Goal: Communication & Community: Ask a question

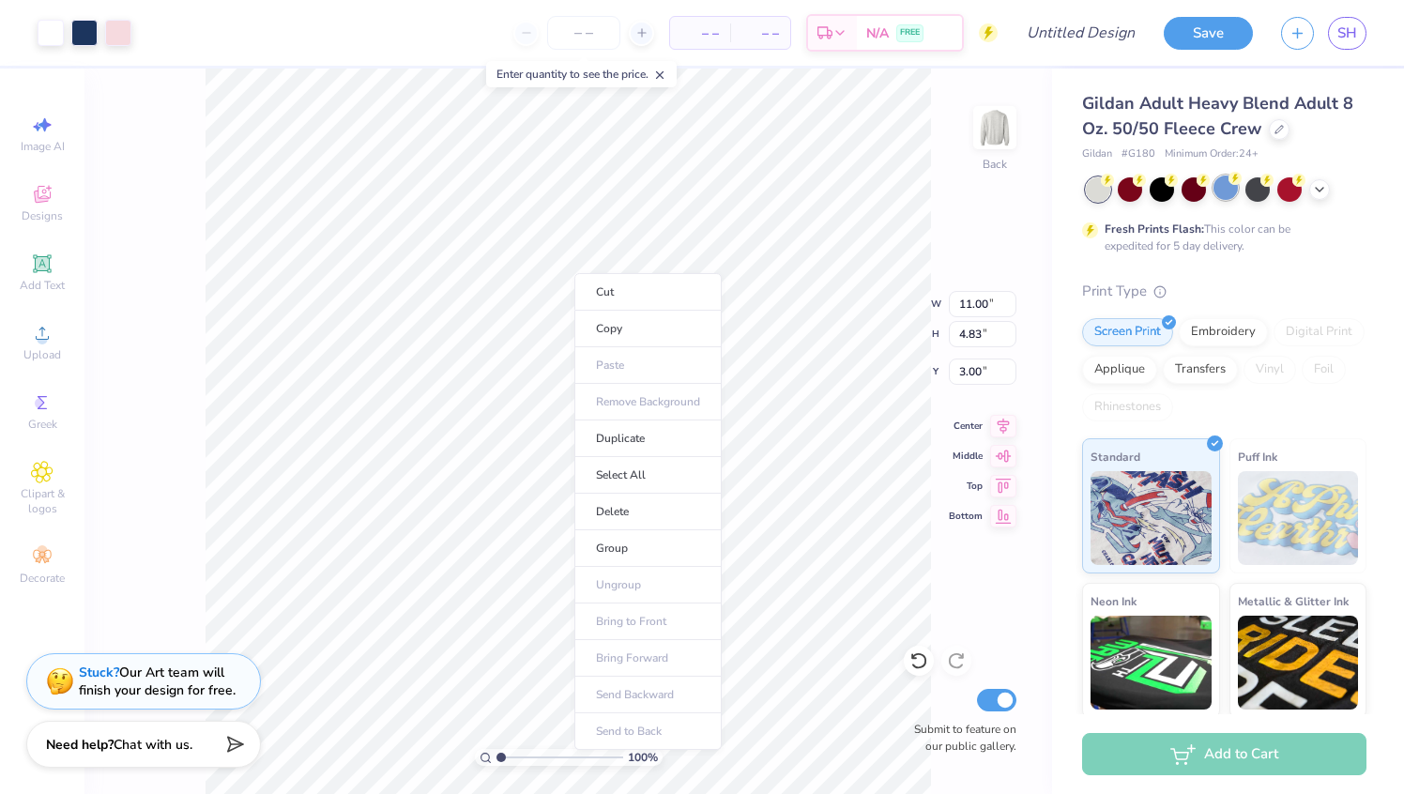
click at [1226, 192] on div at bounding box center [1225, 187] width 24 height 24
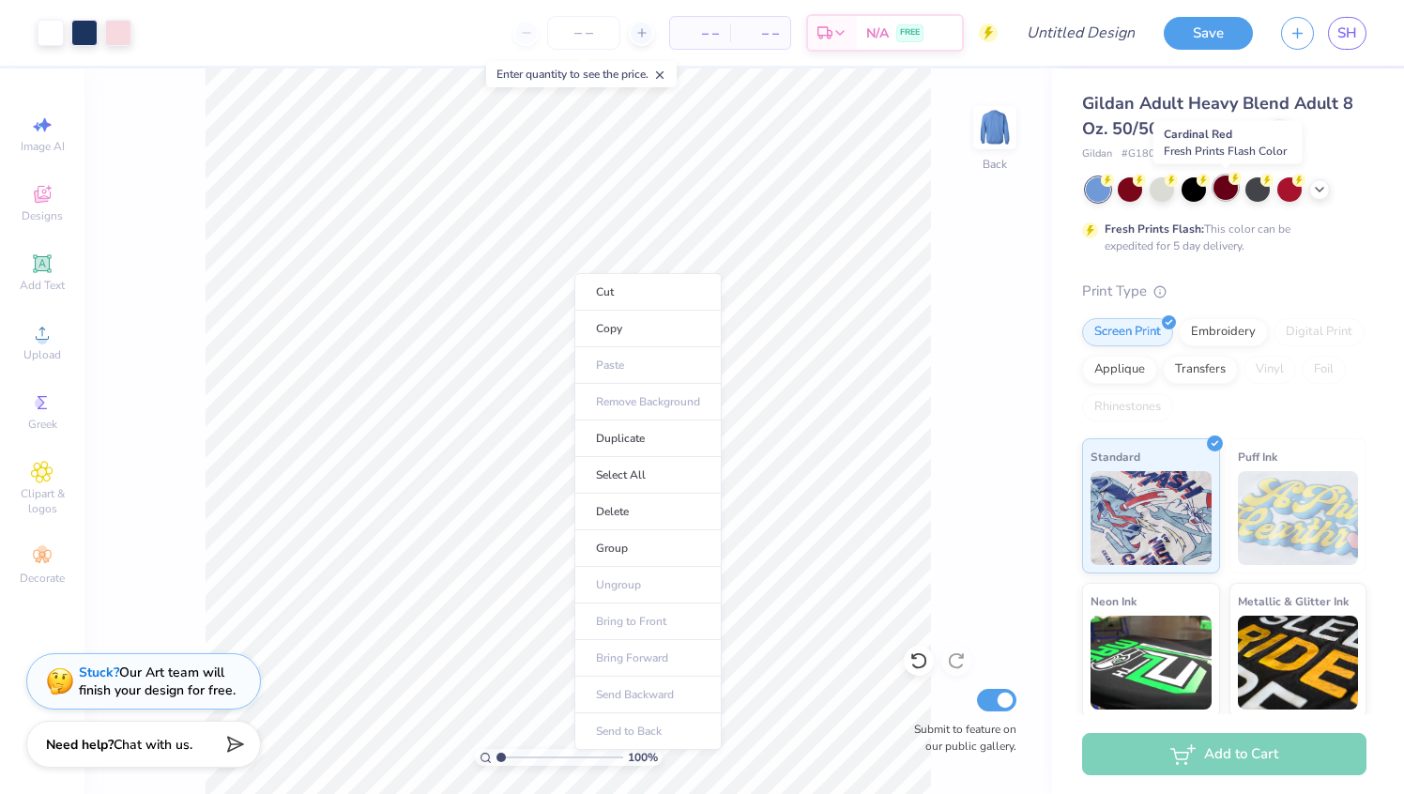
click at [1225, 192] on div at bounding box center [1225, 187] width 24 height 24
click at [1198, 190] on div at bounding box center [1193, 187] width 24 height 24
click at [1156, 191] on div at bounding box center [1161, 187] width 24 height 24
click at [1124, 189] on div at bounding box center [1130, 187] width 24 height 24
click at [1086, 188] on div at bounding box center [1098, 189] width 24 height 24
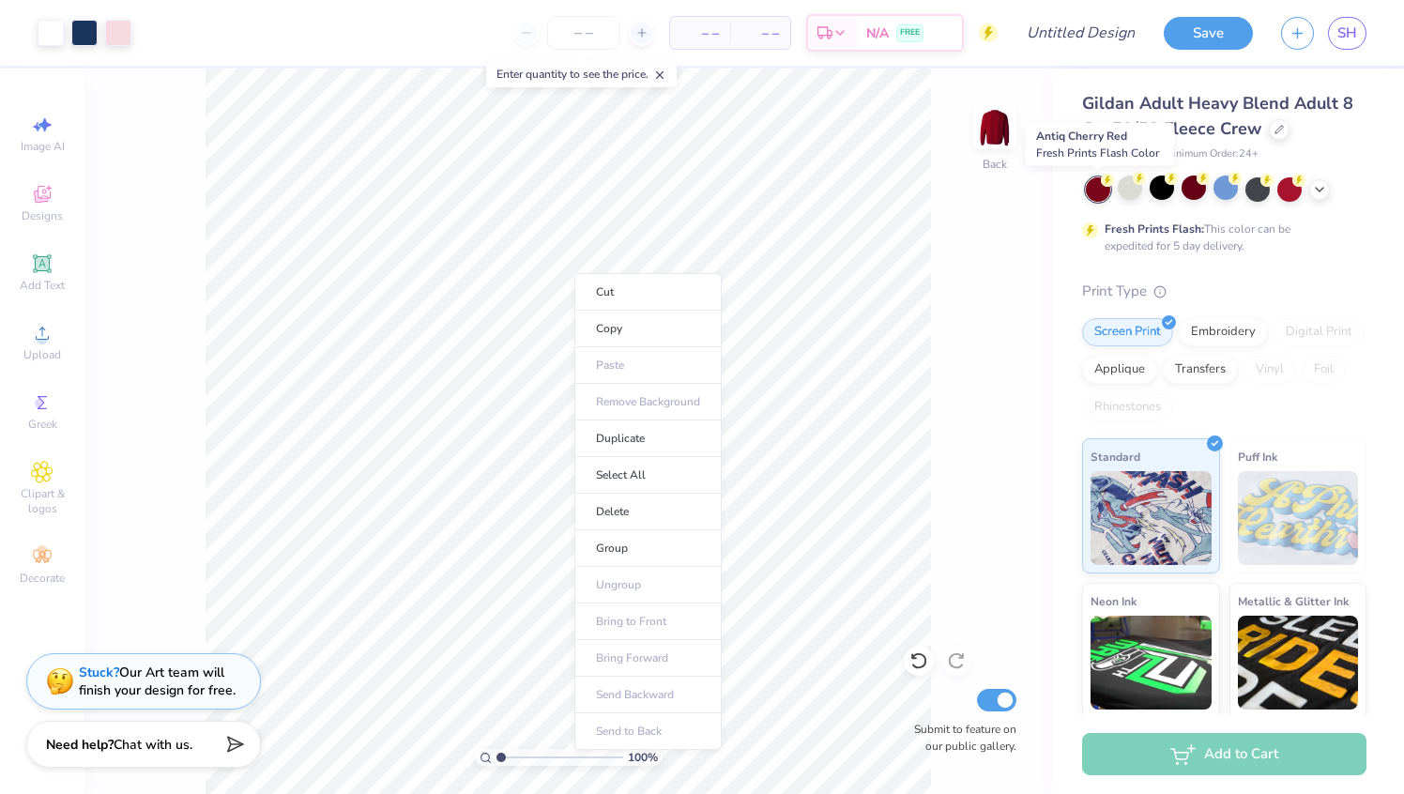
click at [1100, 190] on div at bounding box center [1098, 189] width 24 height 24
click at [1224, 190] on div at bounding box center [1225, 187] width 24 height 24
click at [663, 72] on line at bounding box center [660, 75] width 7 height 7
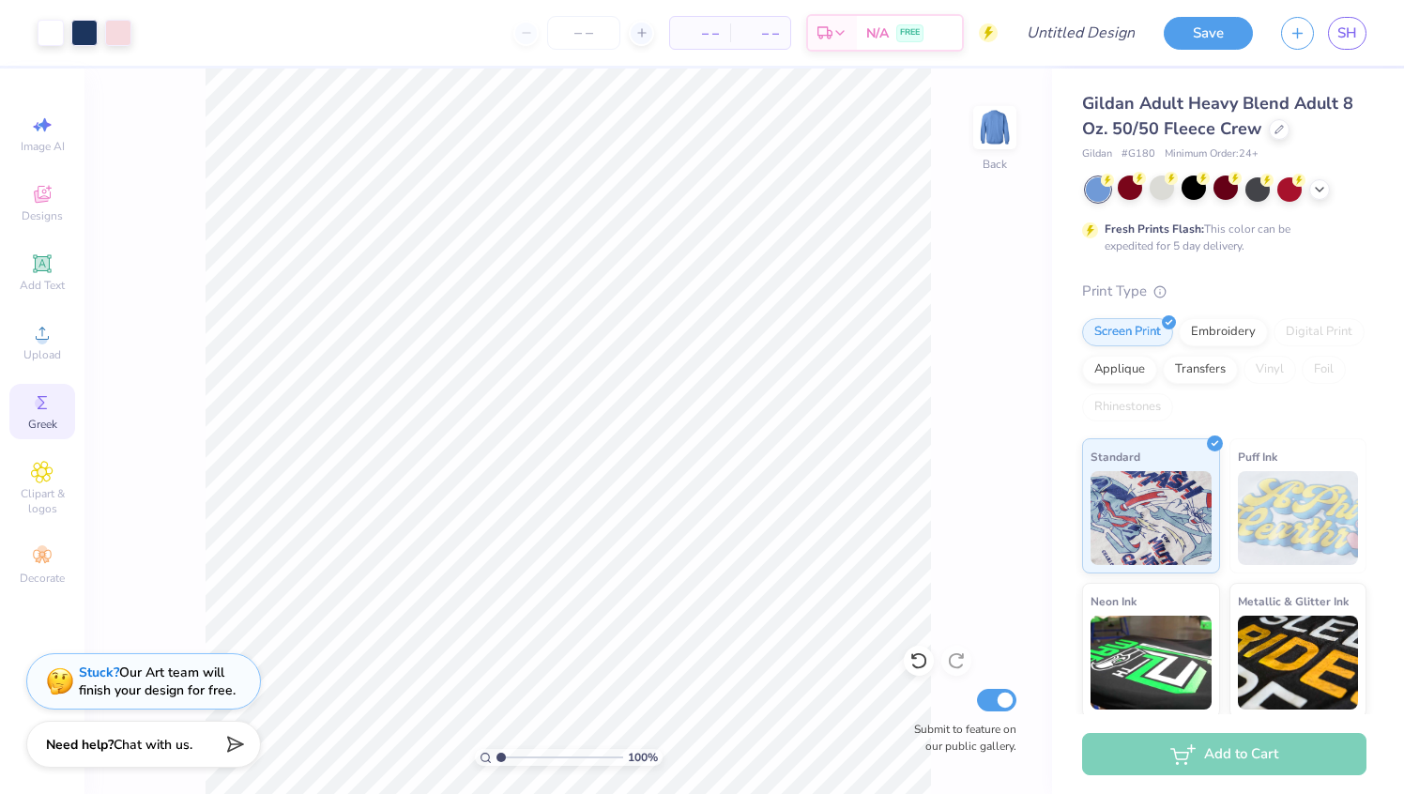
click at [40, 401] on circle at bounding box center [40, 403] width 10 height 10
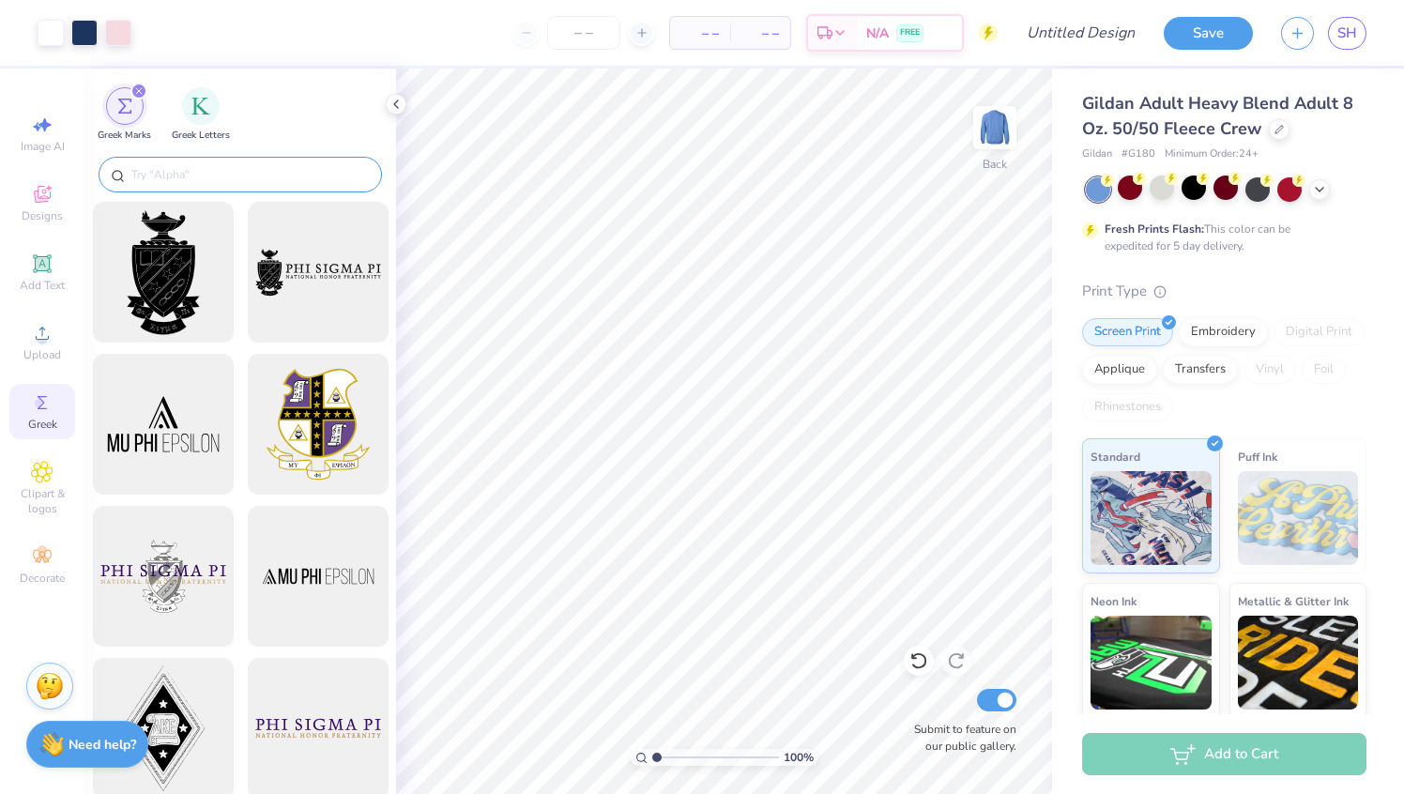
click at [247, 170] on input "text" at bounding box center [249, 174] width 240 height 19
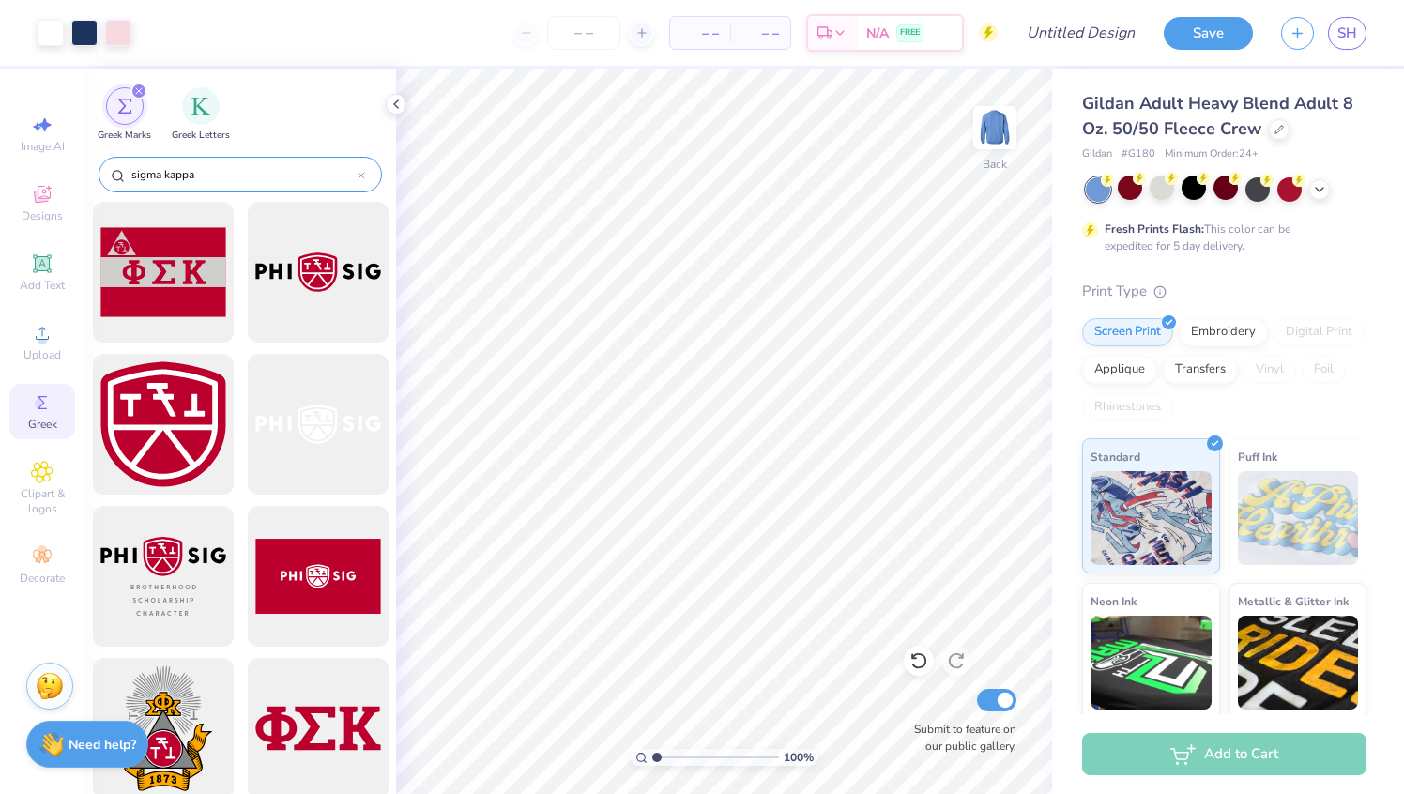
type input "sigma kappa"
click at [115, 169] on icon at bounding box center [118, 176] width 14 height 14
click at [199, 111] on img "filter for Greek Letters" at bounding box center [200, 104] width 19 height 19
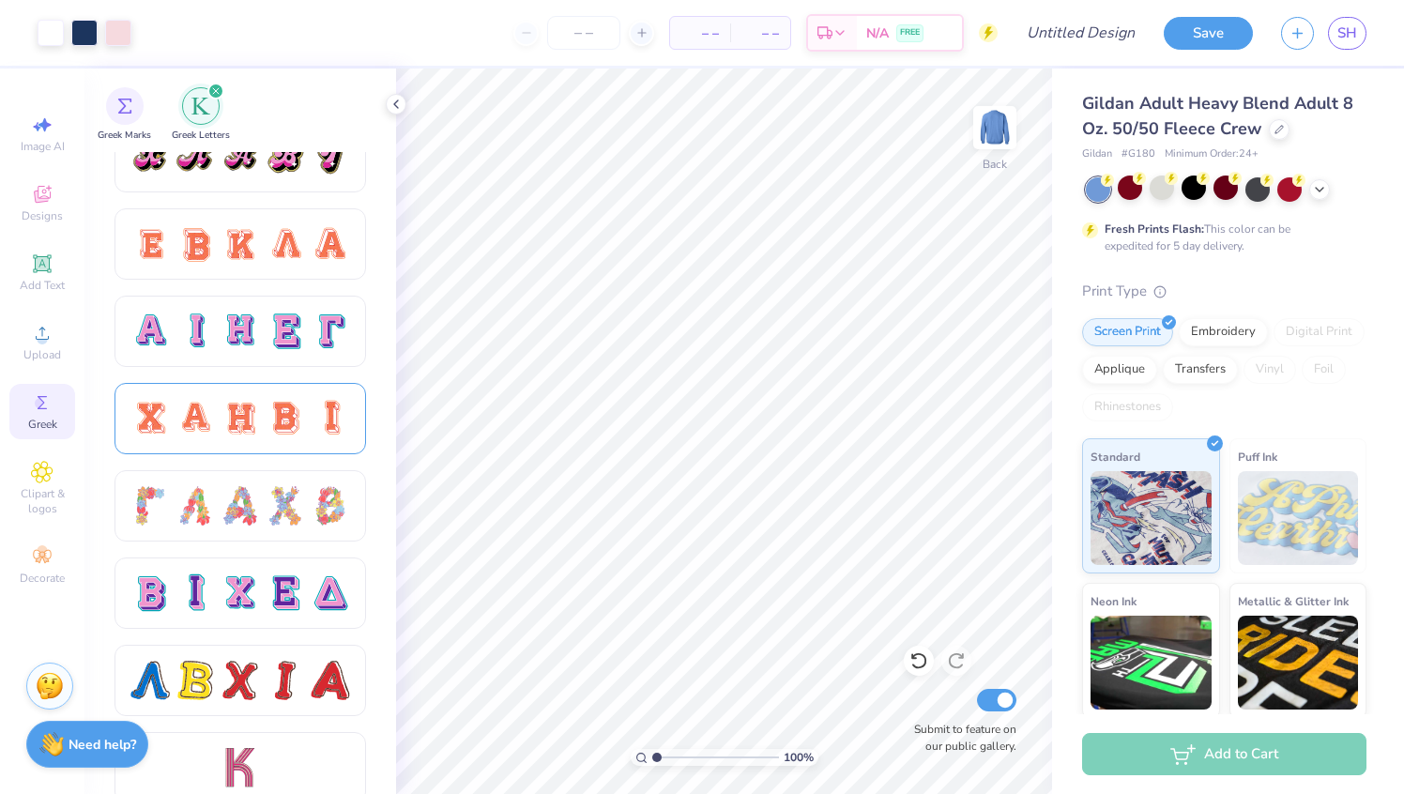
scroll to position [1179, 0]
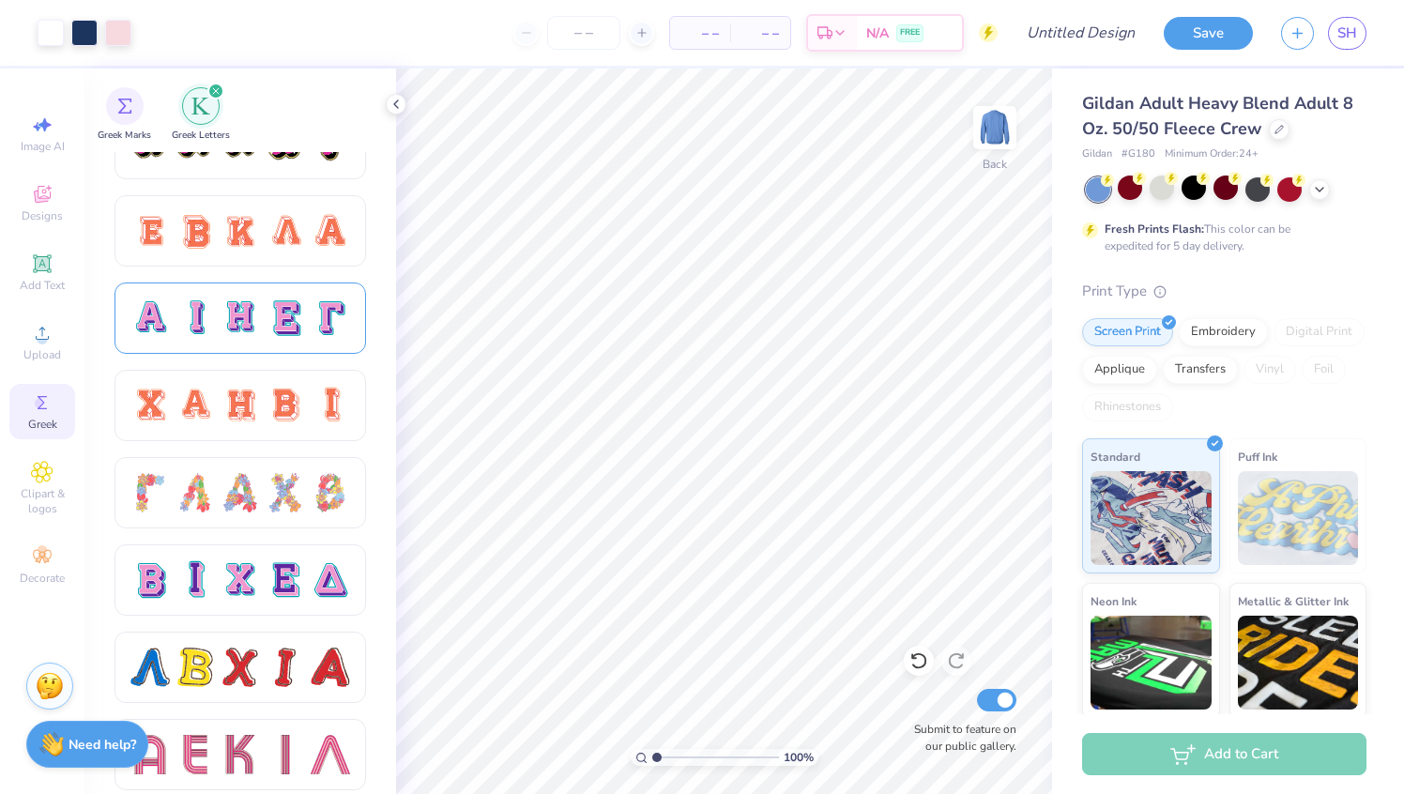
click at [267, 341] on div at bounding box center [239, 317] width 251 height 71
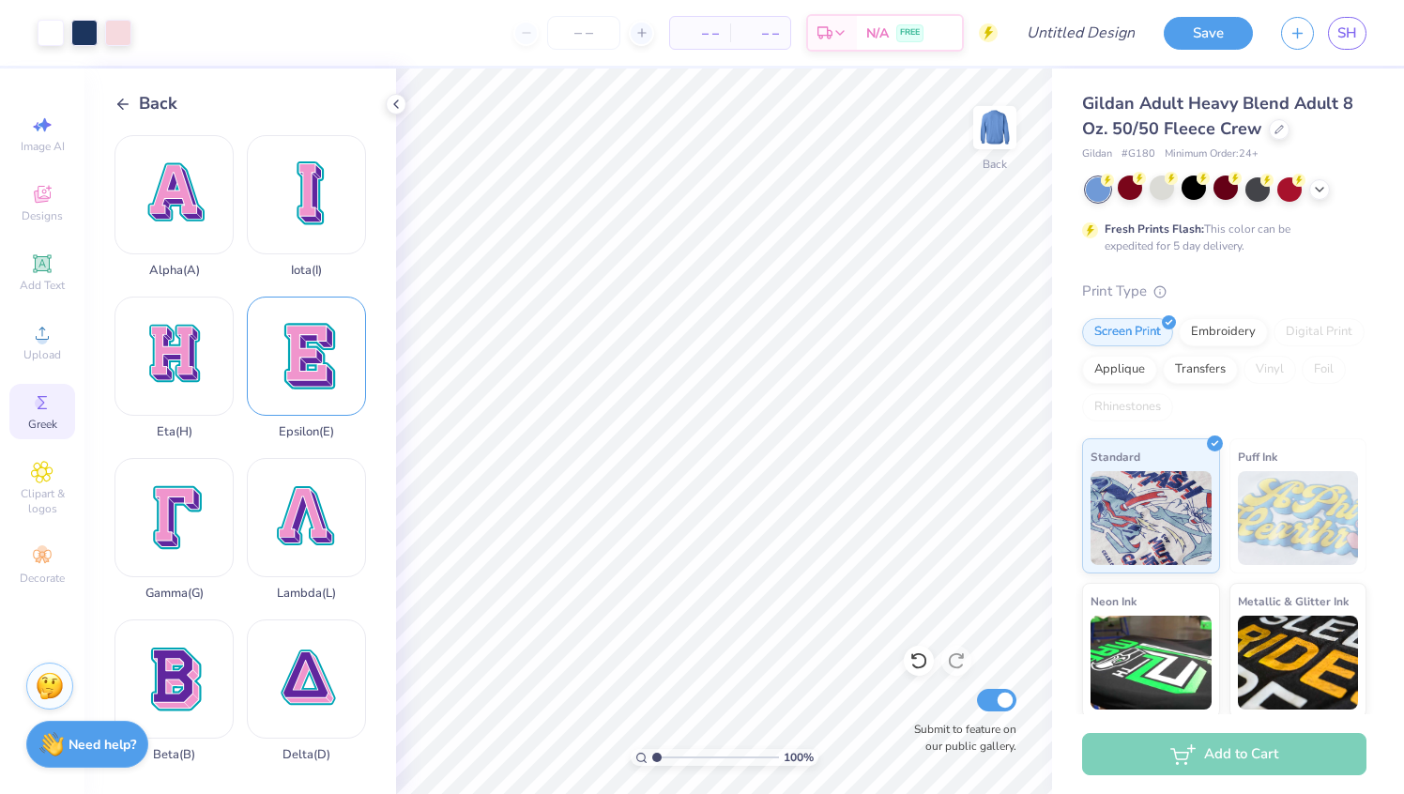
click at [308, 369] on div "Epsilon ( E )" at bounding box center [306, 368] width 119 height 143
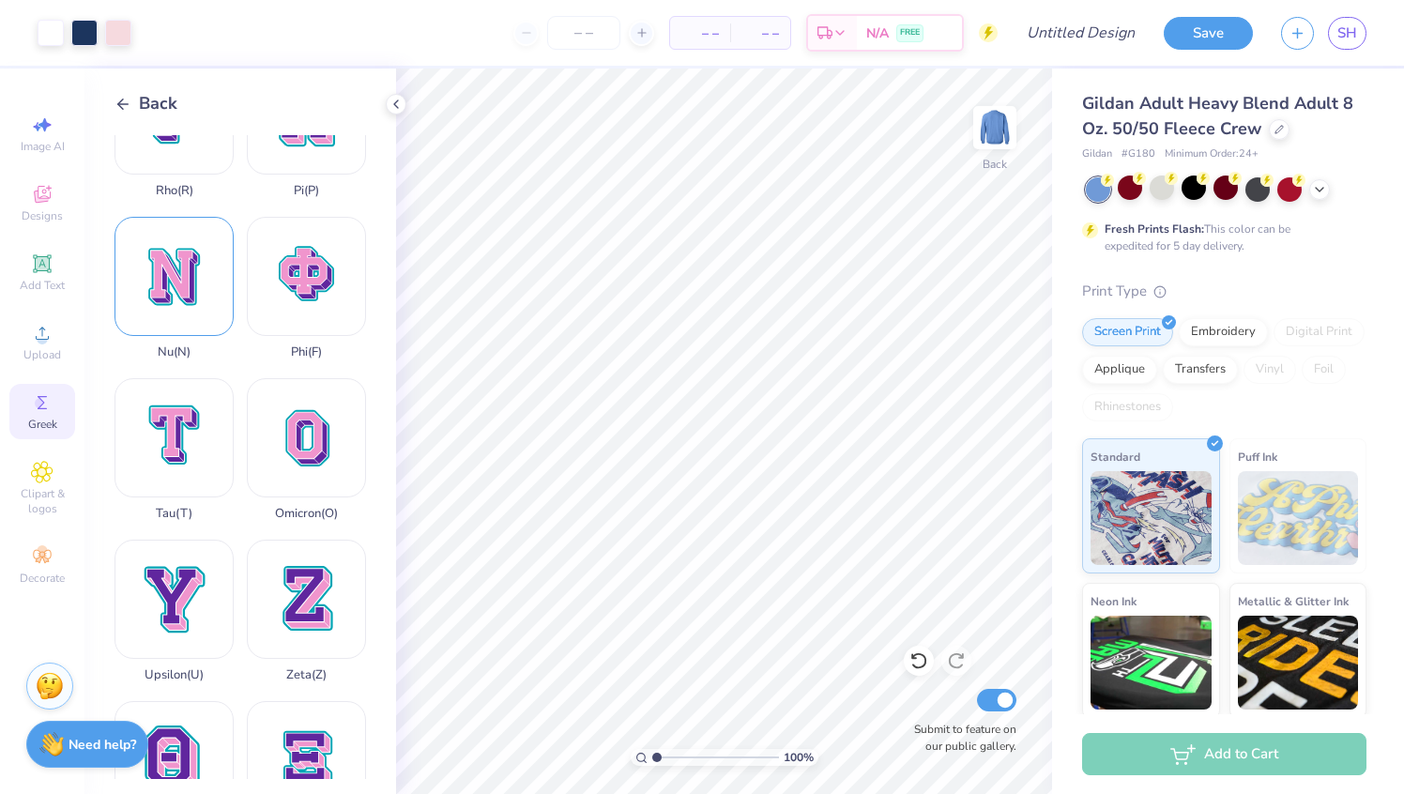
scroll to position [1238, 0]
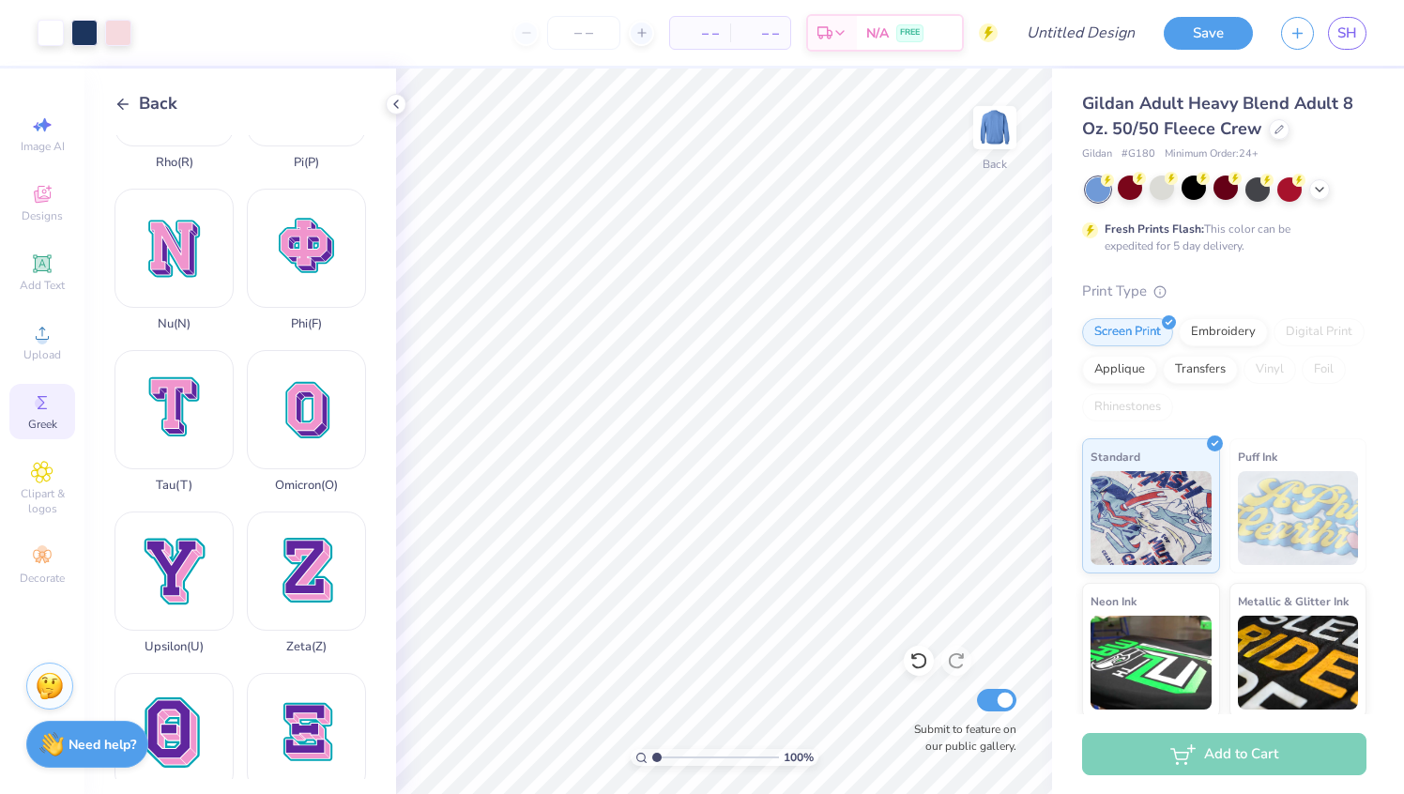
click at [127, 112] on icon at bounding box center [122, 104] width 17 height 17
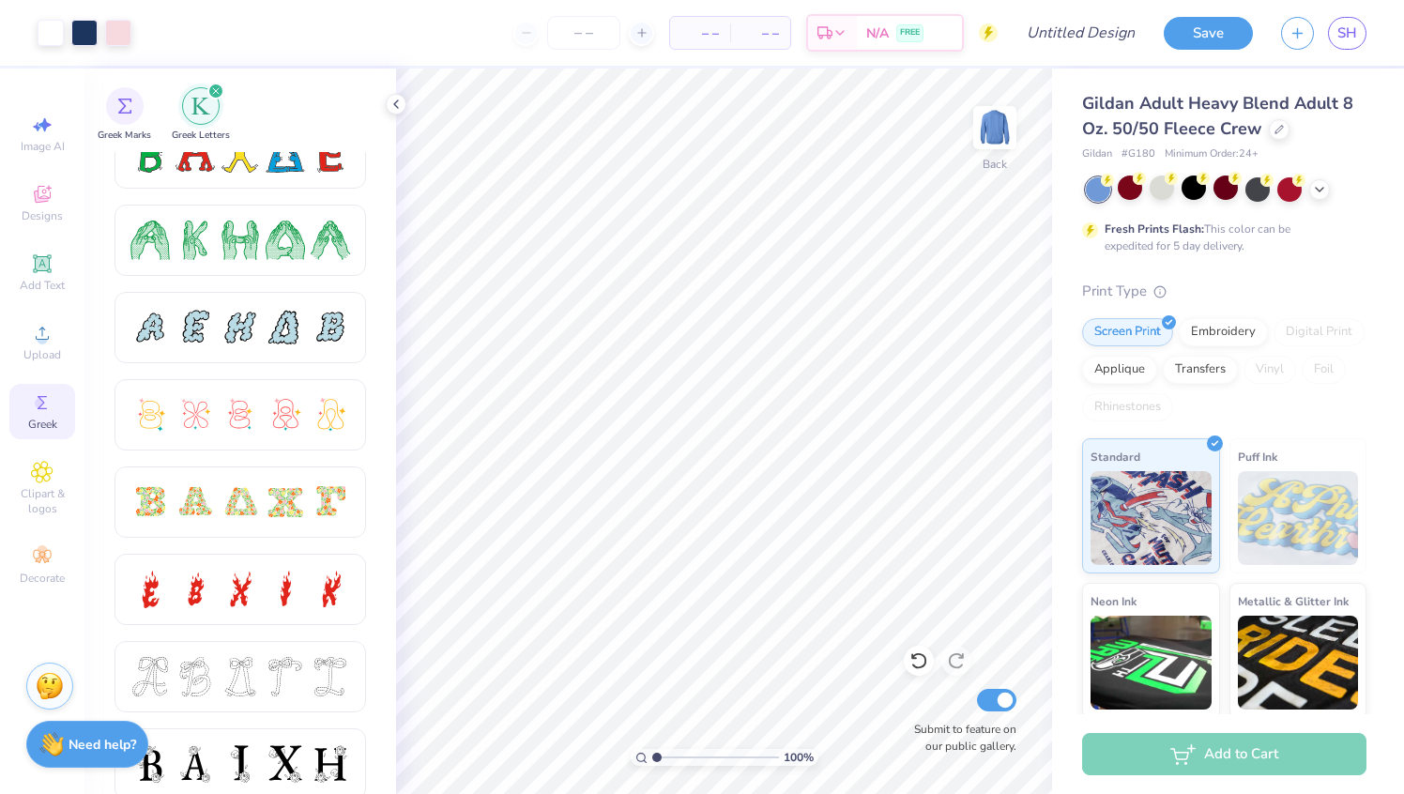
scroll to position [0, 0]
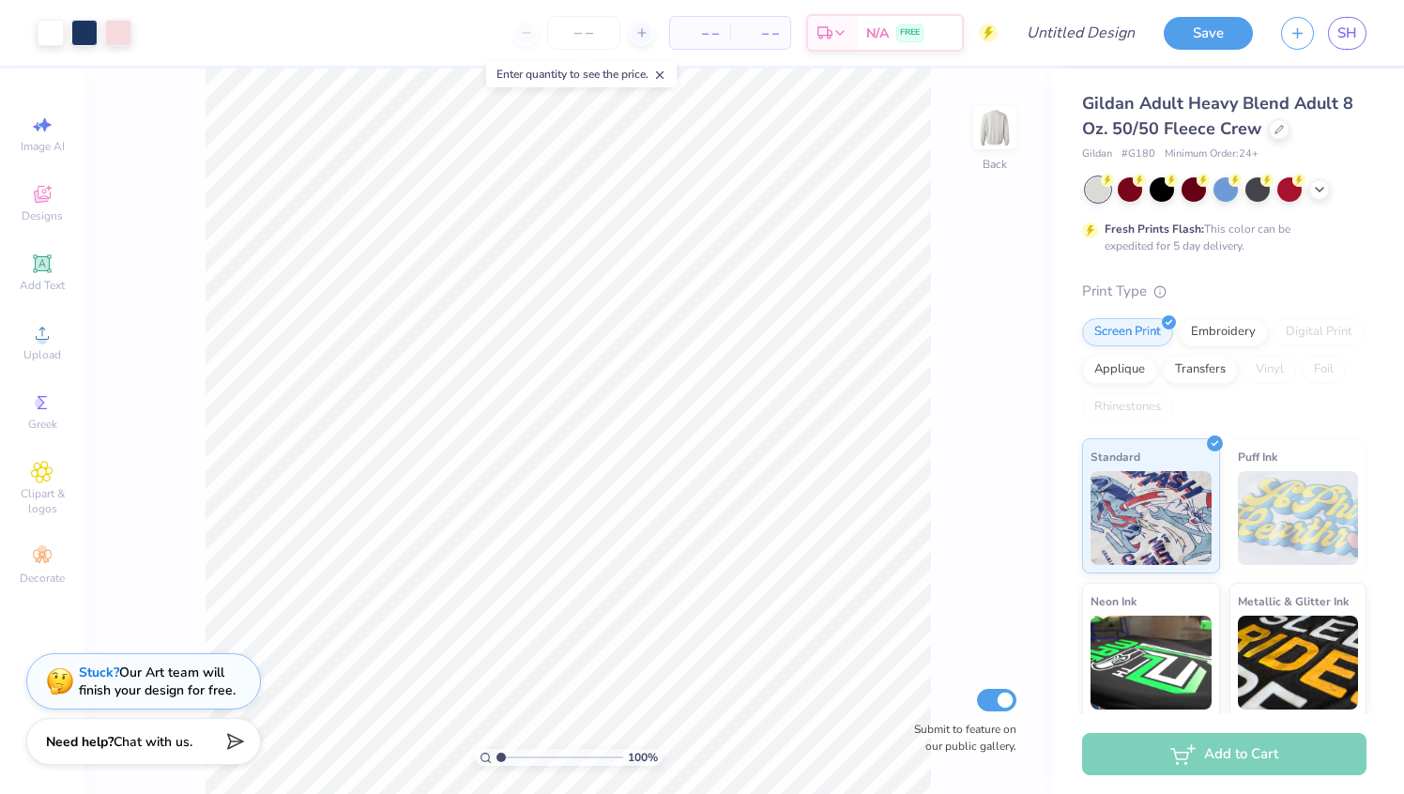
click at [168, 738] on span "Chat with us." at bounding box center [153, 742] width 79 height 18
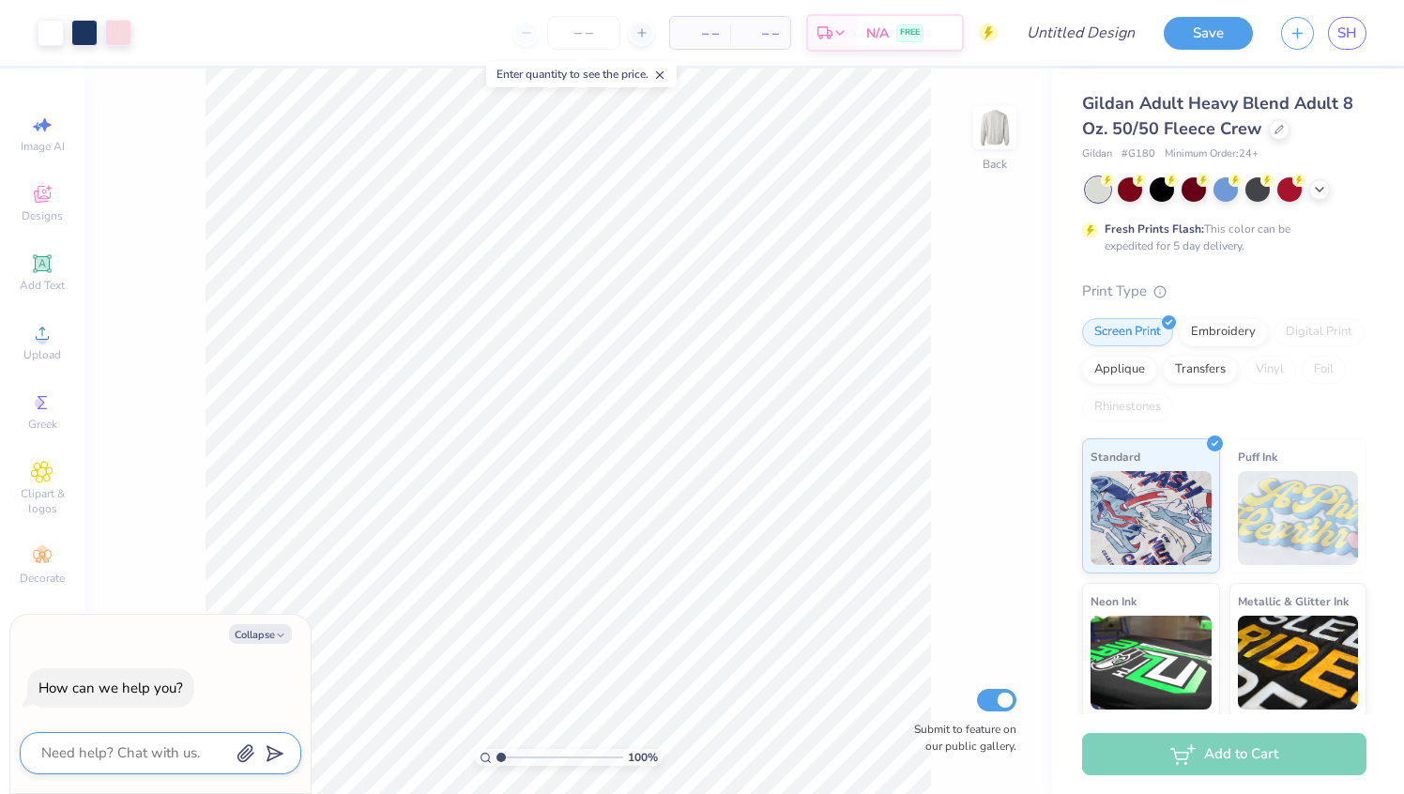
click at [144, 741] on textarea at bounding box center [134, 752] width 190 height 25
type textarea "i"
type textarea "x"
type textarea "i"
type textarea "x"
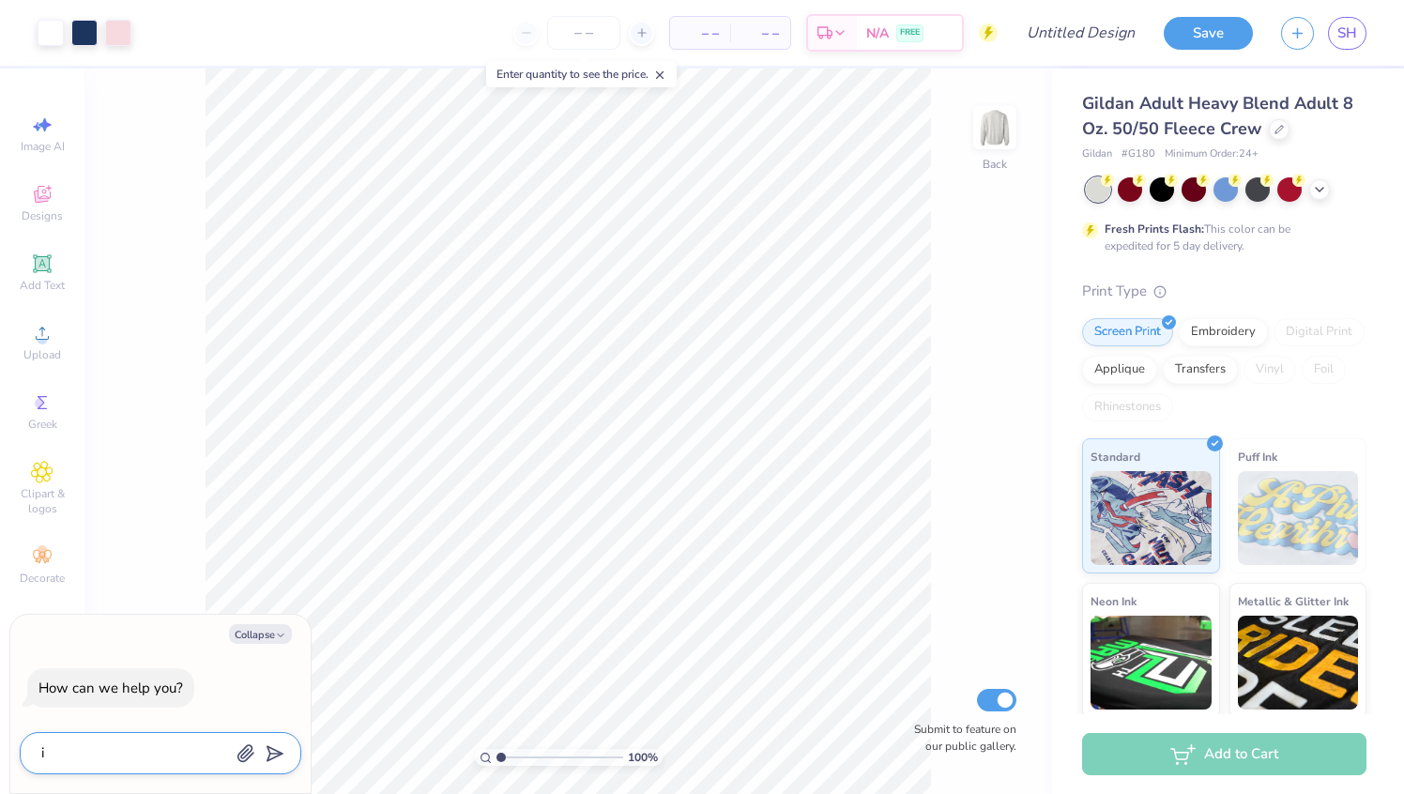
type textarea "i w"
type textarea "x"
type textarea "i wa"
type textarea "x"
type textarea "i wan"
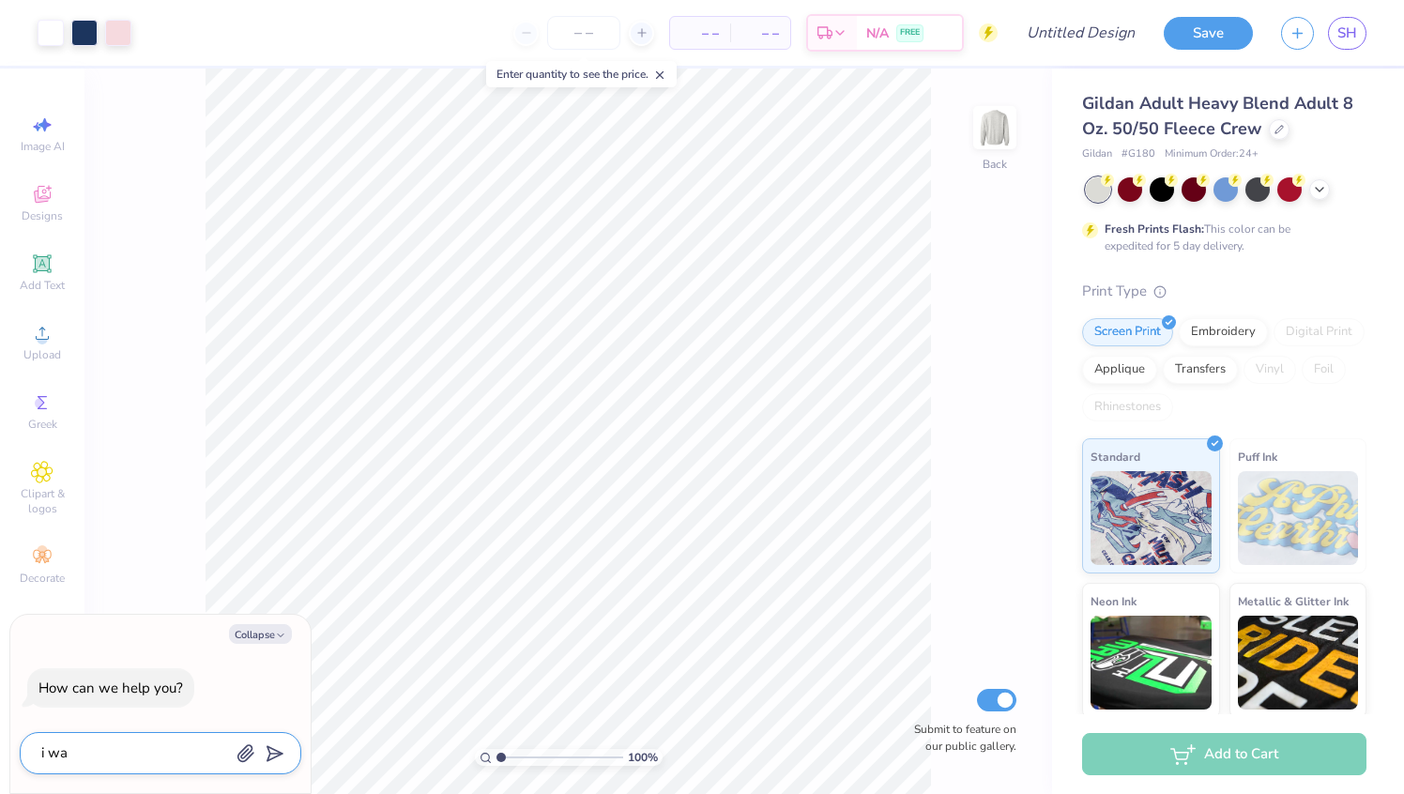
type textarea "x"
type textarea "i want"
type textarea "x"
type textarea "i want"
type textarea "x"
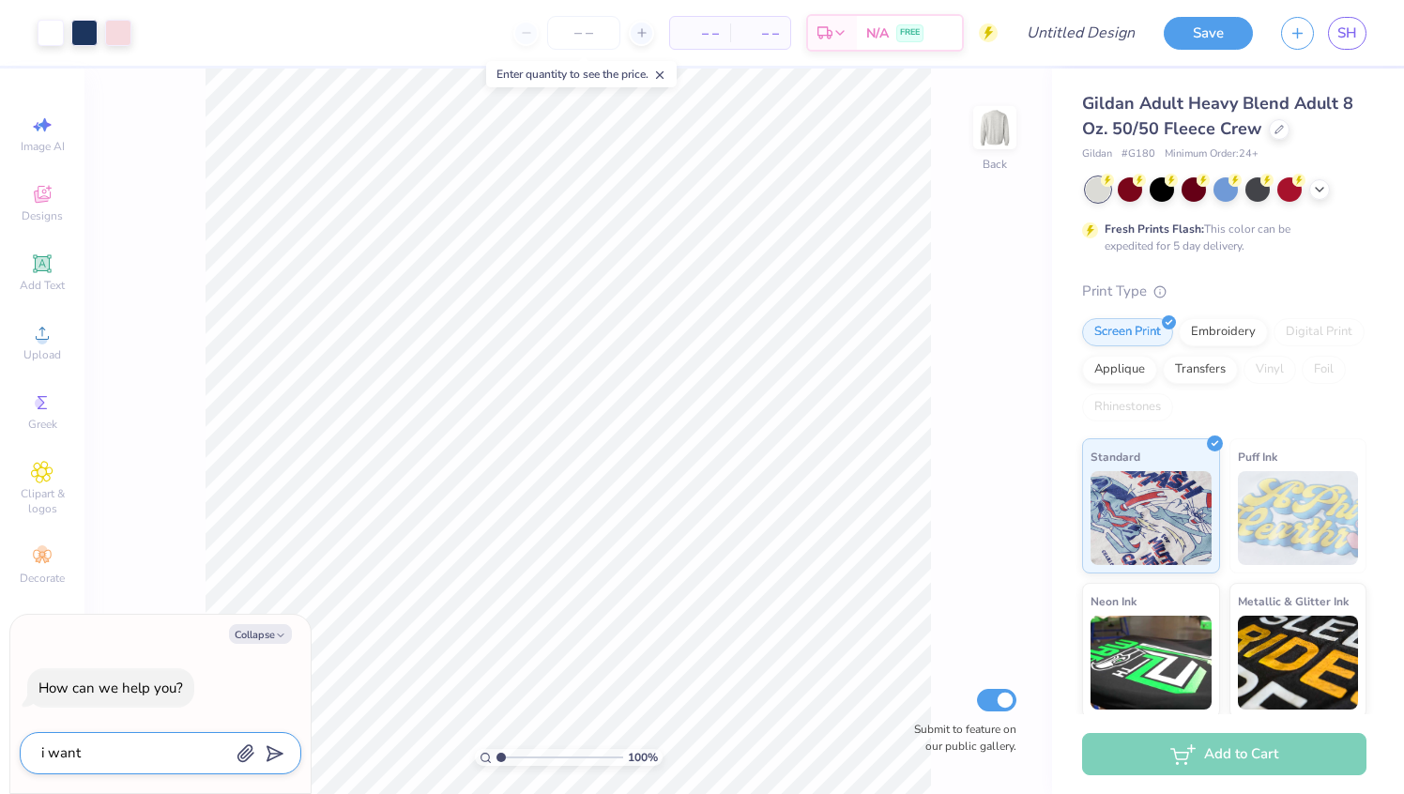
type textarea "i want t"
type textarea "x"
type textarea "i want to"
type textarea "x"
type textarea "i want to"
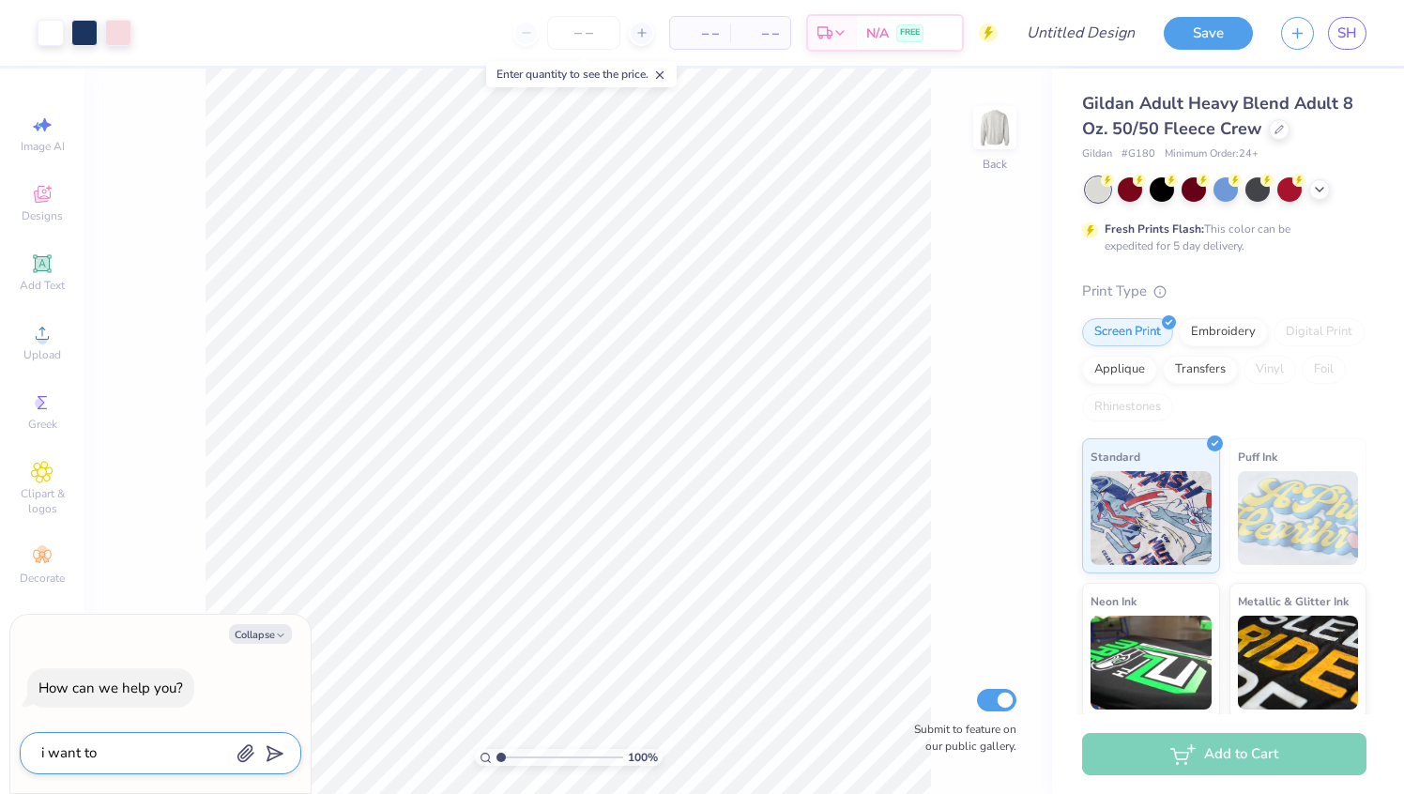
type textarea "x"
type textarea "i want to r"
type textarea "x"
type textarea "i want to re"
type textarea "x"
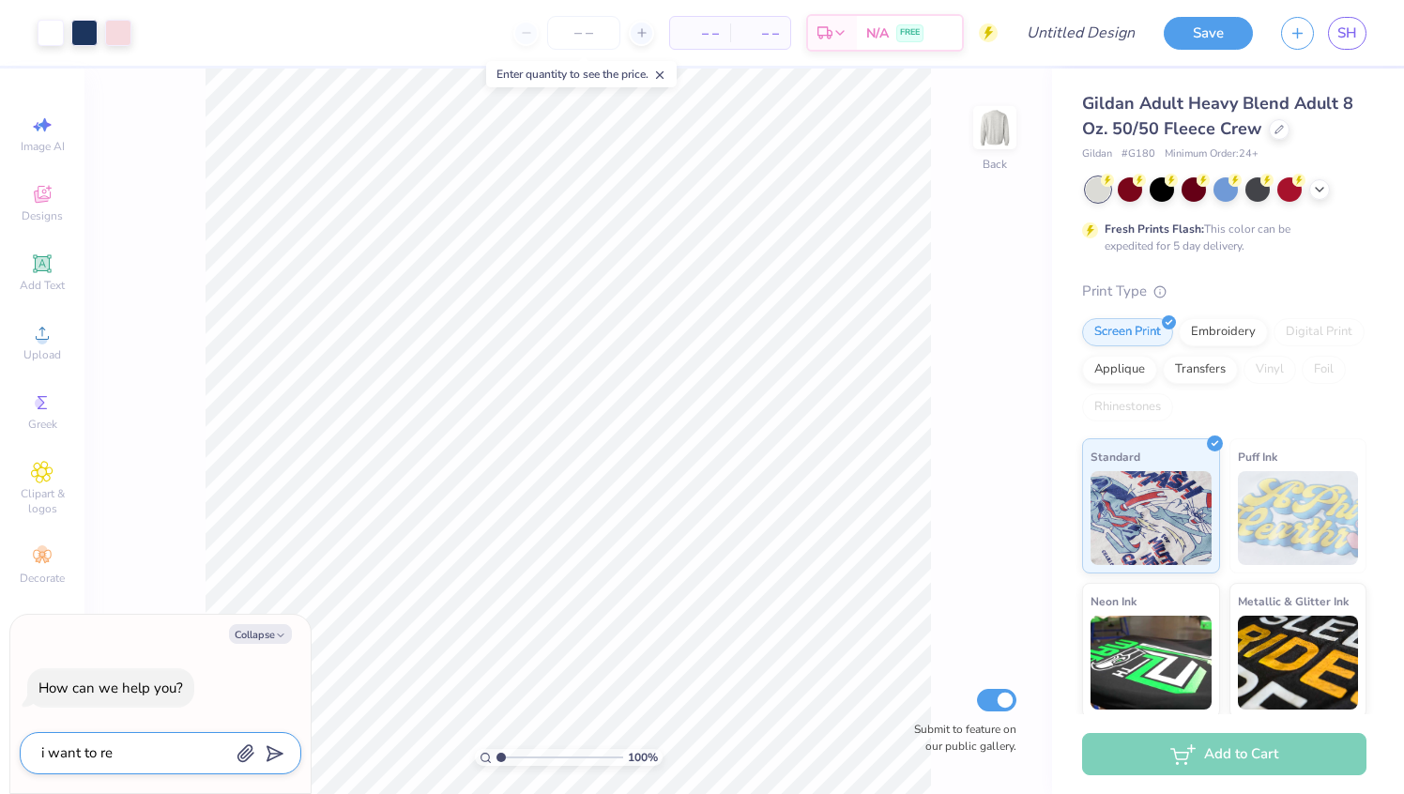
type textarea "i want to req"
type textarea "x"
type textarea "i want to requ"
type textarea "x"
type textarea "i want to reque"
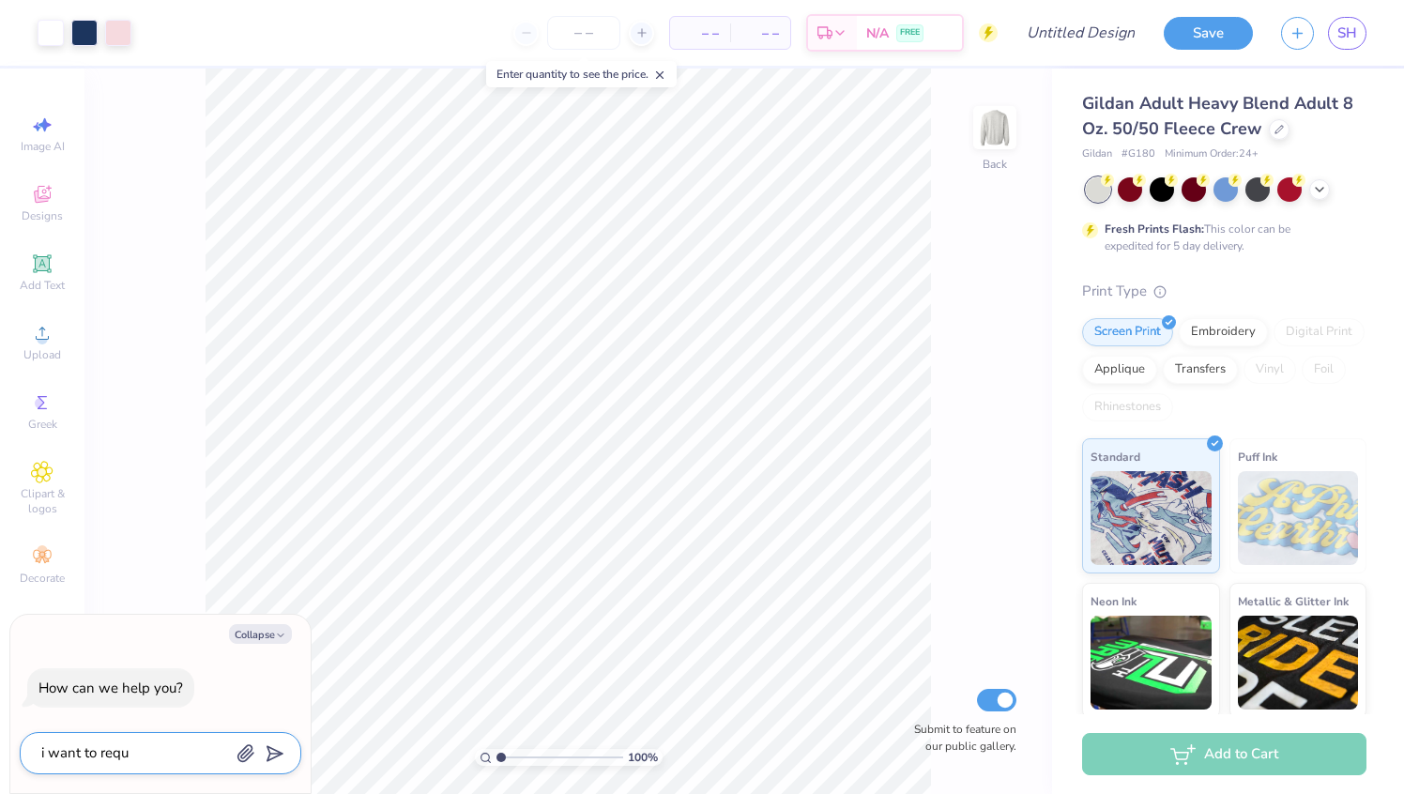
type textarea "x"
type textarea "i want to reques"
type textarea "x"
type textarea "i want to request"
type textarea "x"
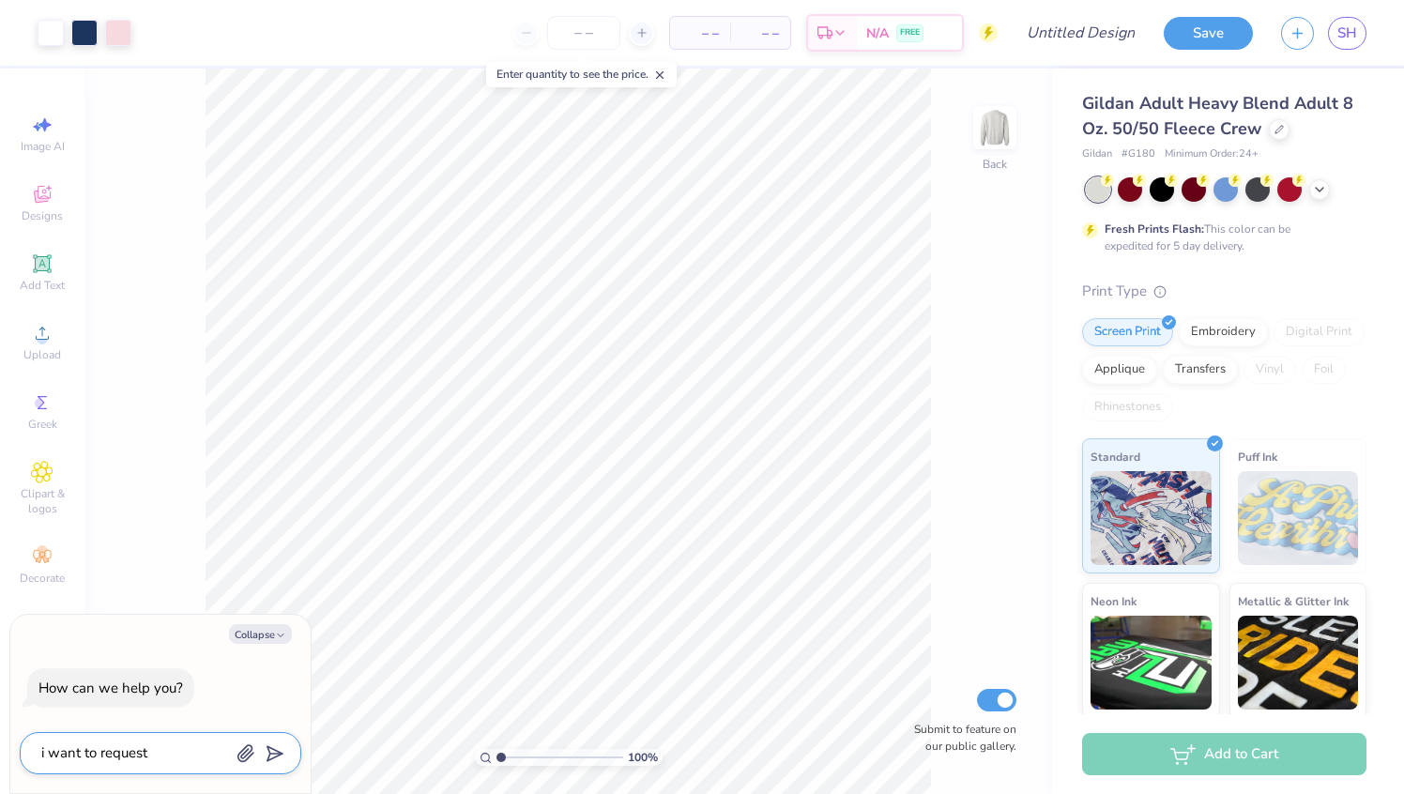
type textarea "i want to request"
type textarea "x"
type textarea "i want to request a"
type textarea "x"
type textarea "i want to request a"
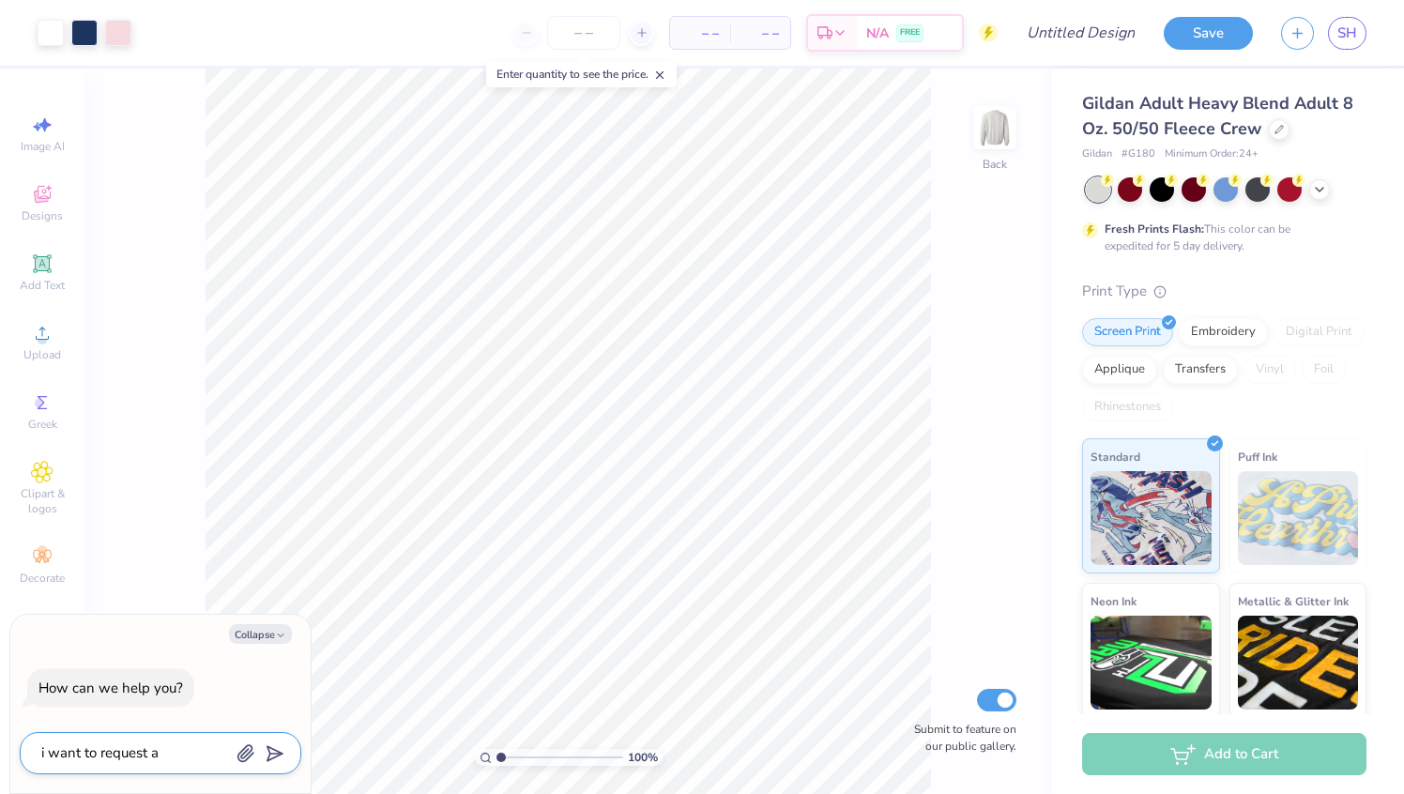
type textarea "x"
type textarea "i want to request a m"
type textarea "x"
type textarea "i want to request a mo"
type textarea "x"
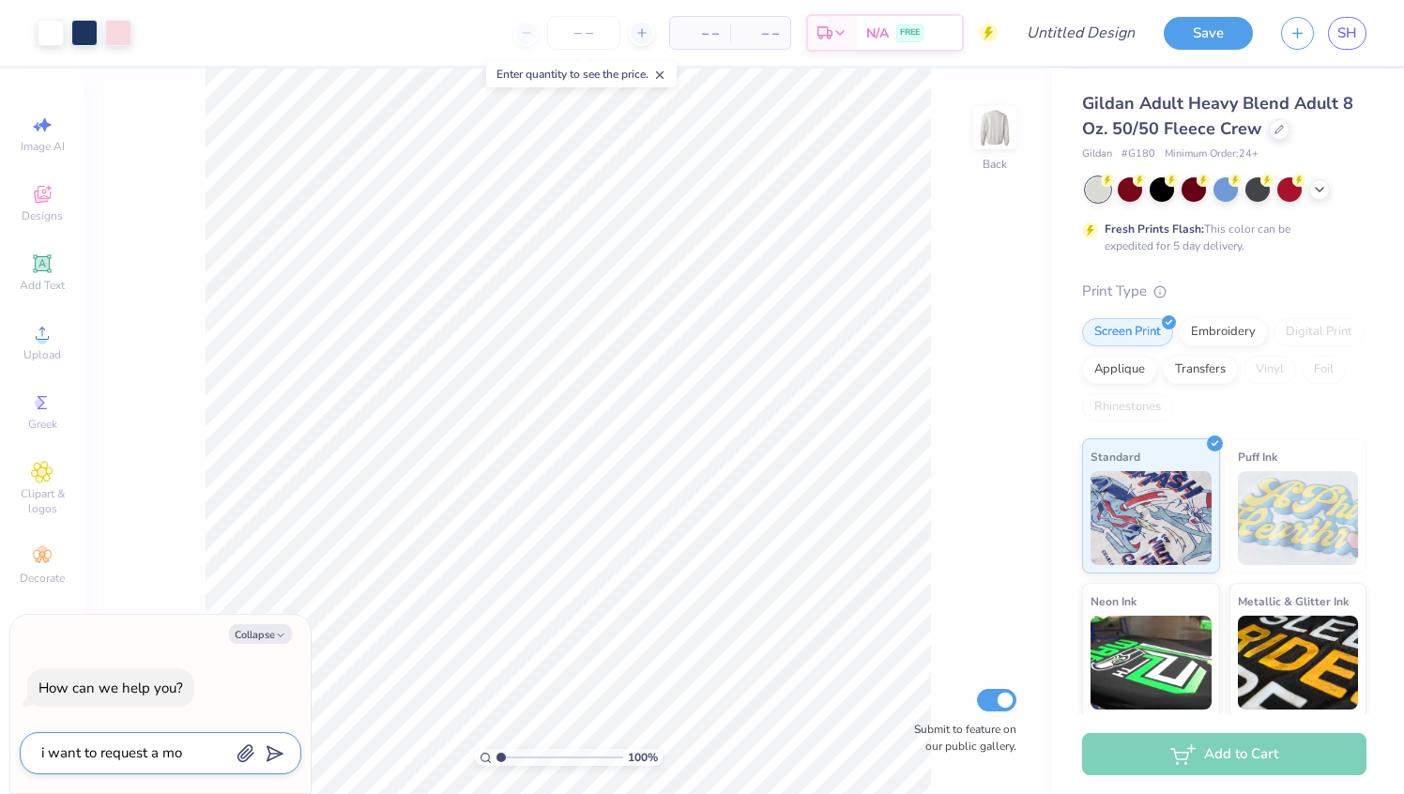
type textarea "i want to request a moc"
type textarea "x"
type textarea "i want to request a mock"
type textarea "x"
type textarea "i want to request a mock"
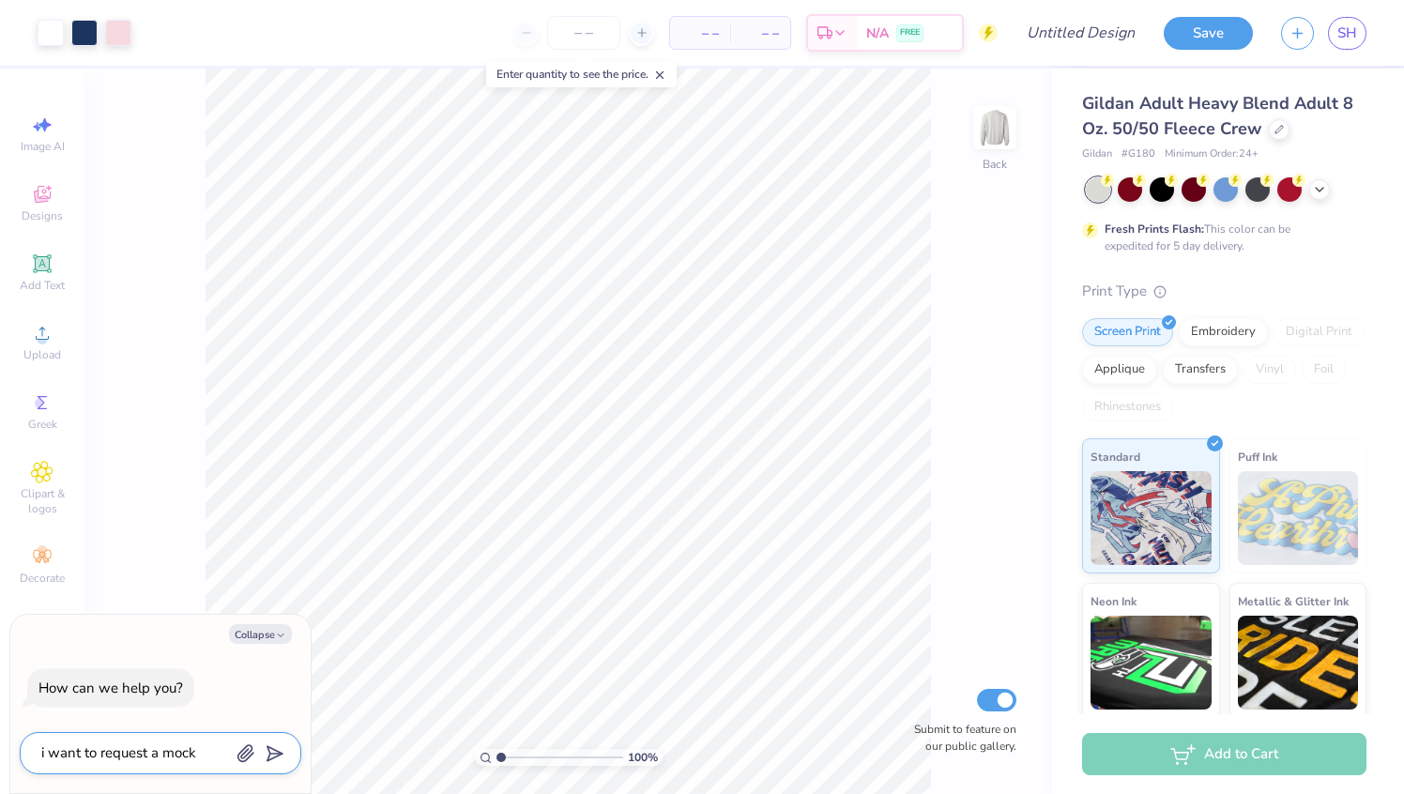
type textarea "x"
type textarea "i want to request a mock u"
type textarea "x"
type textarea "i want to request a mock up"
type textarea "x"
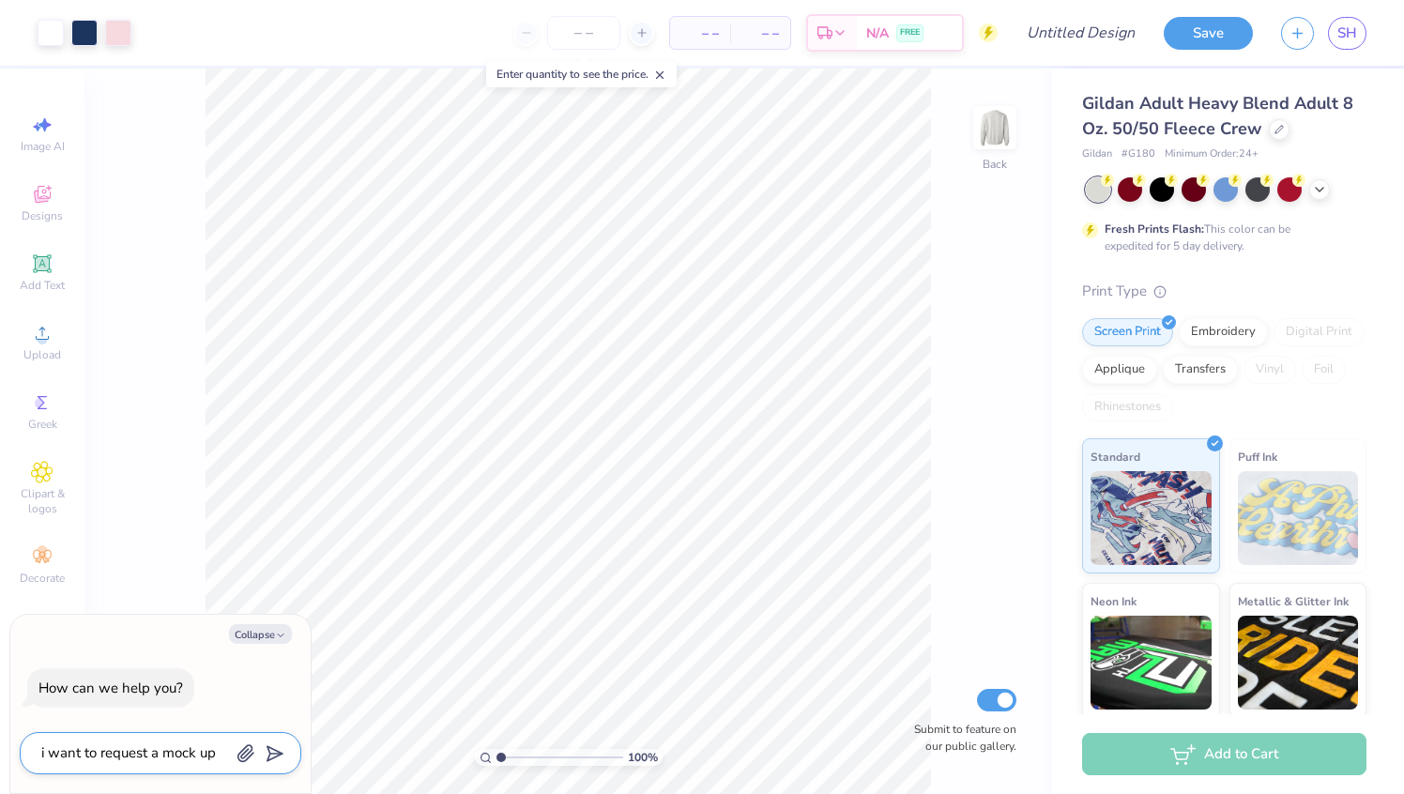
type textarea "i want to request a mock up"
type textarea "x"
type textarea "i want to request a mock up b"
type textarea "x"
type textarea "i want to request a mock up bu"
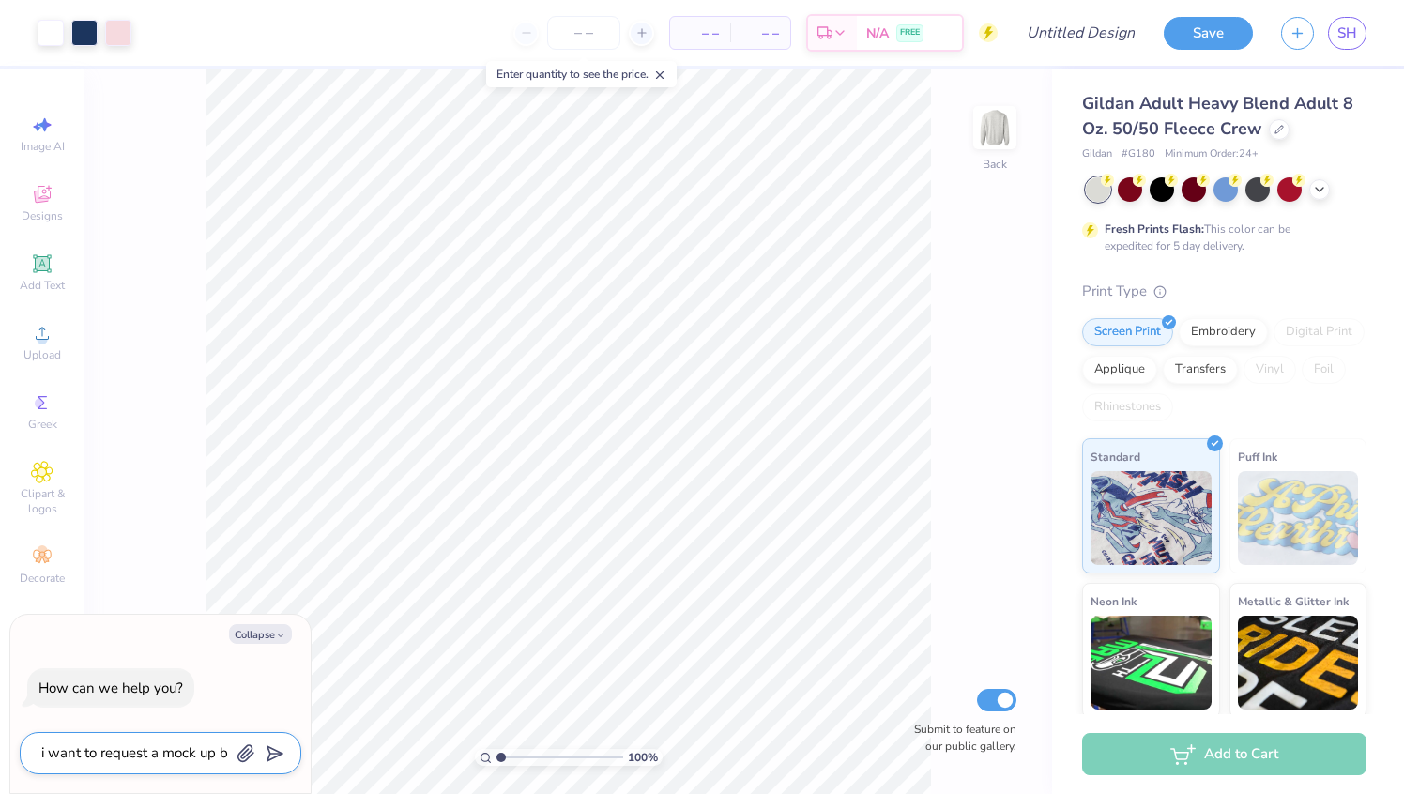
type textarea "x"
type textarea "i want to request a mock up but"
type textarea "x"
type textarea "i want to request a mock up but"
type textarea "x"
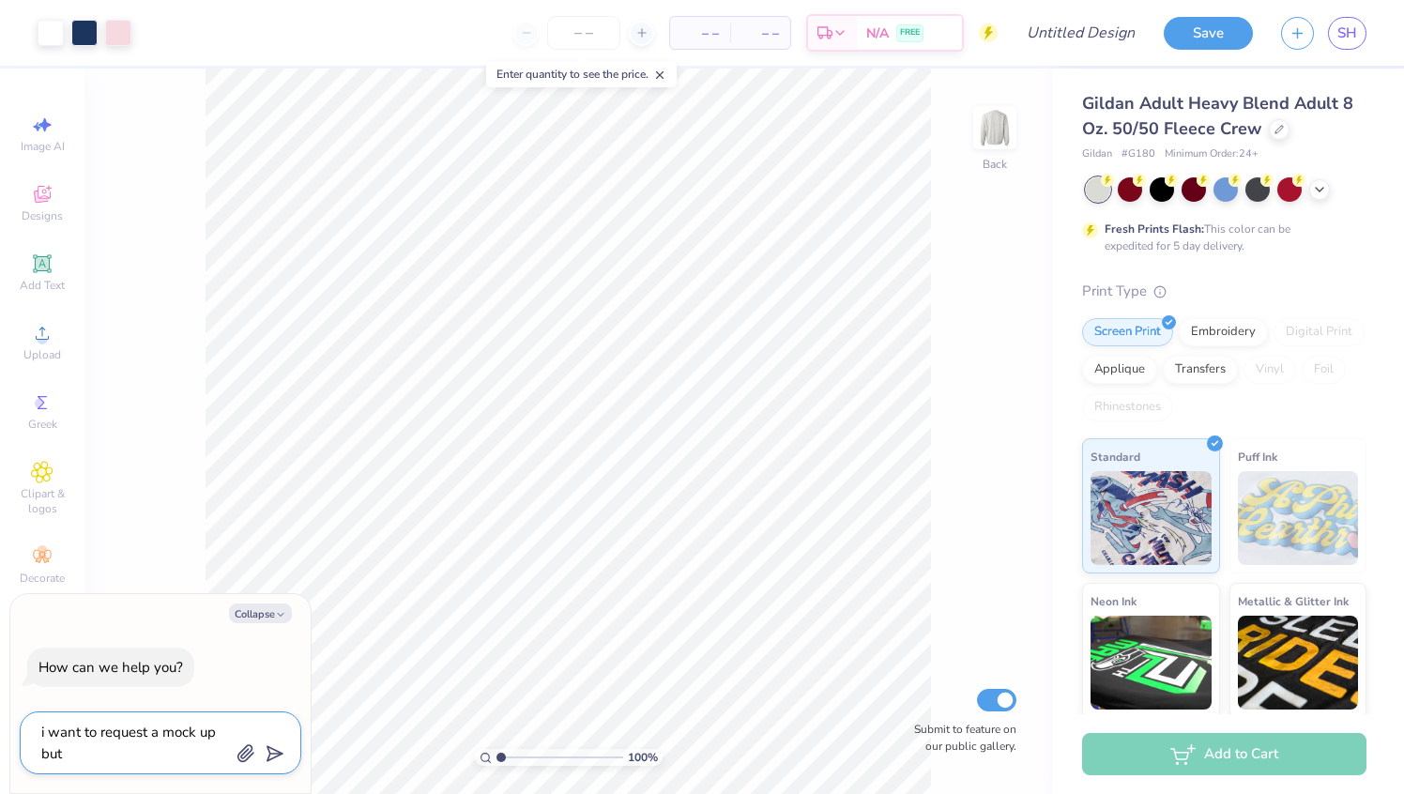
type textarea "i want to request a mock up but n"
type textarea "x"
type textarea "i want to request a mock up but ne"
type textarea "x"
type textarea "i want to request a mock up but nee"
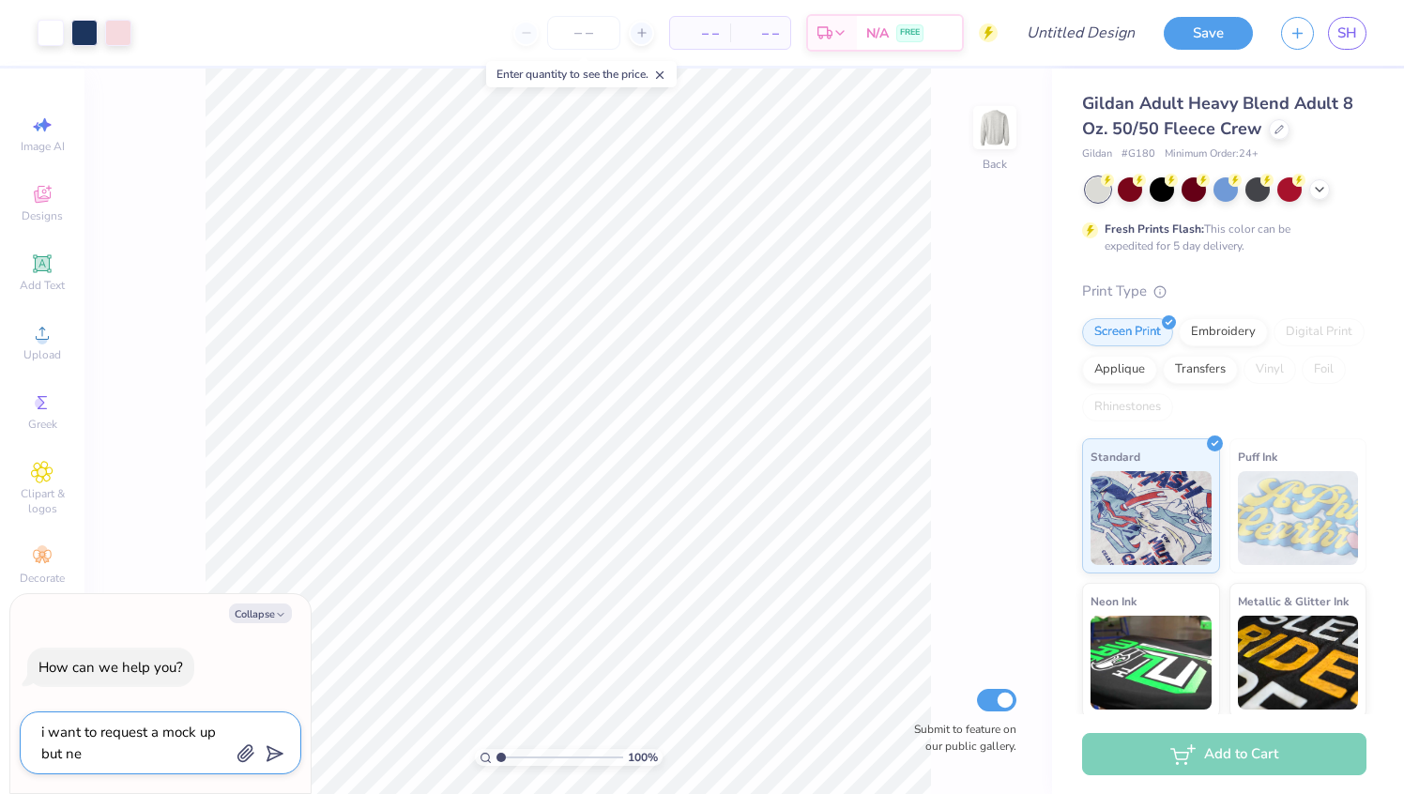
type textarea "x"
type textarea "i want to request a mock up but need"
type textarea "x"
type textarea "i want to request a mock up but need"
type textarea "x"
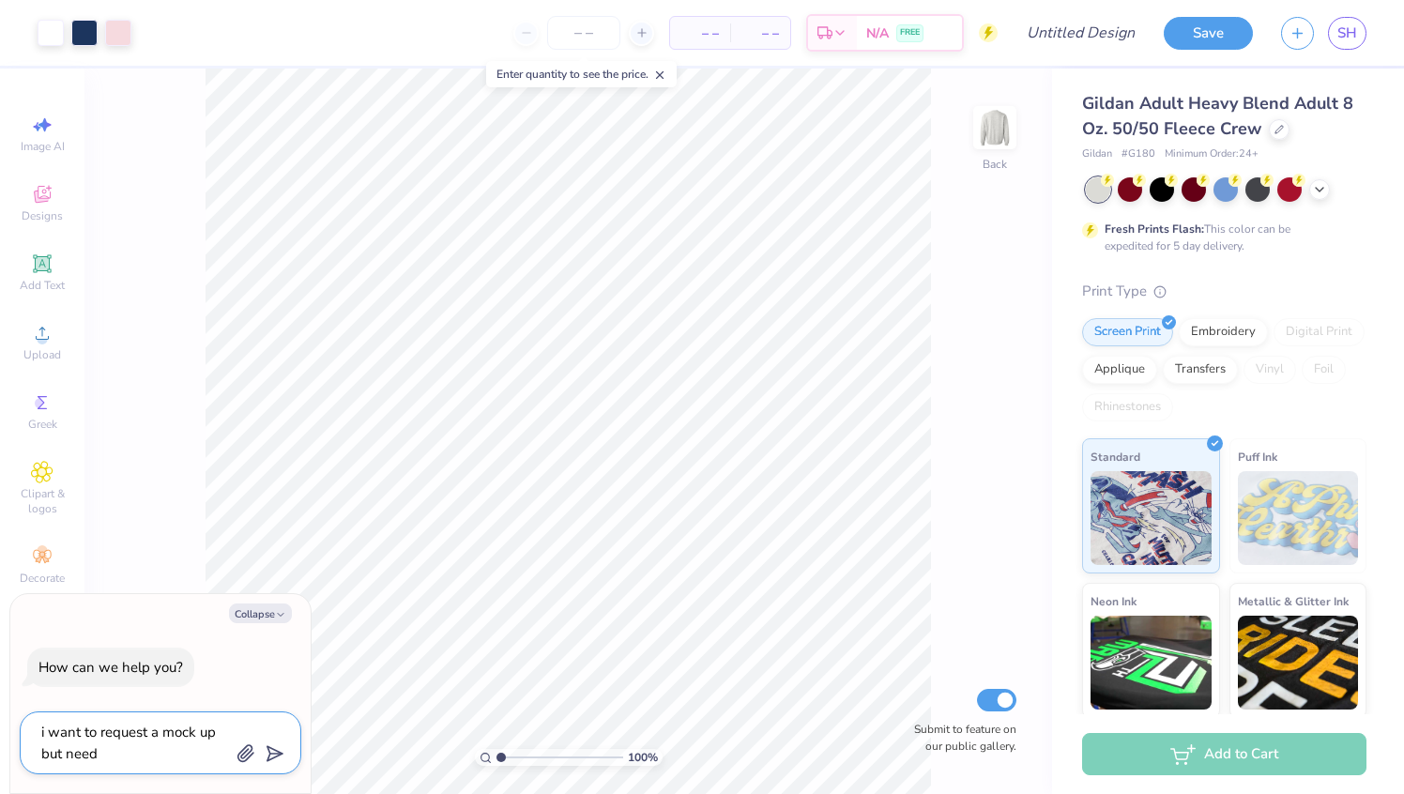
type textarea "i want to request a mock up but need s"
type textarea "x"
type textarea "i want to request a mock up but need so"
type textarea "x"
type textarea "i want to request a mock up but need som"
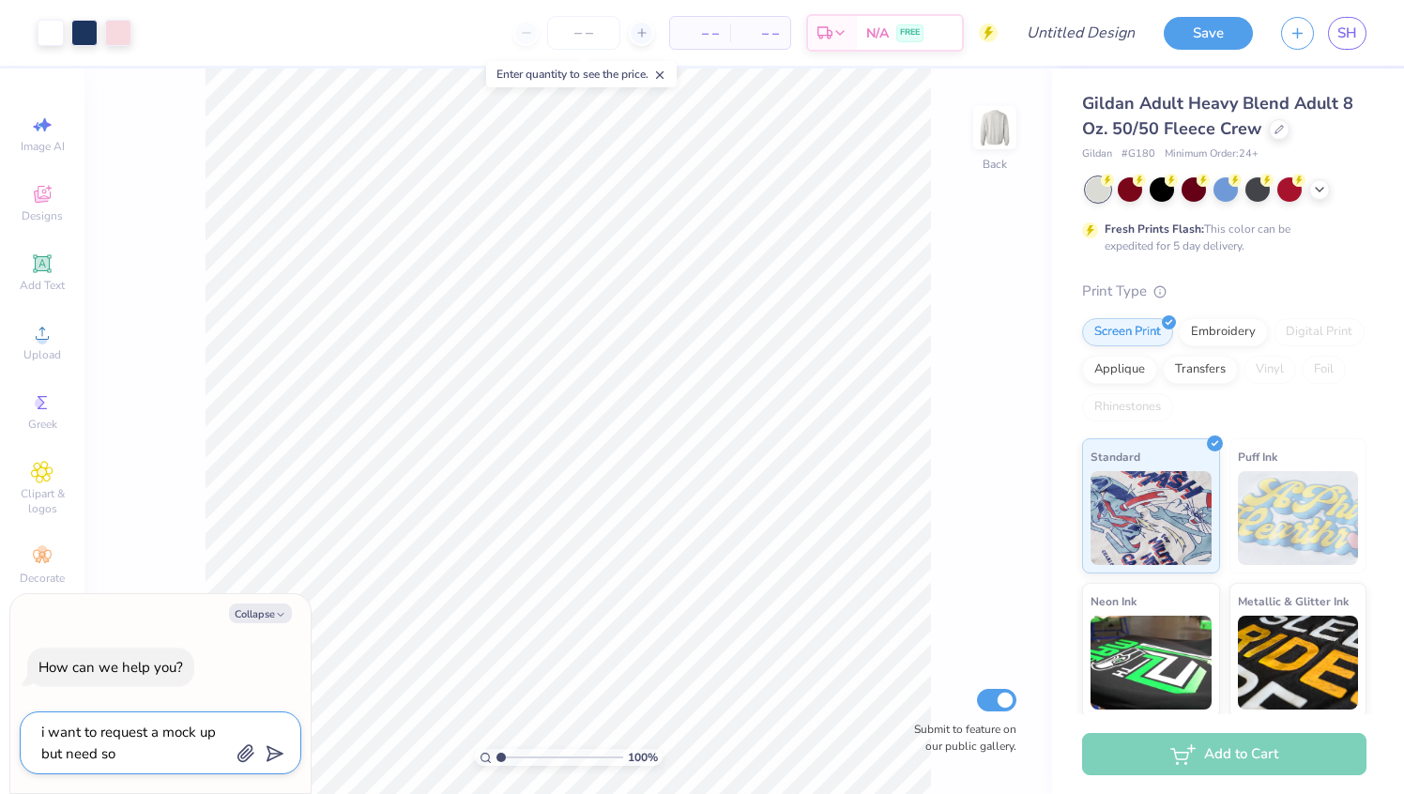
type textarea "x"
type textarea "i want to request a mock up but need some"
type textarea "x"
type textarea "i want to request a mock up but need some"
type textarea "x"
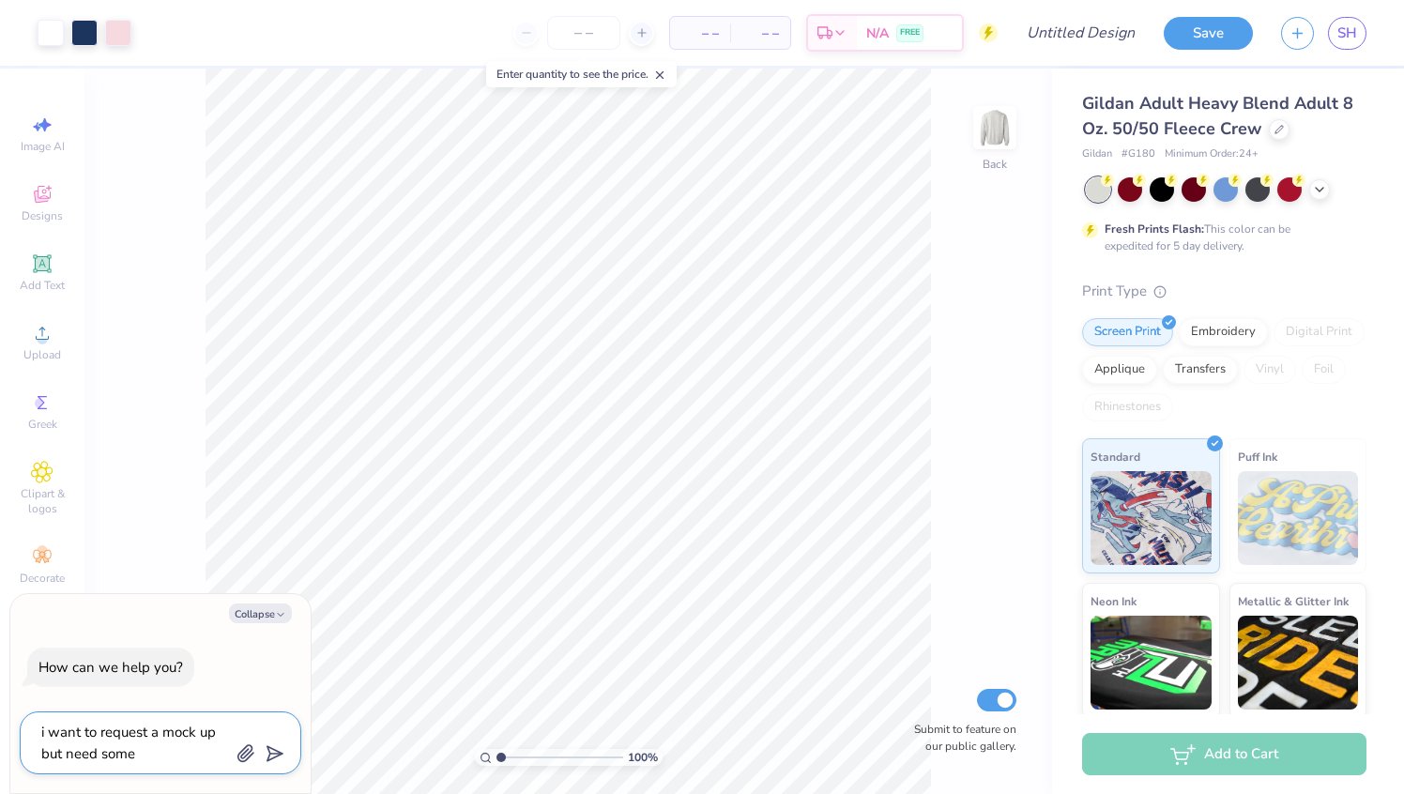
type textarea "i want to request a mock up but need some t"
type textarea "x"
type textarea "i want to request a mock up but need some th"
type textarea "x"
type textarea "i want to request a mock up but need some thi"
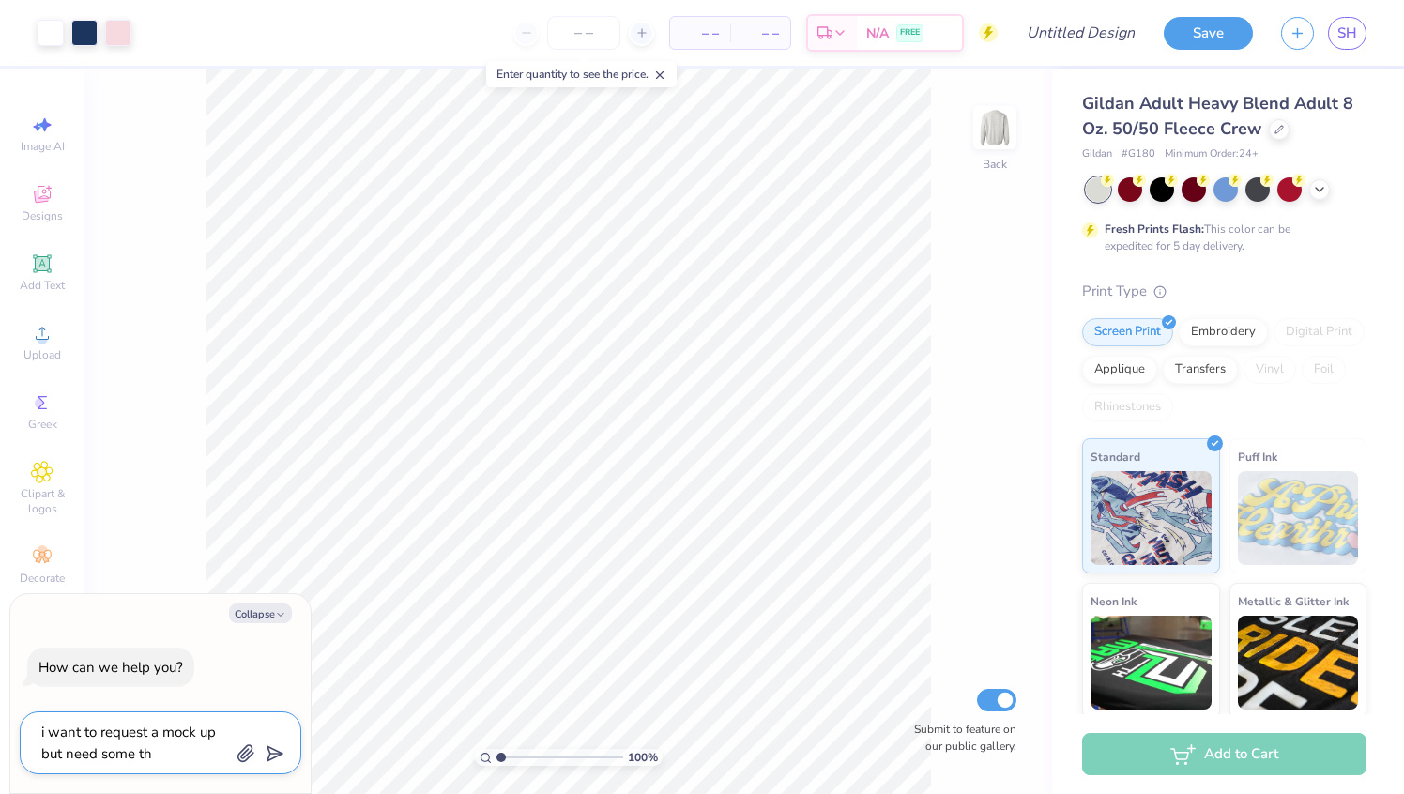
type textarea "x"
type textarea "i want to request a mock up but need some thin"
type textarea "x"
type textarea "i want to request a mock up but need some thing"
type textarea "x"
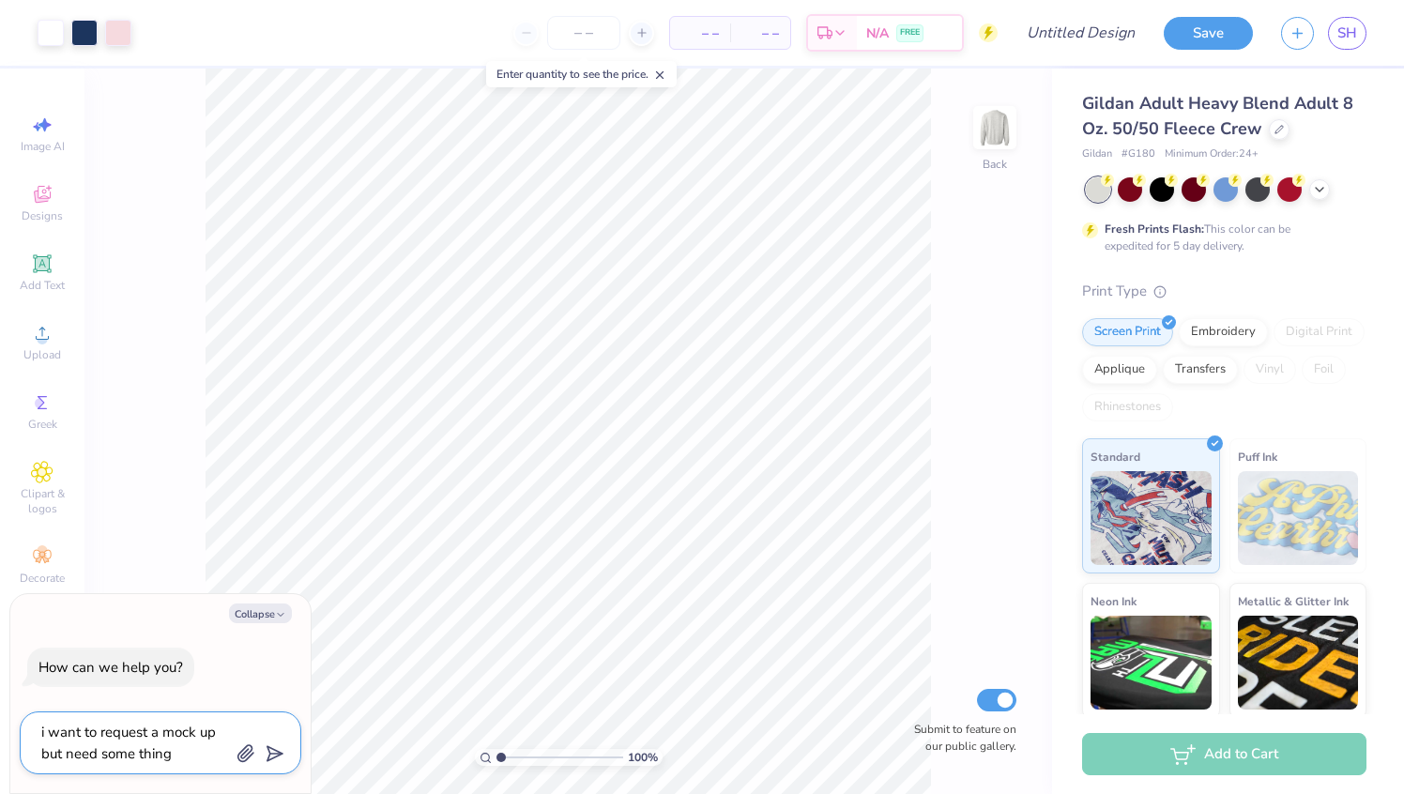
type textarea "i want to request a mock up but need some things"
type textarea "x"
type textarea "i want to request a mock up but need some things"
type textarea "x"
type textarea "i want to request a mock up but need some things c"
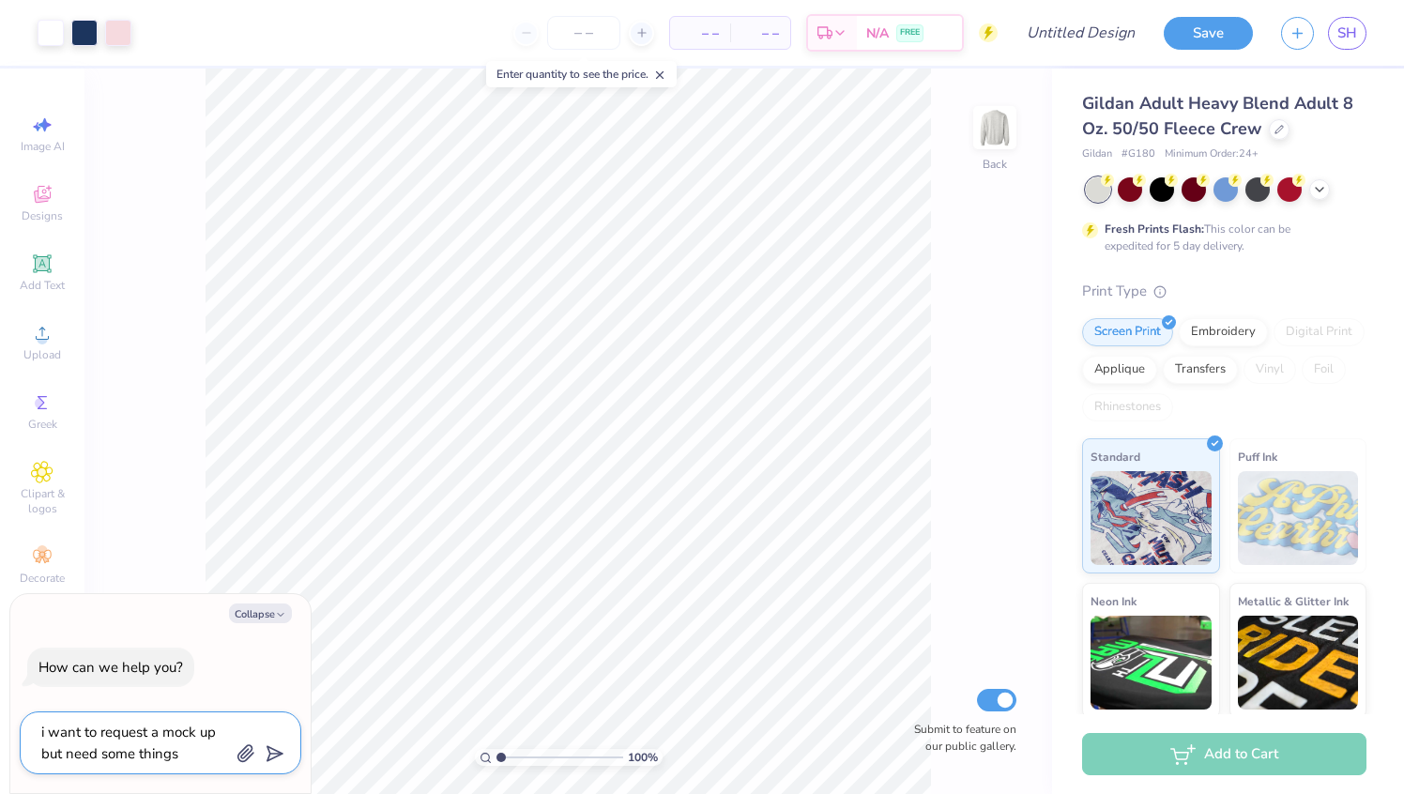
type textarea "x"
type textarea "i want to request a mock up but need some things ch"
type textarea "x"
type textarea "i want to request a mock up but need some things cha"
type textarea "x"
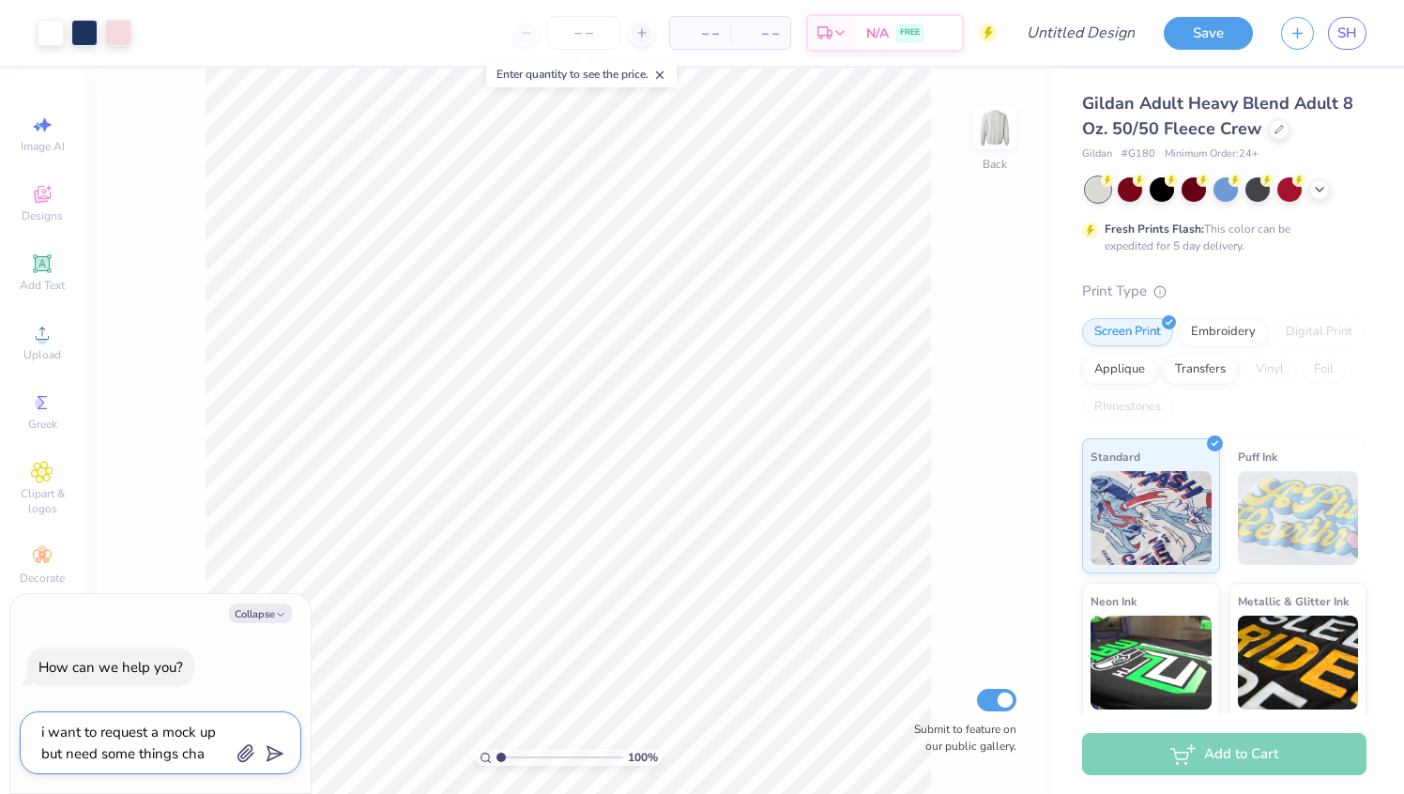
type textarea "i want to request a mock up but need some things chan"
type textarea "x"
type textarea "i want to request a mock up but need some things [PERSON_NAME]"
type textarea "x"
type textarea "i want to request a mock up but need some things change"
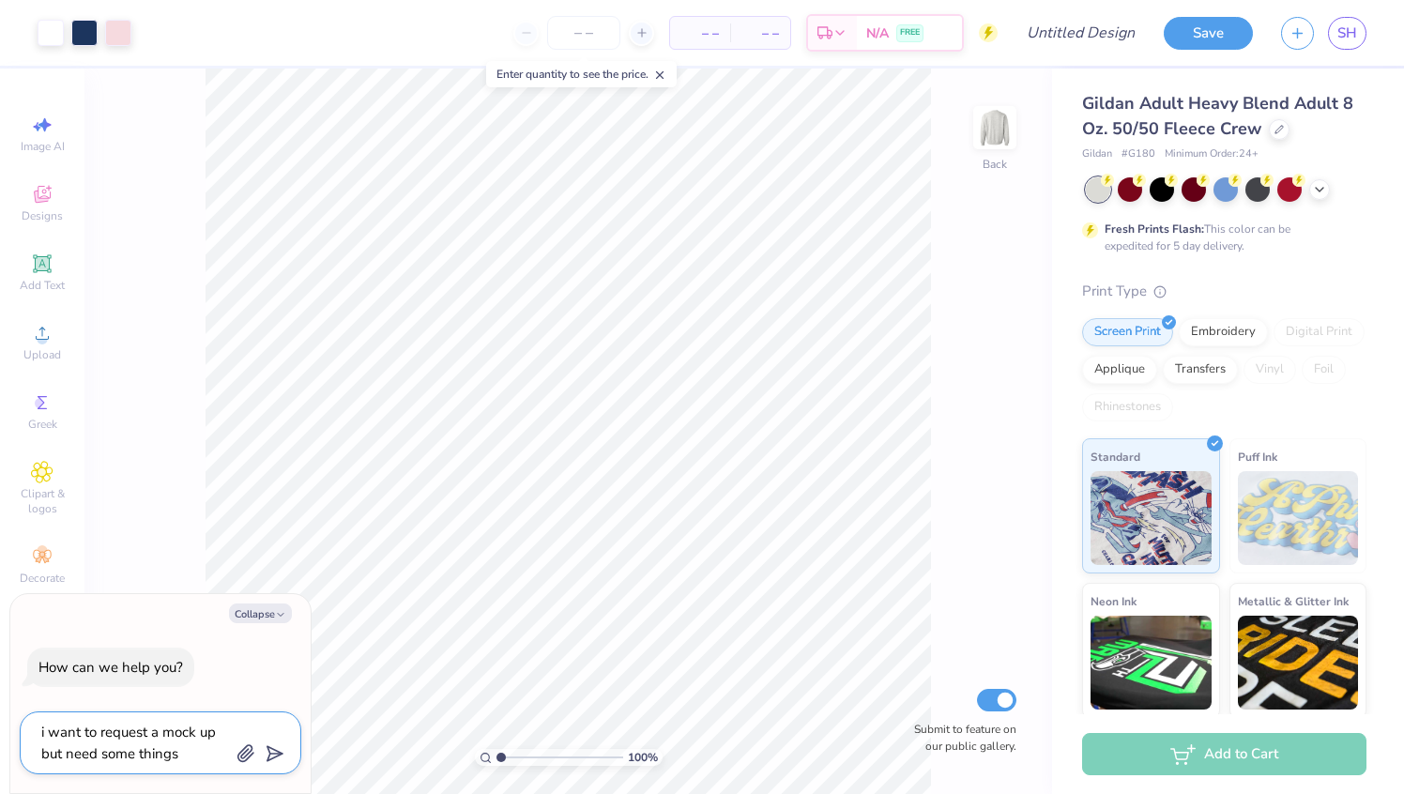
type textarea "x"
type textarea "i want to request a mock up but need some things changed"
type textarea "x"
type textarea "i want to request a mock up but need some things changed"
type textarea "x"
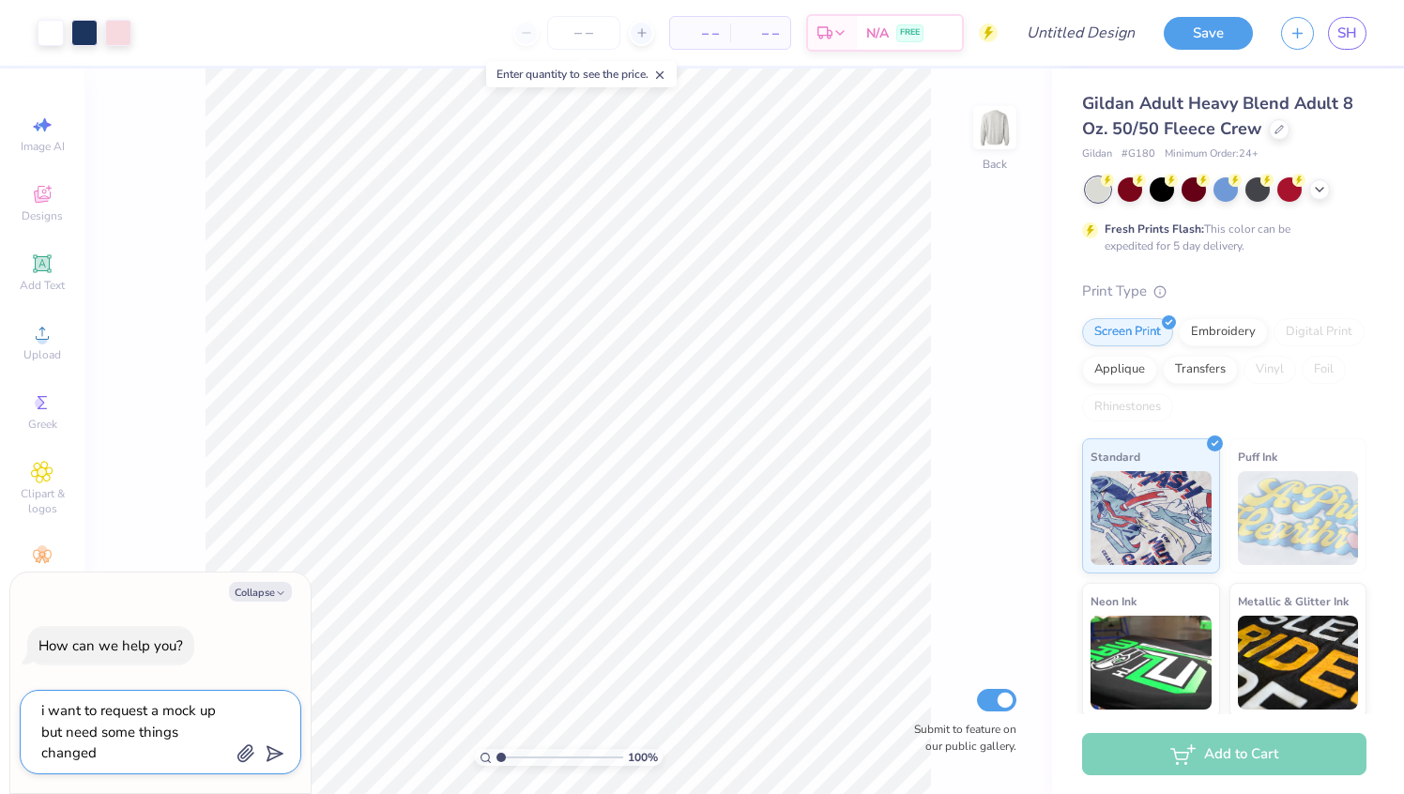
type textarea "i want to request a mock up but need some things changed a"
type textarea "x"
type textarea "i want to request a mock up but need some things changed an"
type textarea "x"
type textarea "i want to request a mock up but need some things changed and"
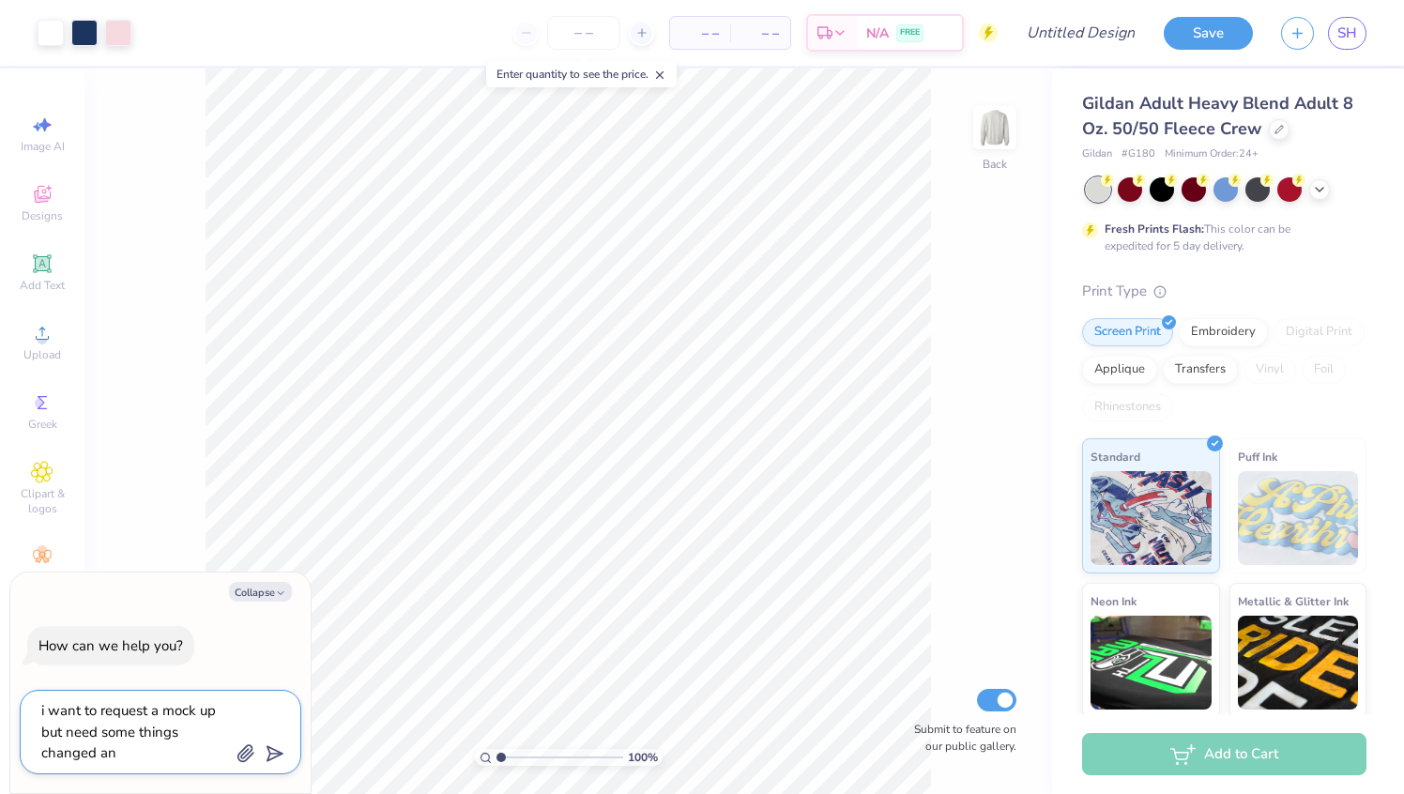
type textarea "x"
type textarea "i want to request a mock up but need some things changed and"
type textarea "x"
type textarea "i want to request a mock up but need some things changed and i"
type textarea "x"
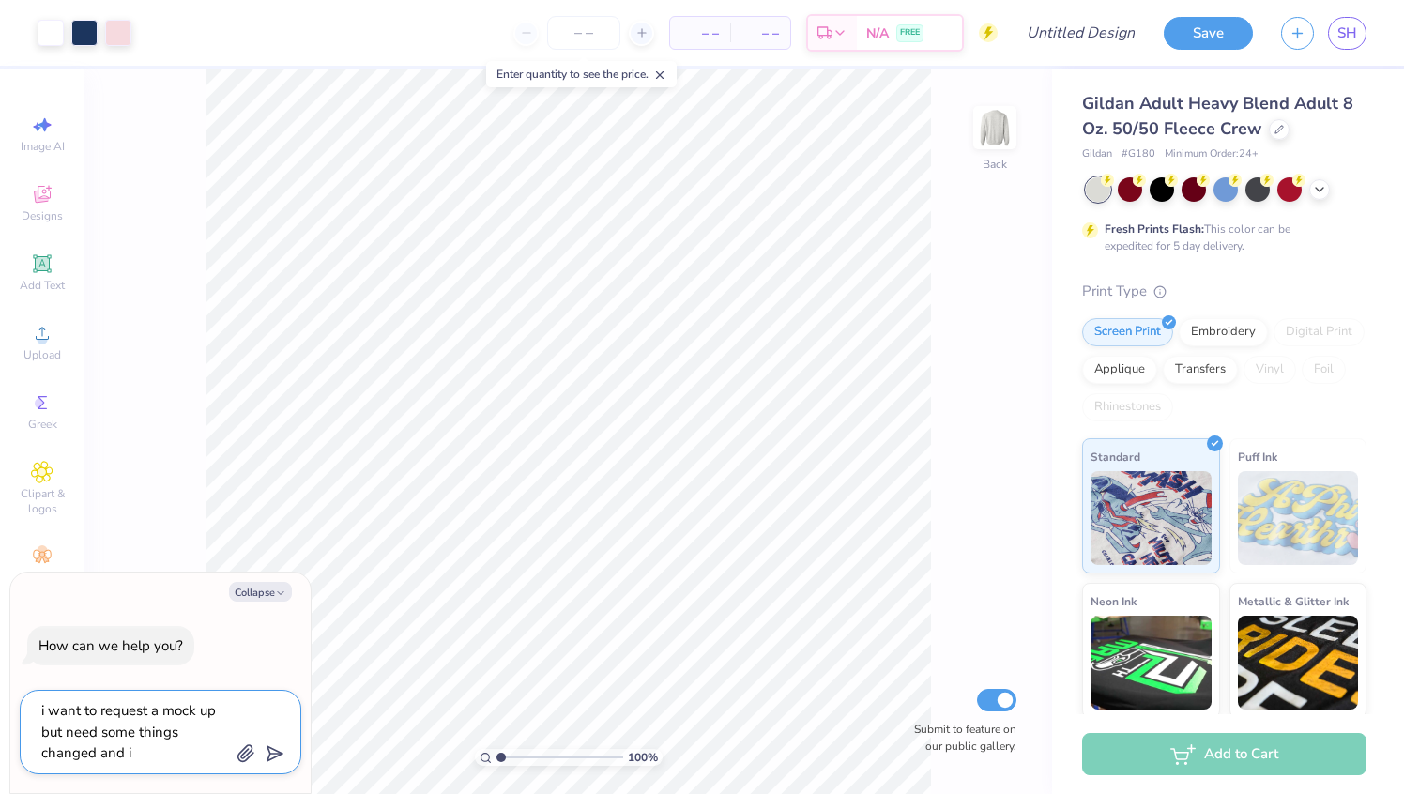
type textarea "i want to request a mock up but need some things changed and i"
type textarea "x"
type textarea "i want to request a mock up but need some things changed and i h"
type textarea "x"
type textarea "i want to request a mock up but need some things changed and i ha"
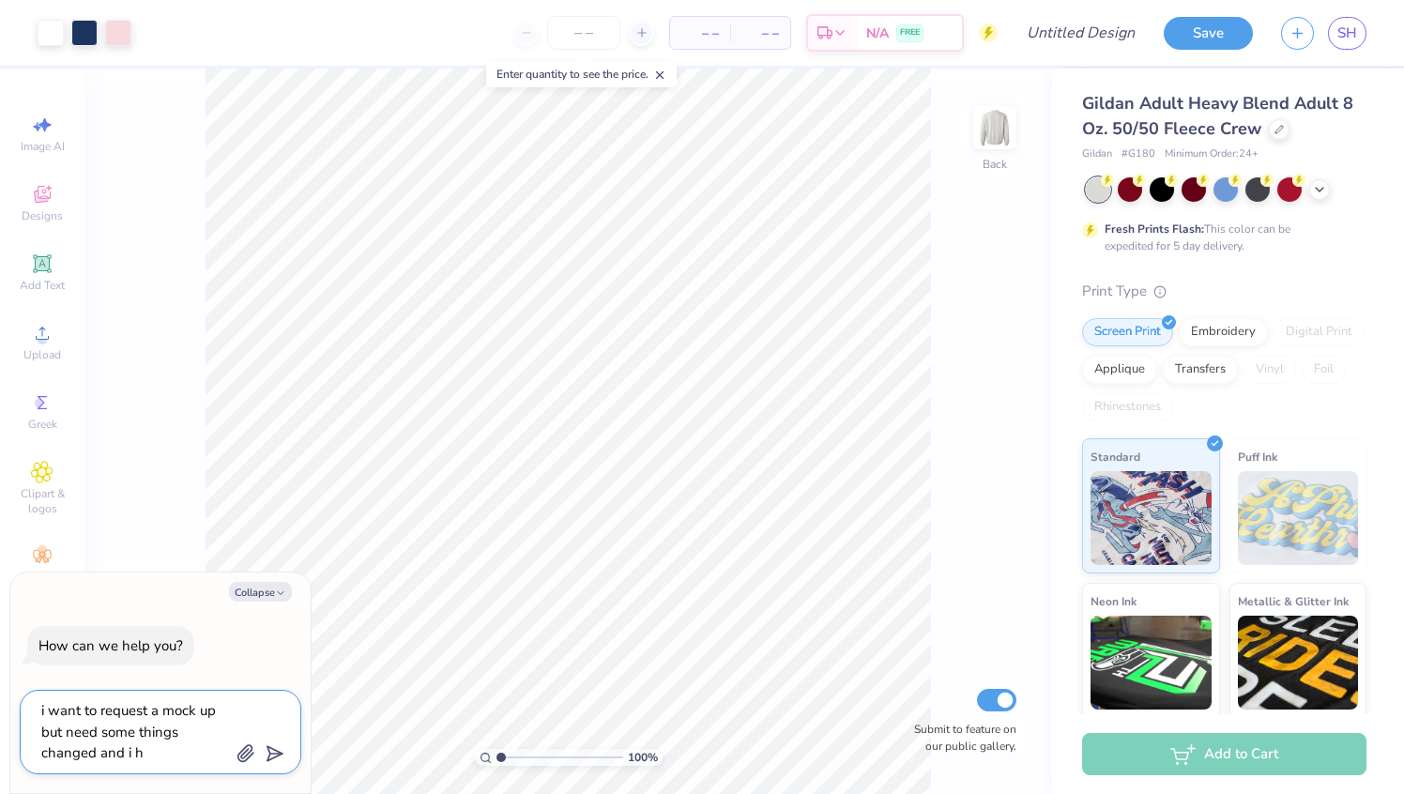
type textarea "x"
type textarea "i want to request a mock up but need some things changed and i hav"
type textarea "x"
type textarea "i want to request a mock up but need some things changed and i have"
type textarea "x"
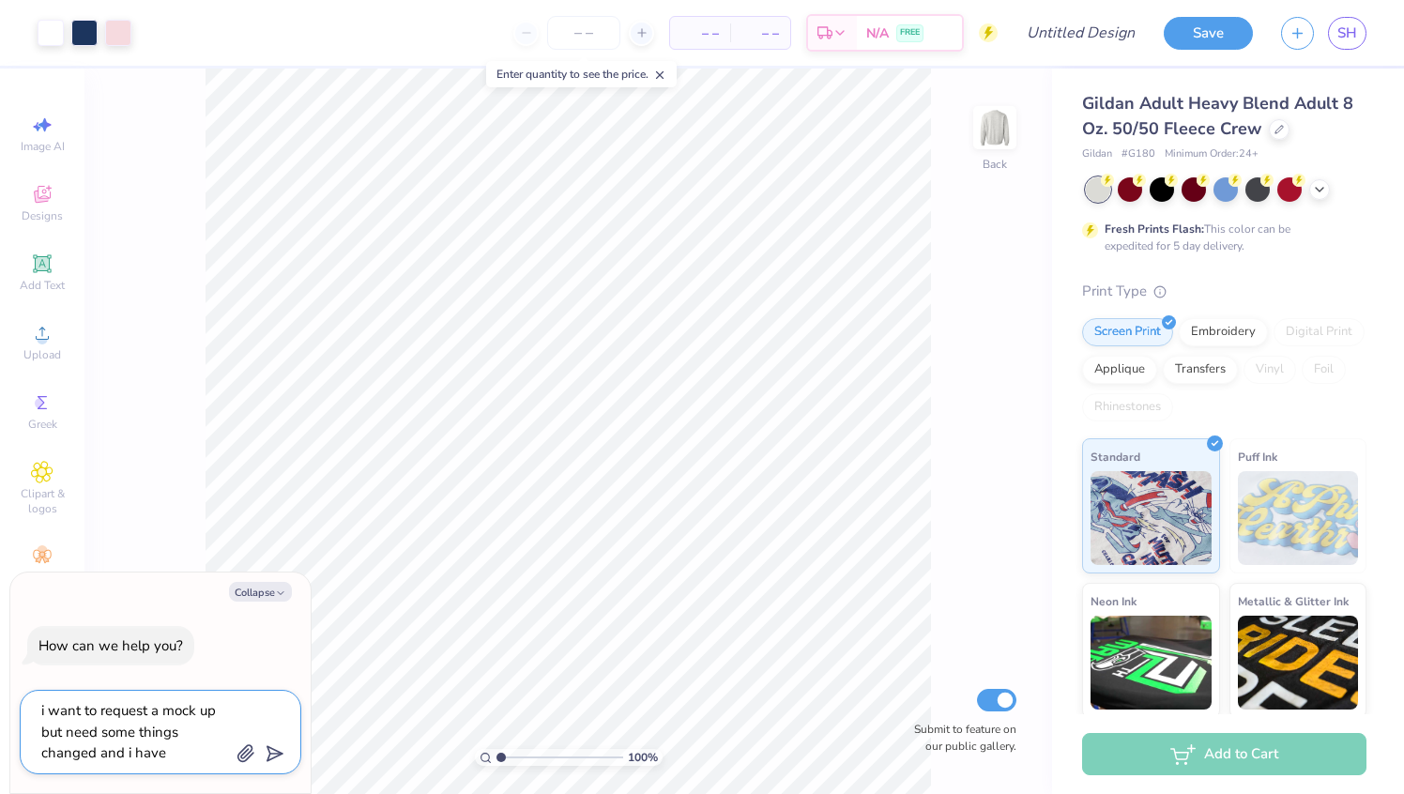
type textarea "i want to request a mock up but need some things changed and i have"
type textarea "x"
type textarea "i want to request a mock up but need some things changed and i have a"
type textarea "x"
type textarea "i want to request a mock up but need some things changed and i have a"
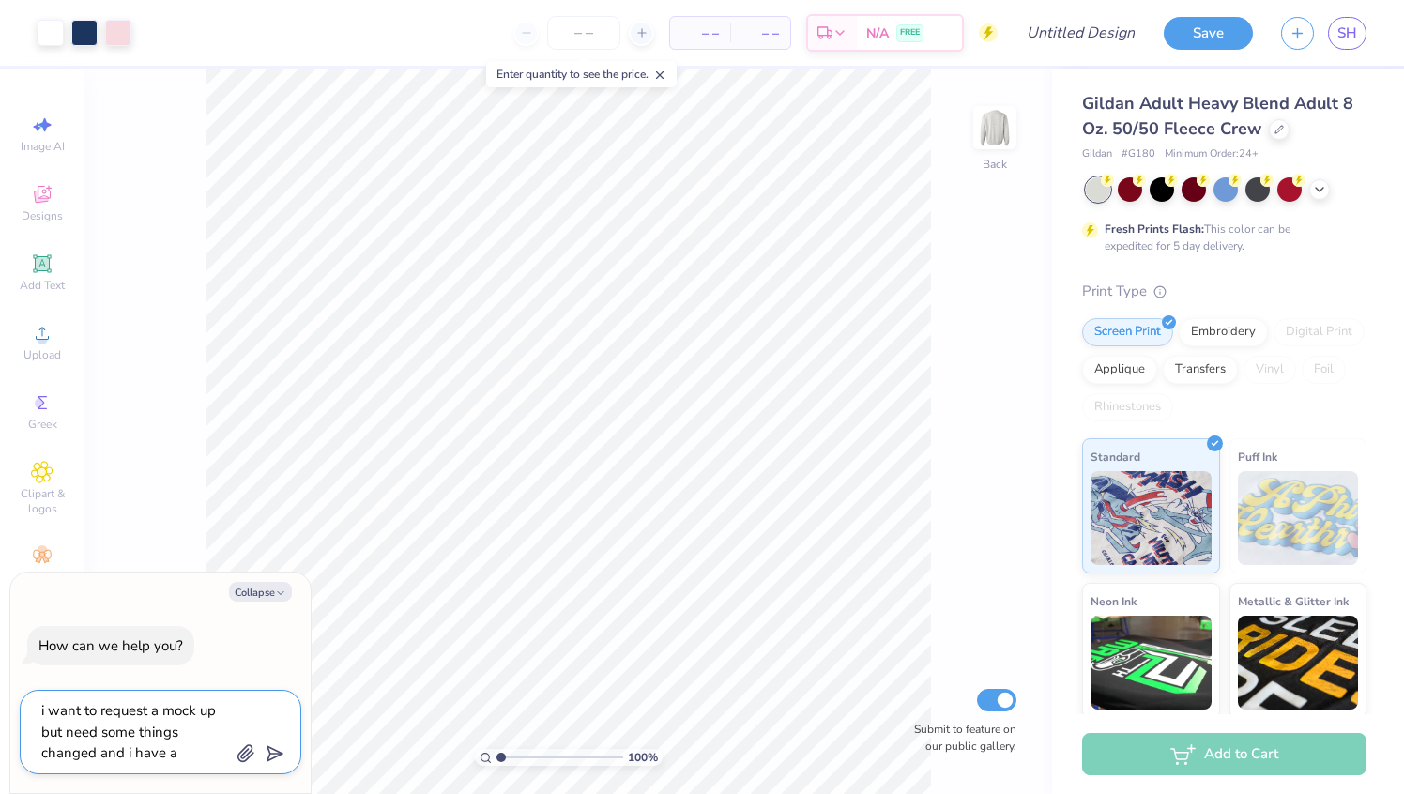
type textarea "x"
type textarea "i want to request a mock up but need some things changed and i have a p"
type textarea "x"
type textarea "i want to request a mock up but need some things changed and i have a pi"
type textarea "x"
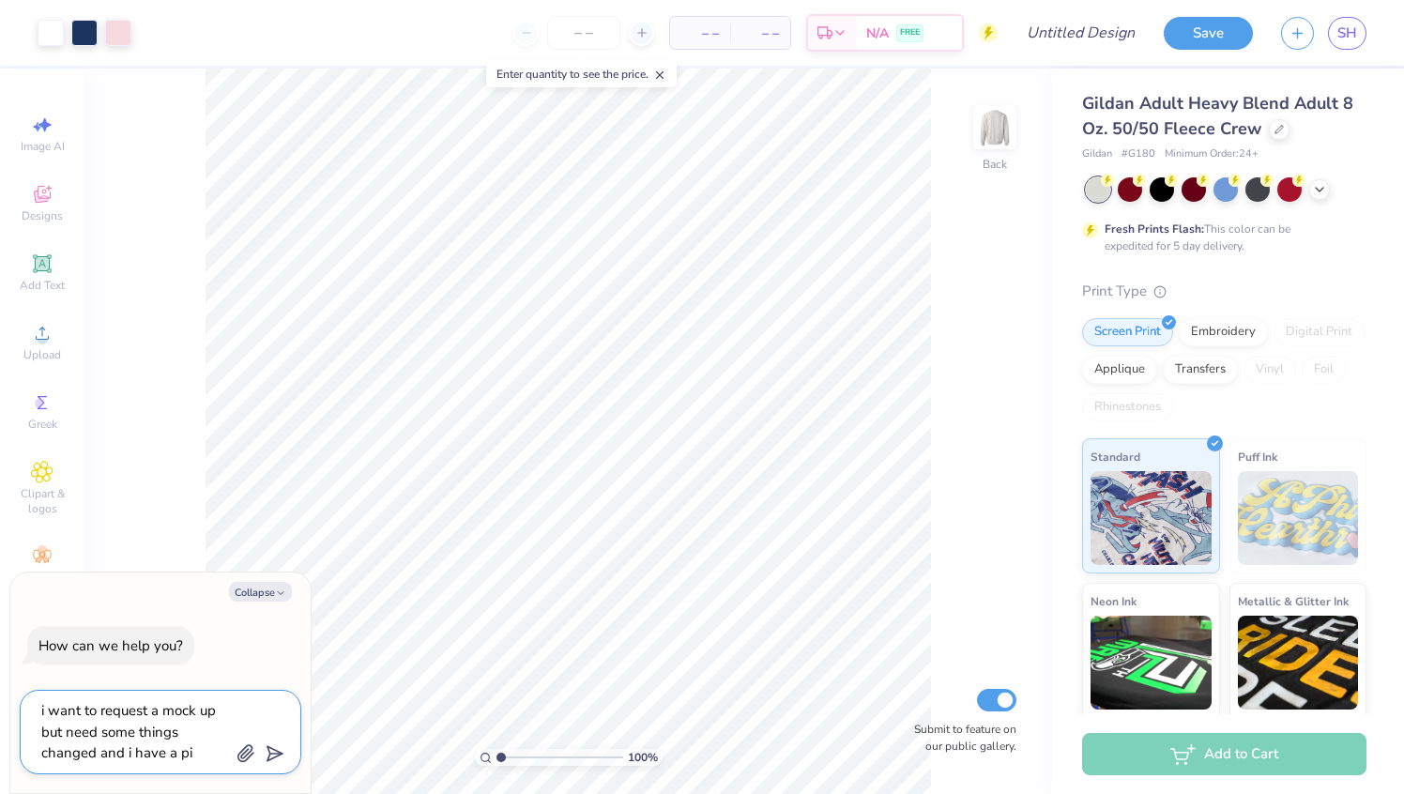
type textarea "i want to request a mock up but need some things changed and i have a pic"
type textarea "x"
type textarea "i want to request a mock up but need some things changed and i have a pict"
type textarea "x"
type textarea "i want to request a mock up but need some things changed and i have a pictu"
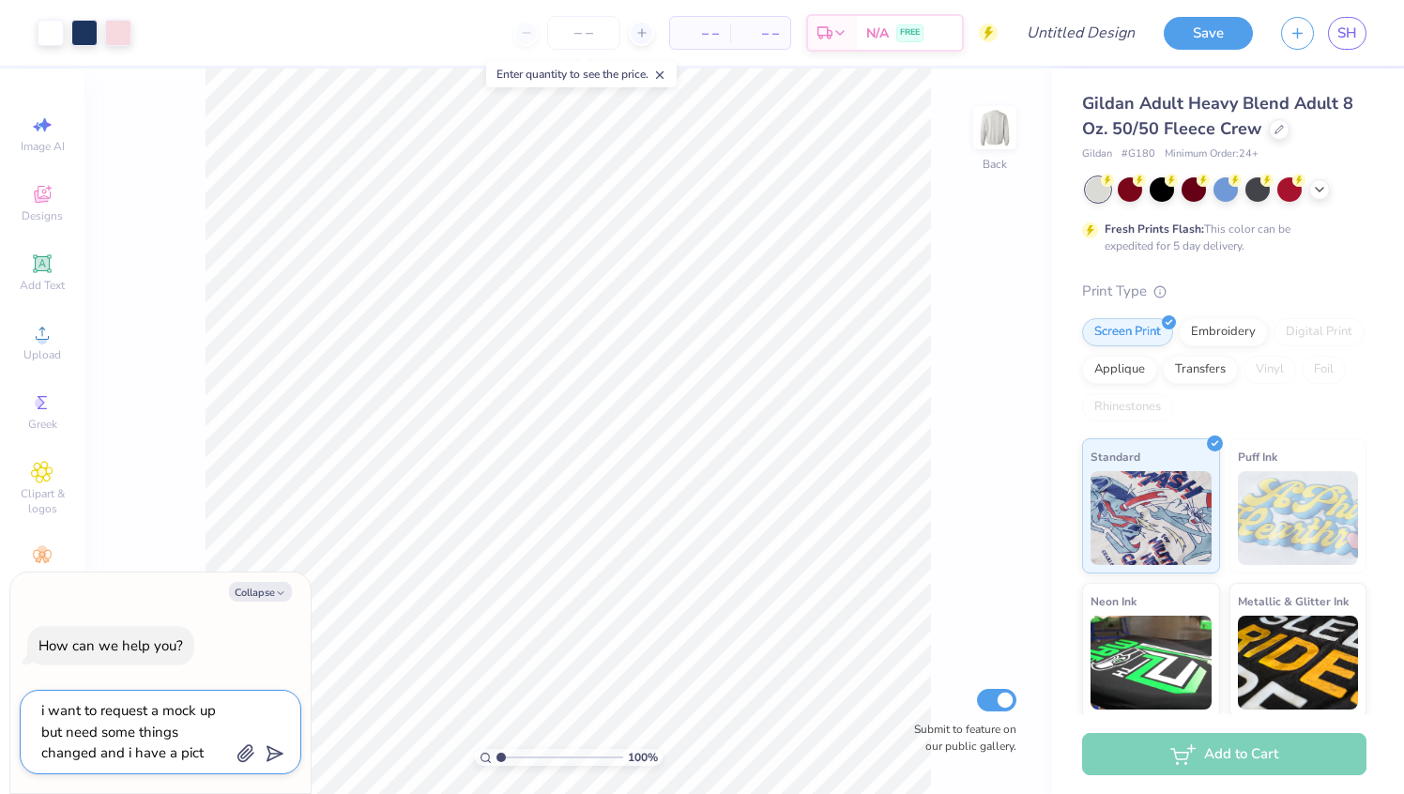
type textarea "x"
type textarea "i want to request a mock up but need some things changed and i have a pictur"
type textarea "x"
type textarea "i want to request a mock up but need some things changed and i have a picture"
type textarea "x"
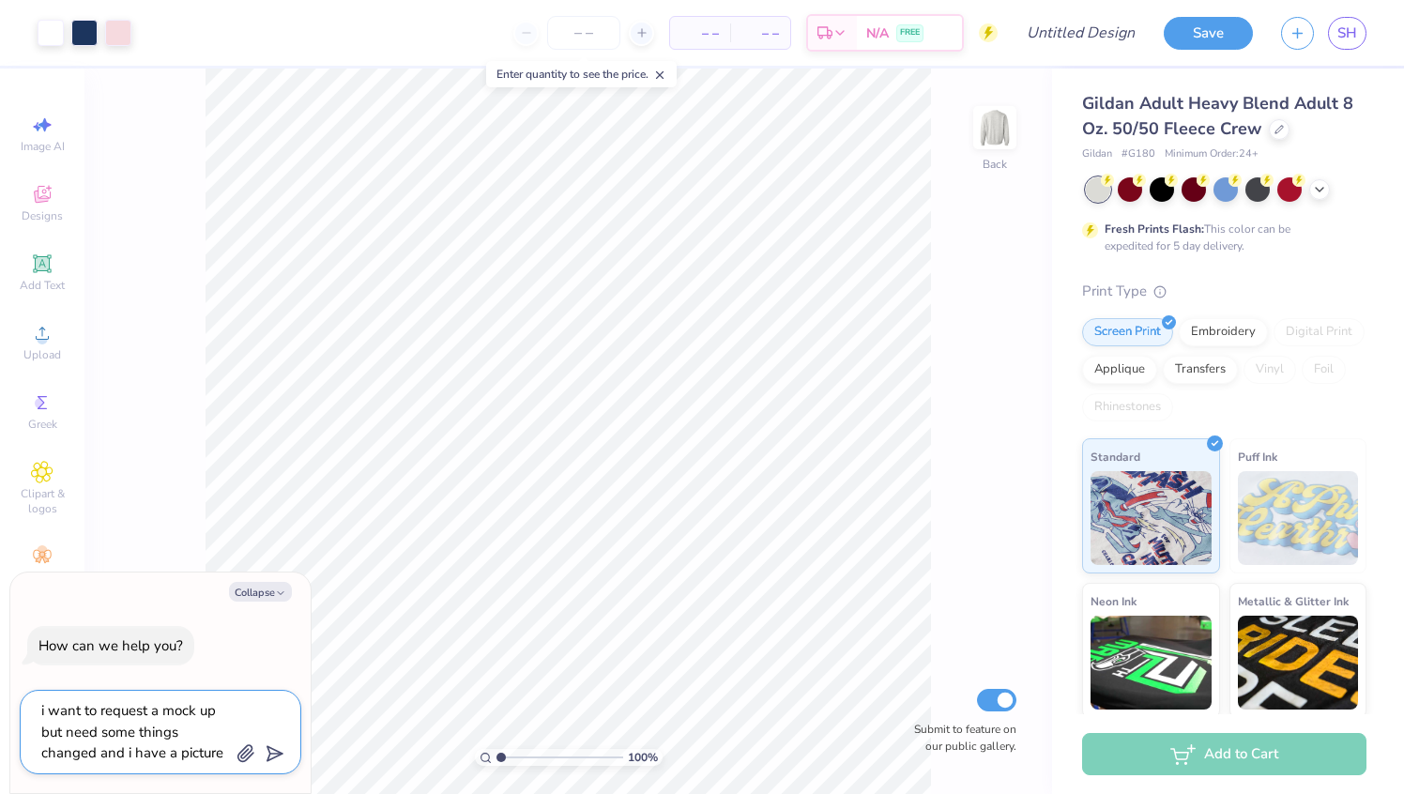
type textarea "i want to request a mock up but need some things changed and i have a picture"
type textarea "x"
type textarea "i want to request a mock up but need some things changed and i have a picture o"
type textarea "x"
type textarea "i want to request a mock up but need some things changed and i have a picture of"
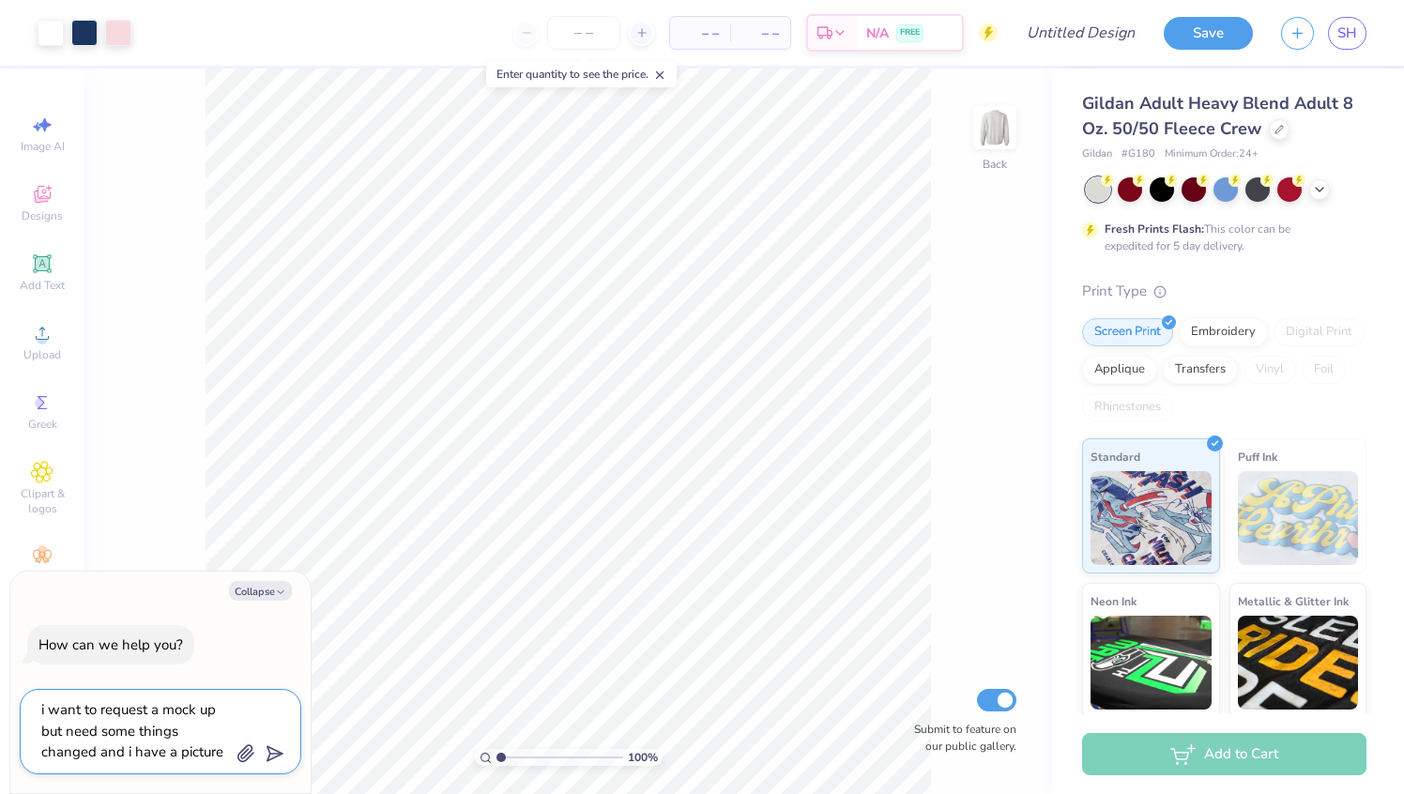
type textarea "x"
type textarea "i want to request a mock up but need some things changed and i have a picture of"
type textarea "x"
type textarea "i want to request a mock up but need some things changed and i have a picture o…"
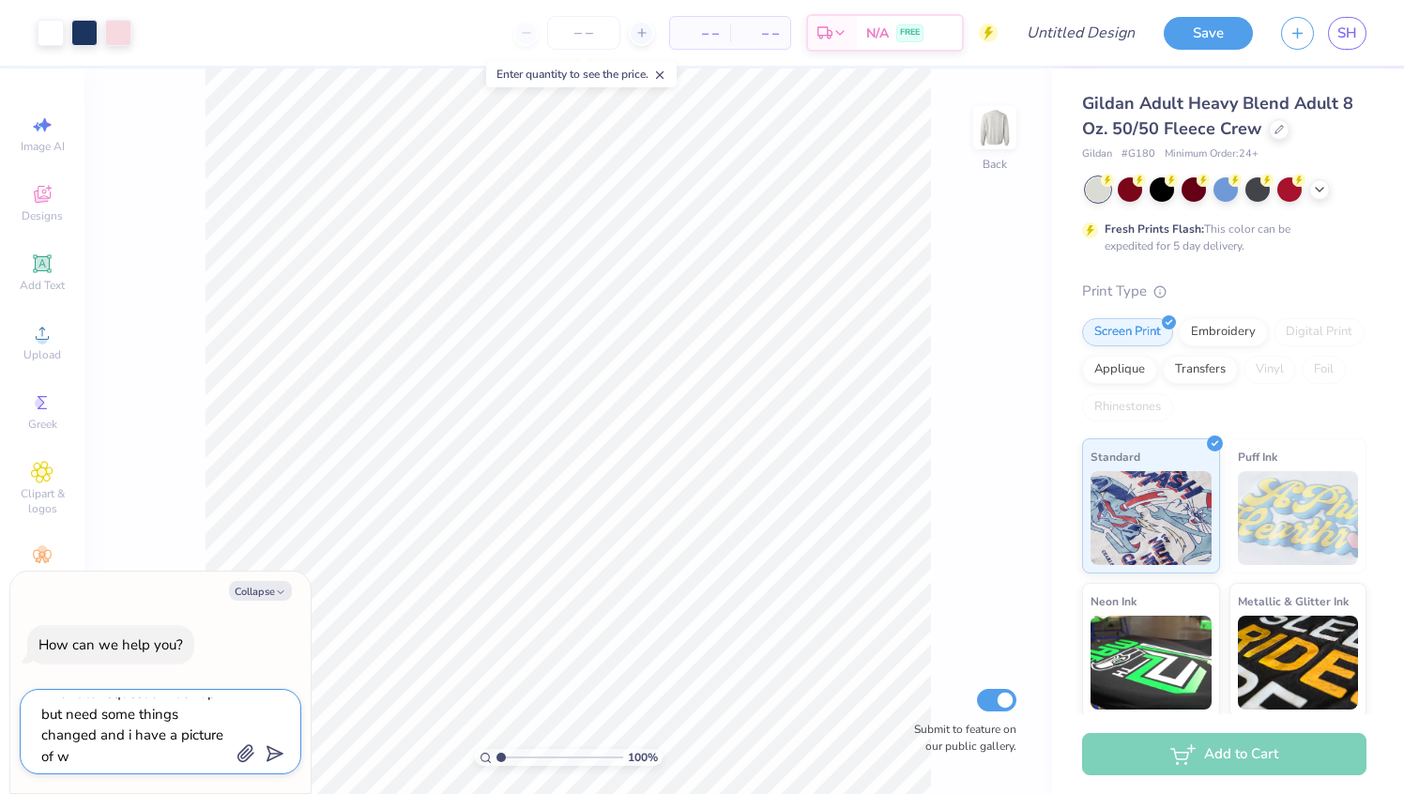
type textarea "x"
type textarea "i want to request a mock up but need some things changed and i have a picture o…"
type textarea "x"
type textarea "i want to request a mock up but need some things changed and i have a picture o…"
type textarea "x"
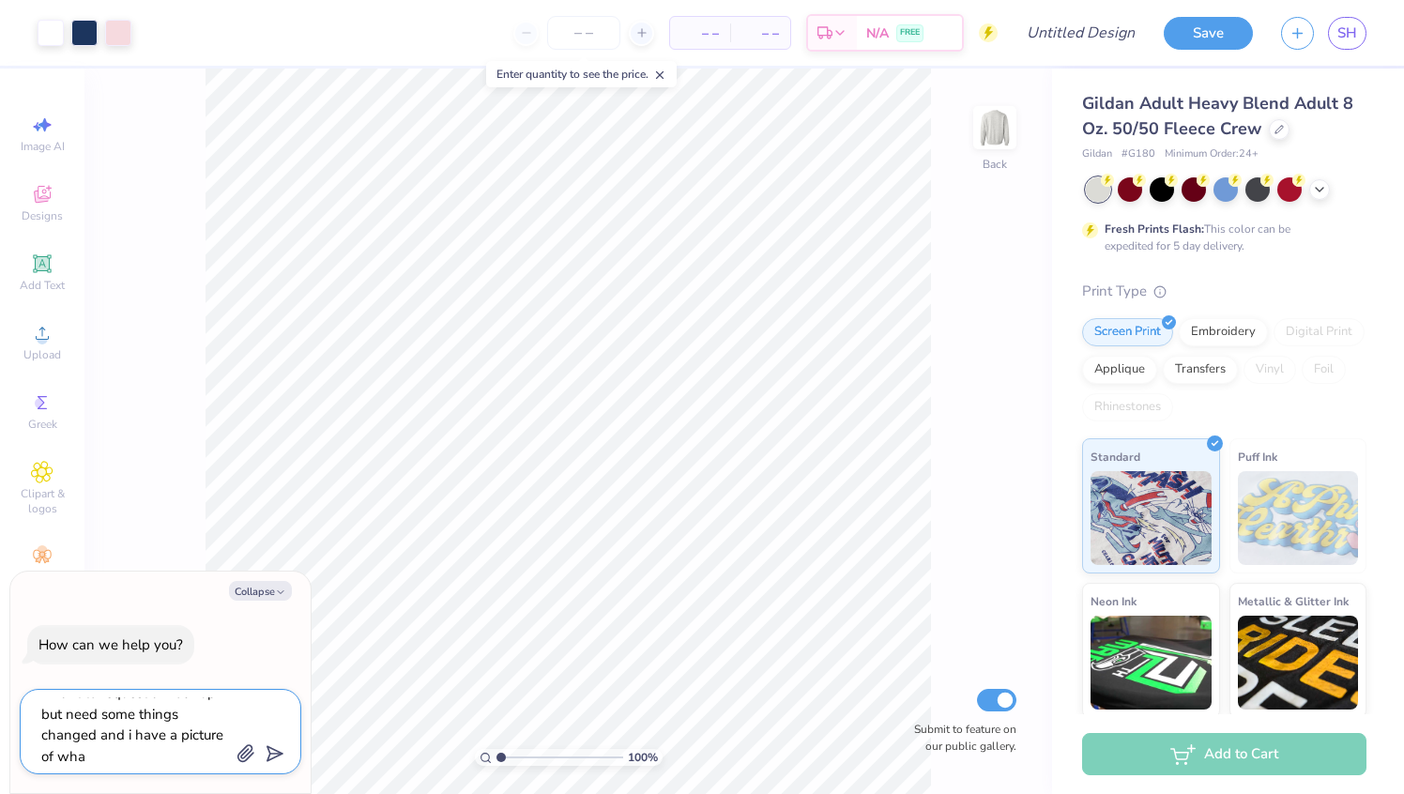
type textarea "i want to request a mock up but need some things changed and i have a picture o…"
type textarea "x"
type textarea "i want to request a mock up but need some things changed and i have a picture o…"
type textarea "x"
type textarea "i want to request a mock up but need some things changed and i have a picture o…"
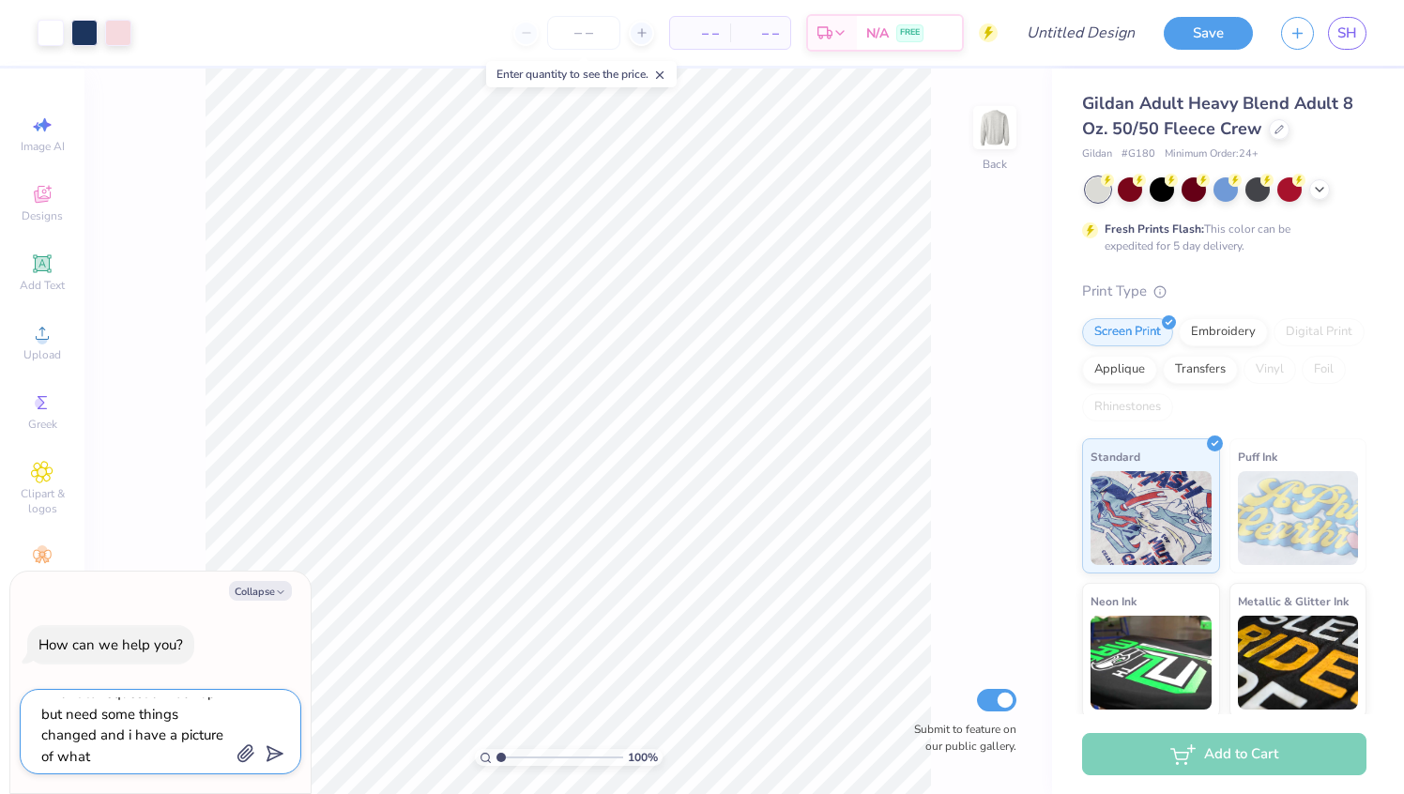
type textarea "x"
type textarea "i want to request a mock up but need some things changed and i have a picture o…"
type textarea "x"
type textarea "i want to request a mock up but need some things changed and i have a picture o…"
type textarea "x"
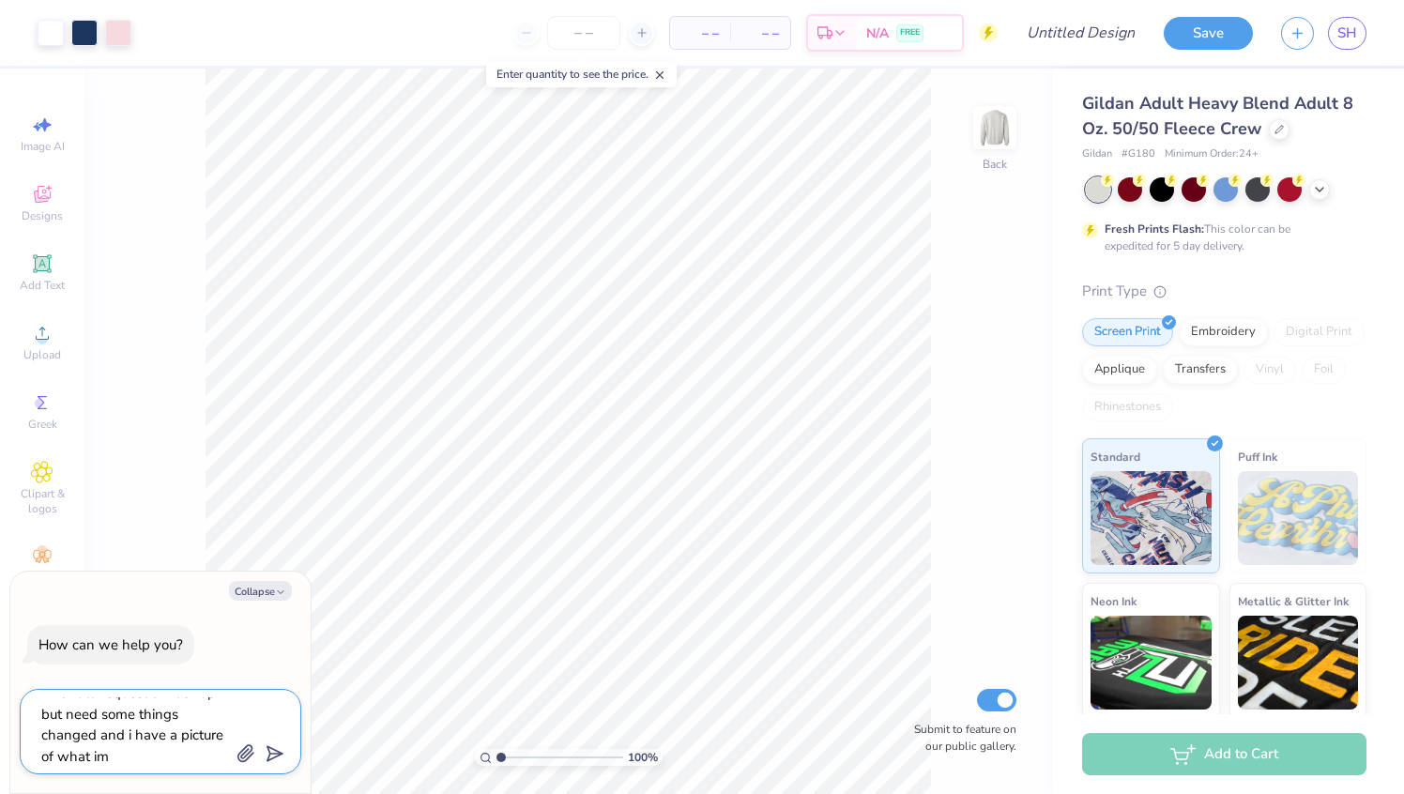
type textarea "i want to request a mock up but need some things changed and i have a picture o…"
type textarea "x"
type textarea "i want to request a mock up but need some things changed and i have a picture o…"
type textarea "x"
type textarea "i want to request a mock up but need some things changed and i have a picture o…"
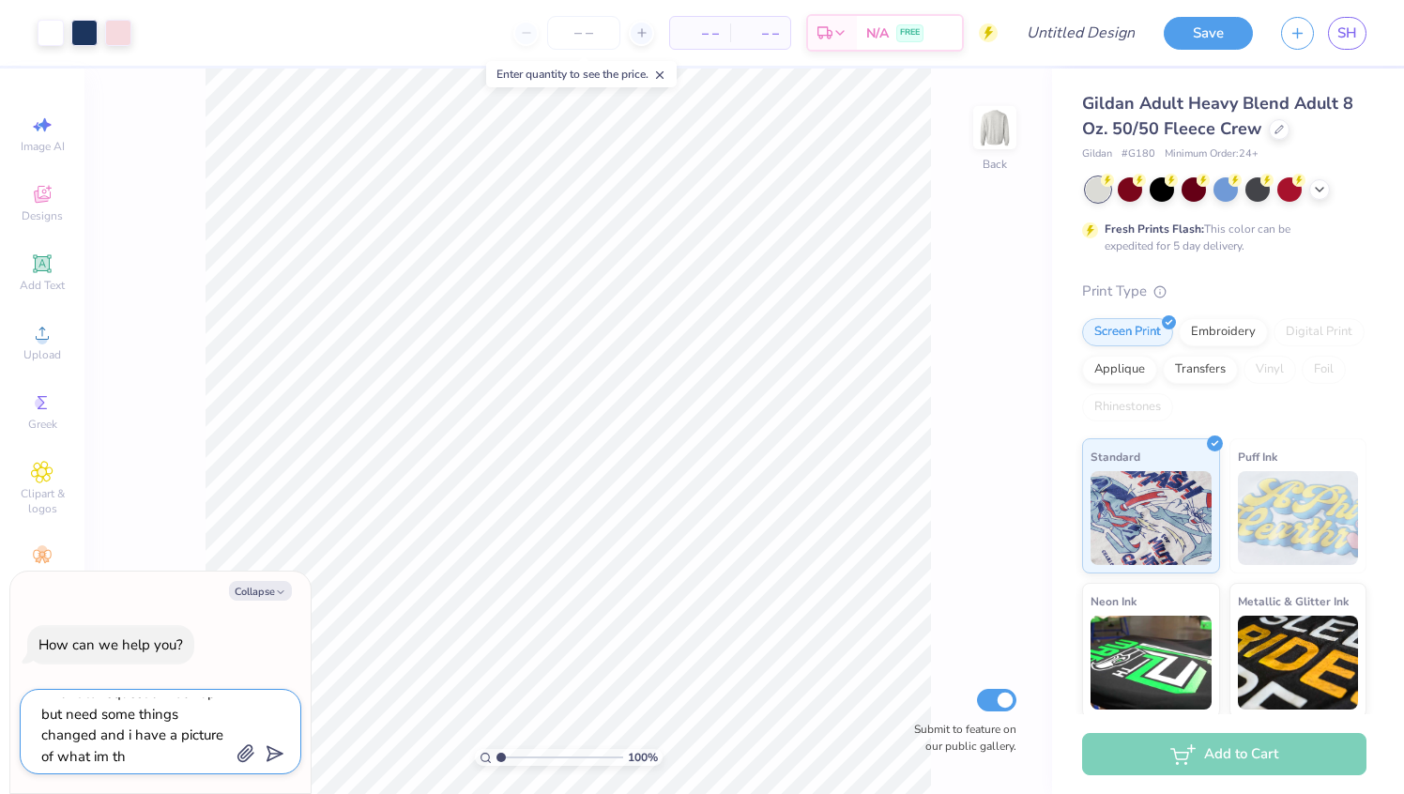
type textarea "x"
type textarea "i want to request a mock up but need some things changed and i have a picture o…"
type textarea "x"
type textarea "i want to request a mock up but need some things changed and i have a picture o…"
type textarea "x"
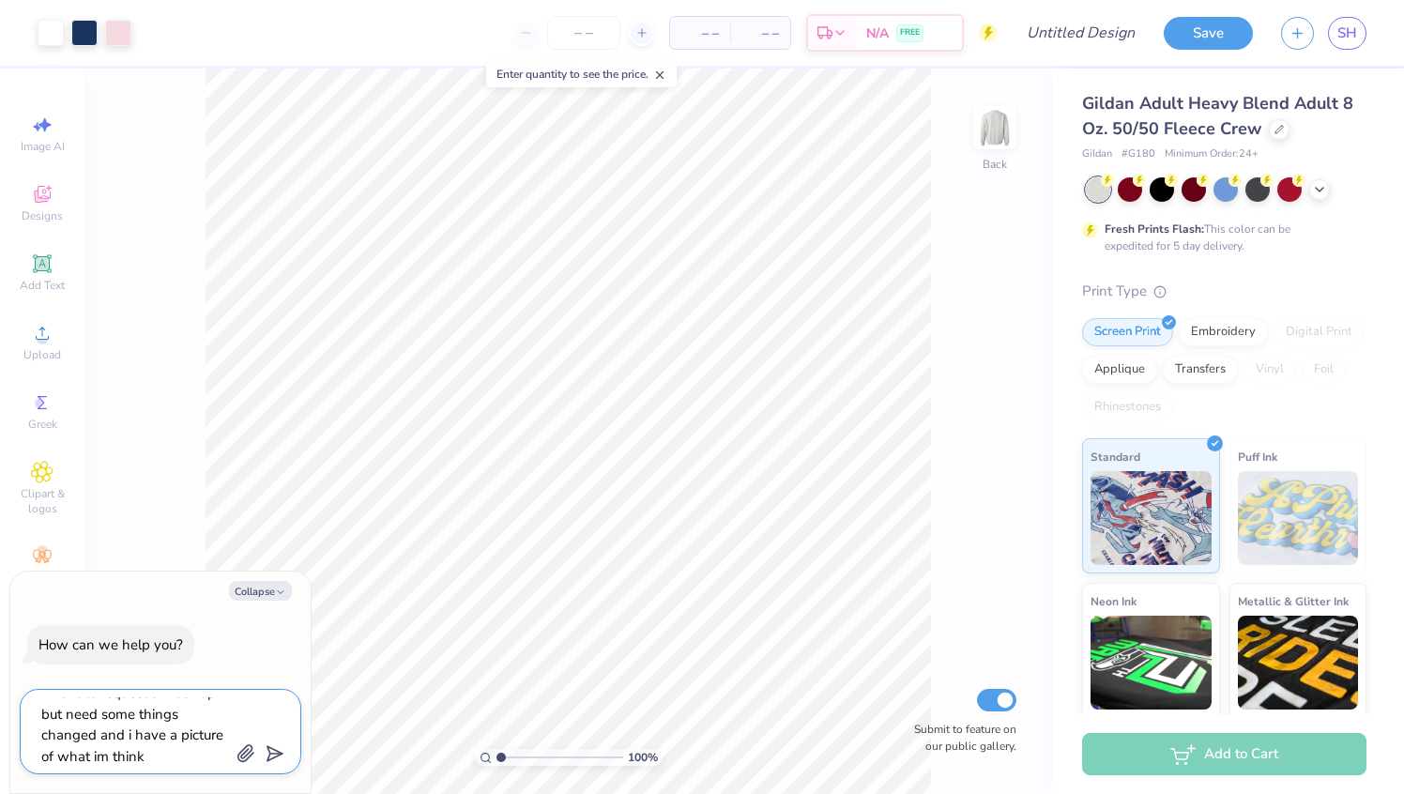
type textarea "i want to request a mock up but need some things changed and i have a picture o…"
type textarea "x"
type textarea "i want to request a mock up but need some things changed and i have a picture o…"
type textarea "x"
type textarea "i want to request a mock up but need some things changed and i have a picture o…"
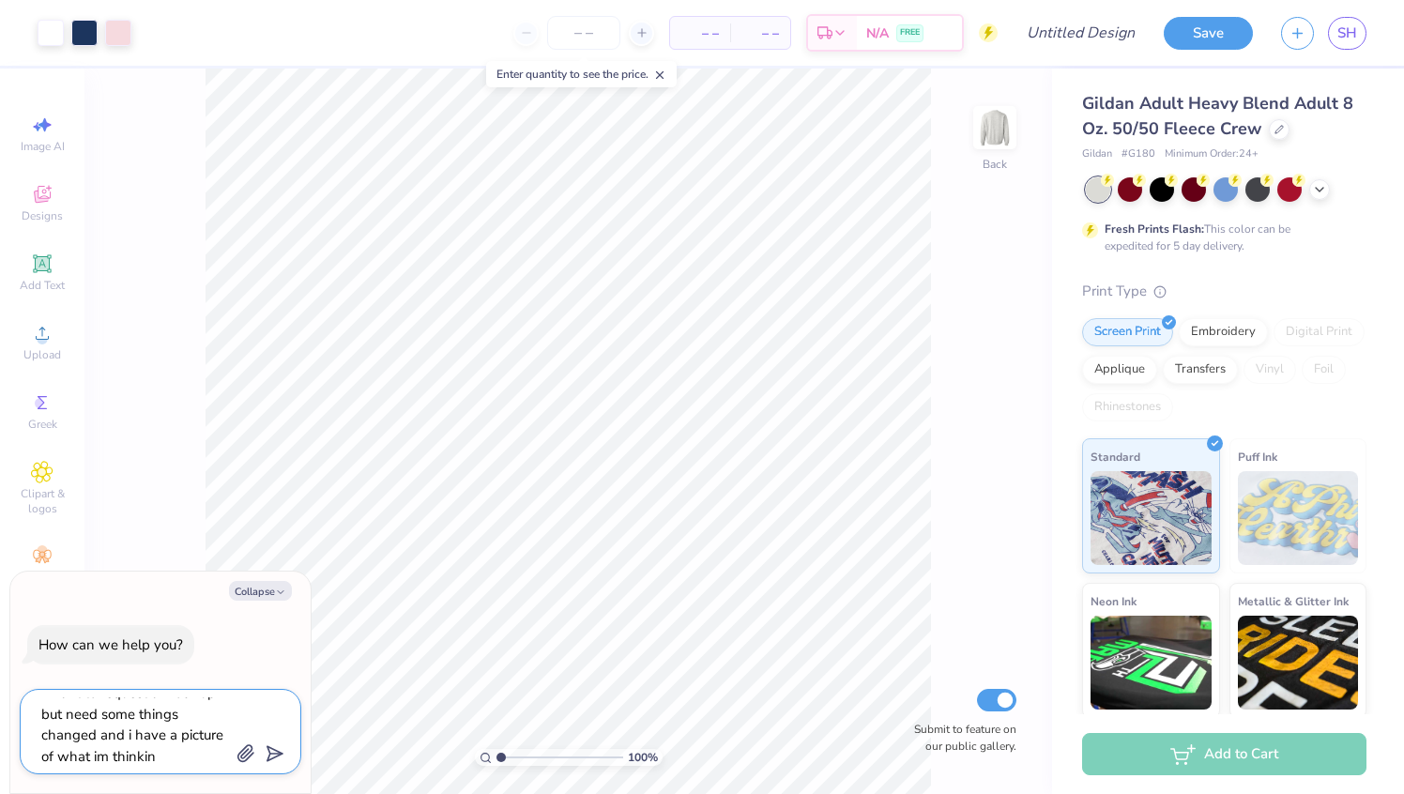
type textarea "x"
type textarea "i want to request a mock up but need some things changed and i have a picture o…"
type textarea "x"
type textarea "i want to request a mock up but need some things changed and i have a picture o…"
type textarea "x"
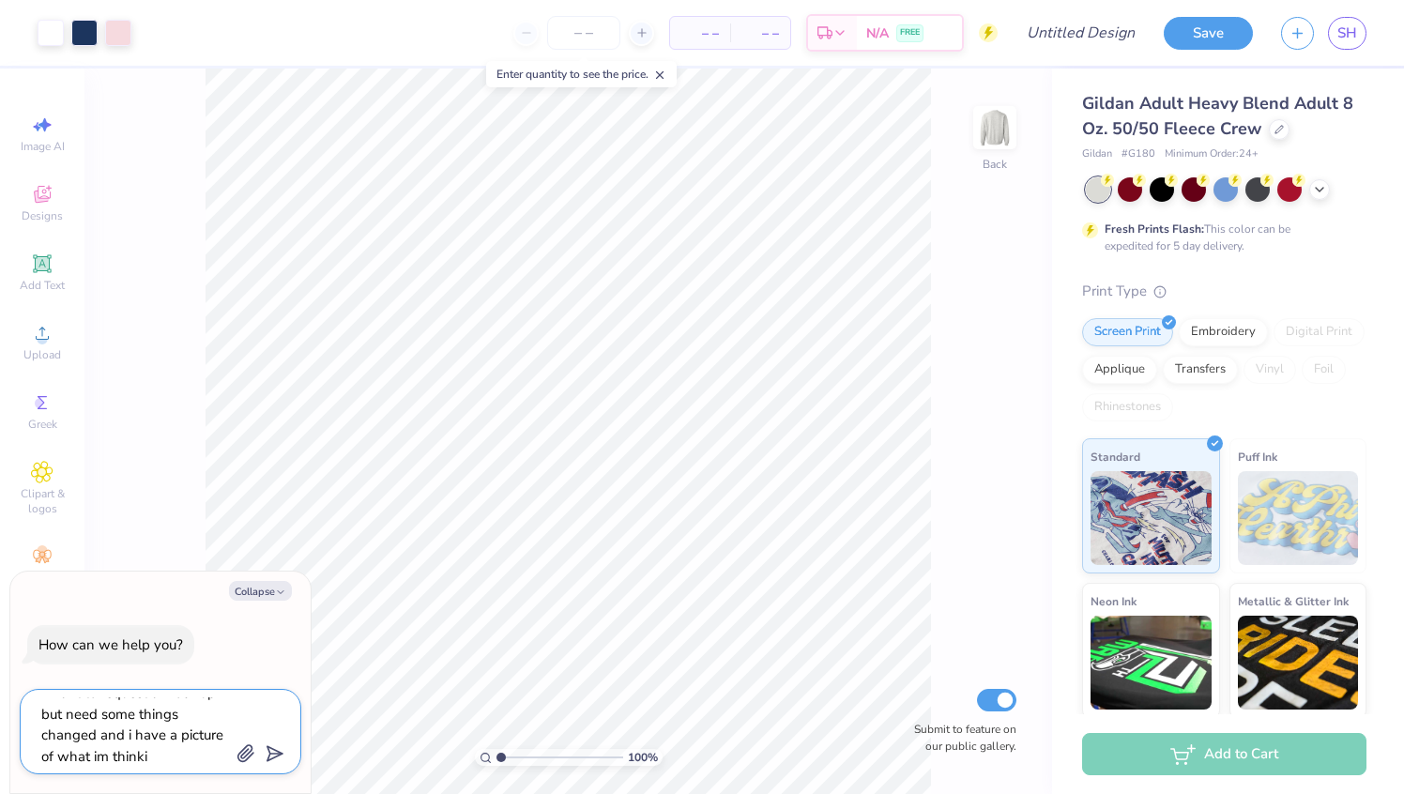
type textarea "i want to request a mock up but need some things changed and i have a picture o…"
type textarea "x"
click at [267, 752] on icon "submit" at bounding box center [271, 753] width 26 height 26
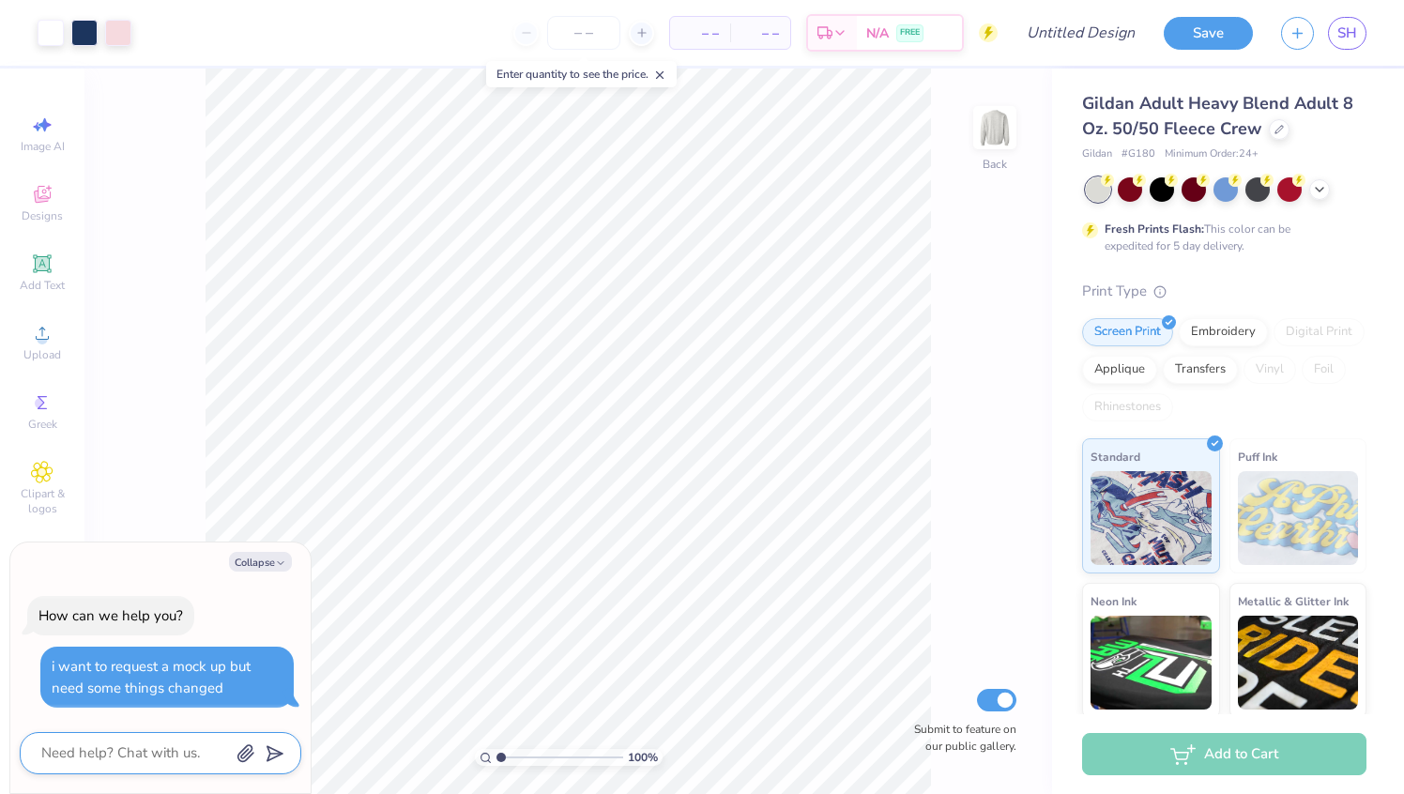
click at [660, 72] on icon at bounding box center [659, 74] width 13 height 13
click at [48, 144] on span "Image AI" at bounding box center [43, 146] width 44 height 15
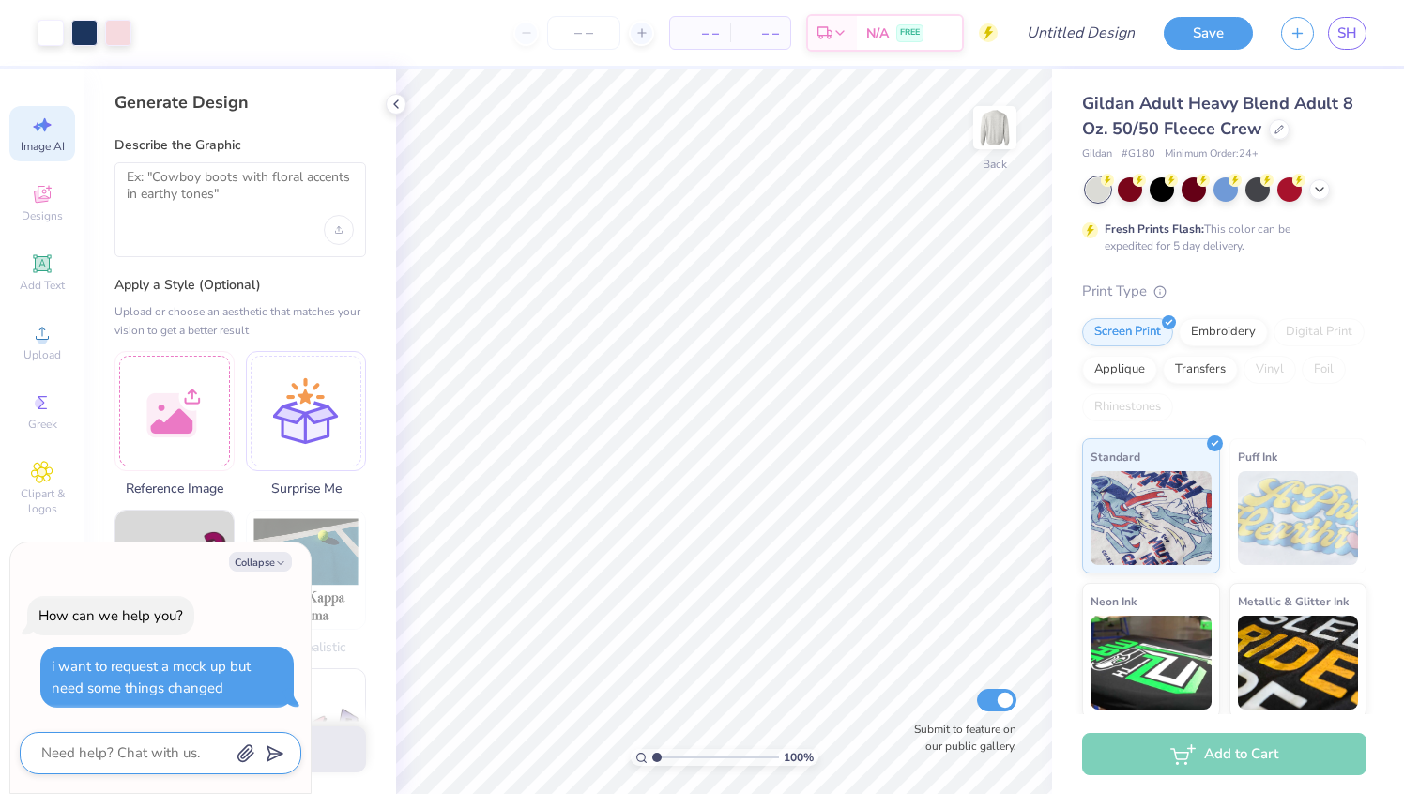
drag, startPoint x: 303, startPoint y: 617, endPoint x: 286, endPoint y: 617, distance: 16.9
click at [287, 617] on div "Collapse How can we help you? i want to request a mock up but need some things …" at bounding box center [160, 667] width 300 height 251
click at [262, 253] on div at bounding box center [239, 209] width 251 height 95
click at [255, 197] on textarea at bounding box center [240, 192] width 227 height 47
click at [316, 284] on label "Apply a Style (Optional)" at bounding box center [239, 285] width 251 height 19
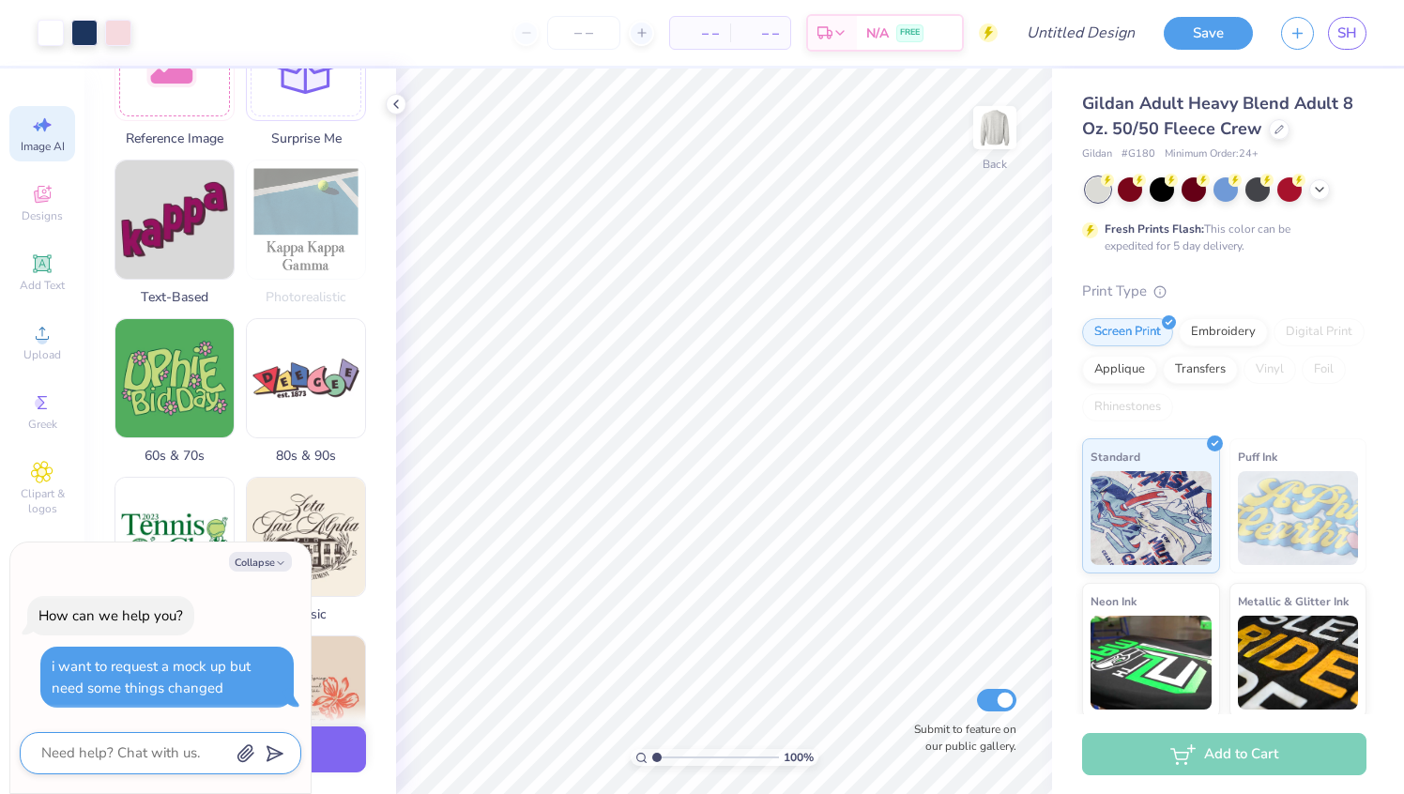
scroll to position [385, 0]
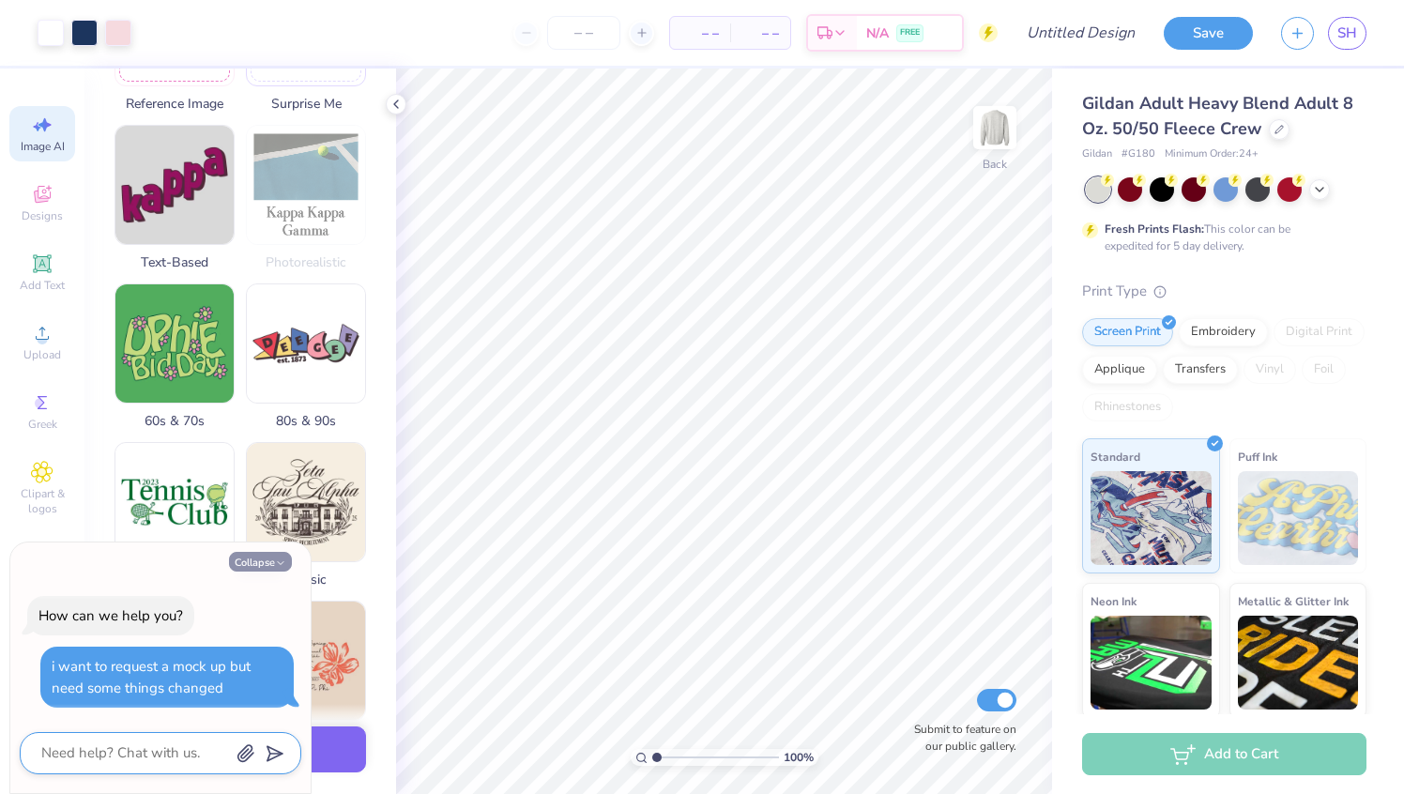
click at [276, 561] on icon "button" at bounding box center [280, 562] width 11 height 11
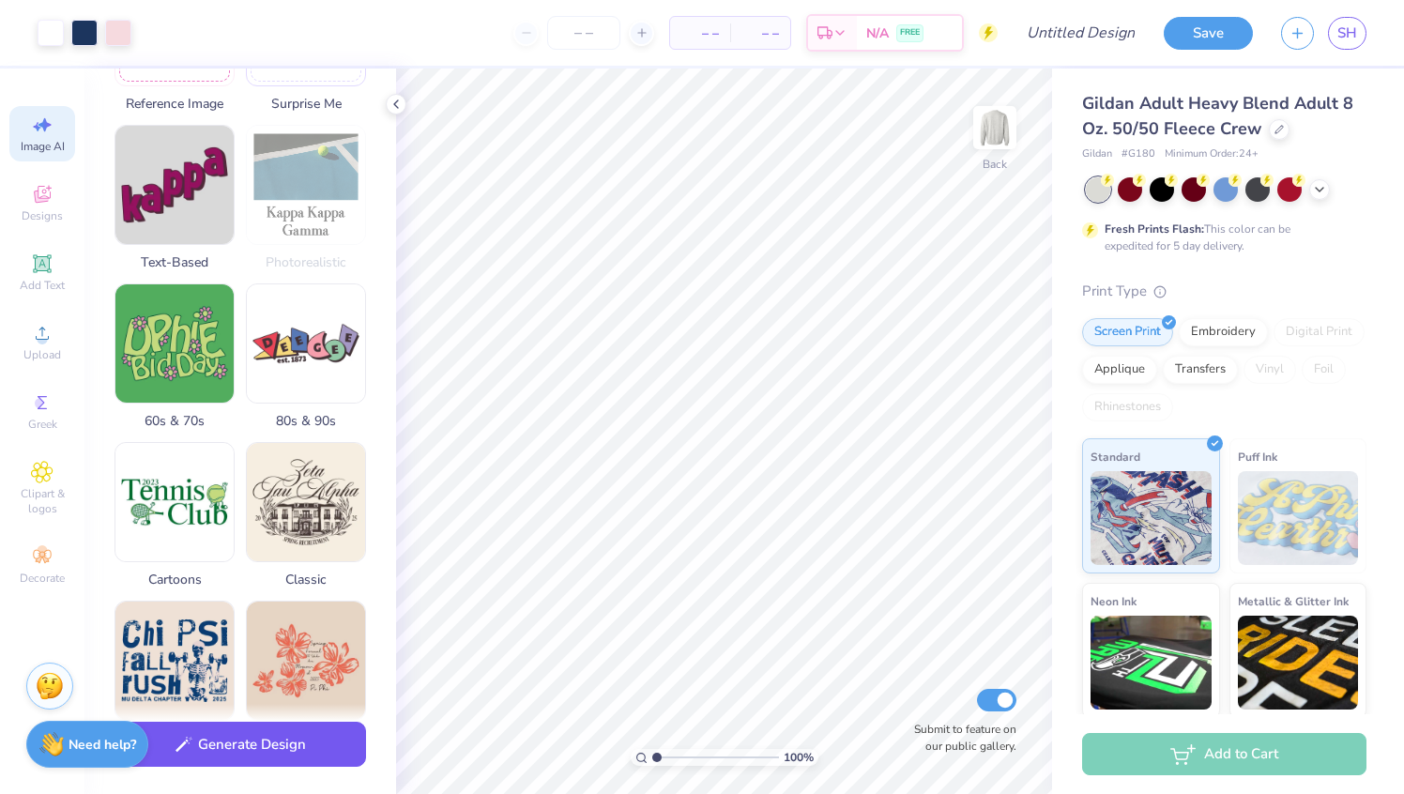
click at [287, 754] on button "Generate Design" at bounding box center [239, 745] width 251 height 46
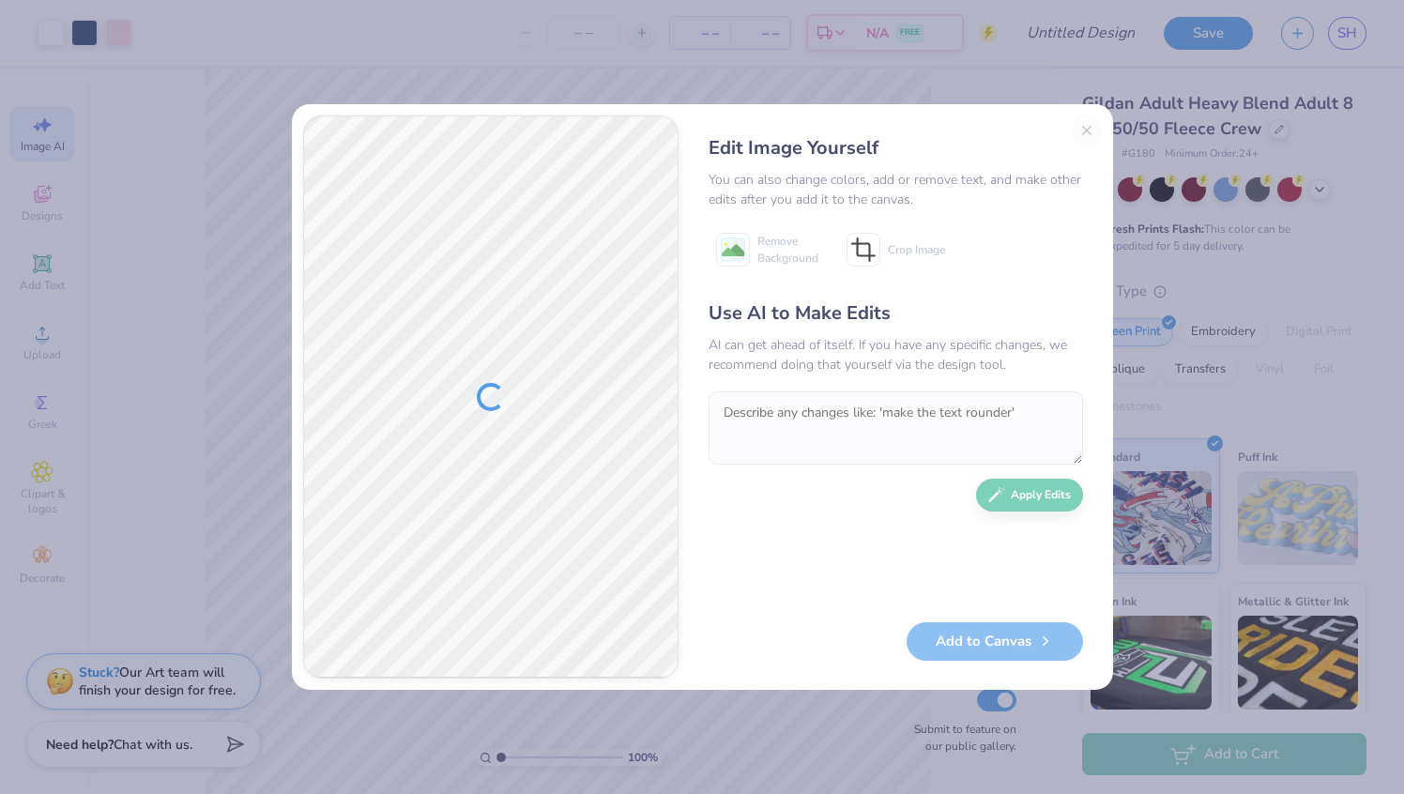
click at [1088, 128] on div "Edit Image Yourself You can also change colors, add or remove text, and make ot…" at bounding box center [896, 396] width 412 height 563
click at [1102, 472] on div "Edit Image Yourself You can also change colors, add or remove text, and make ot…" at bounding box center [702, 397] width 821 height 586
click at [1089, 127] on div "Edit Image Yourself You can also change colors, add or remove text, and make ot…" at bounding box center [896, 396] width 412 height 563
click at [1087, 121] on div "Edit Image Yourself You can also change colors, add or remove text, and make ot…" at bounding box center [896, 396] width 412 height 563
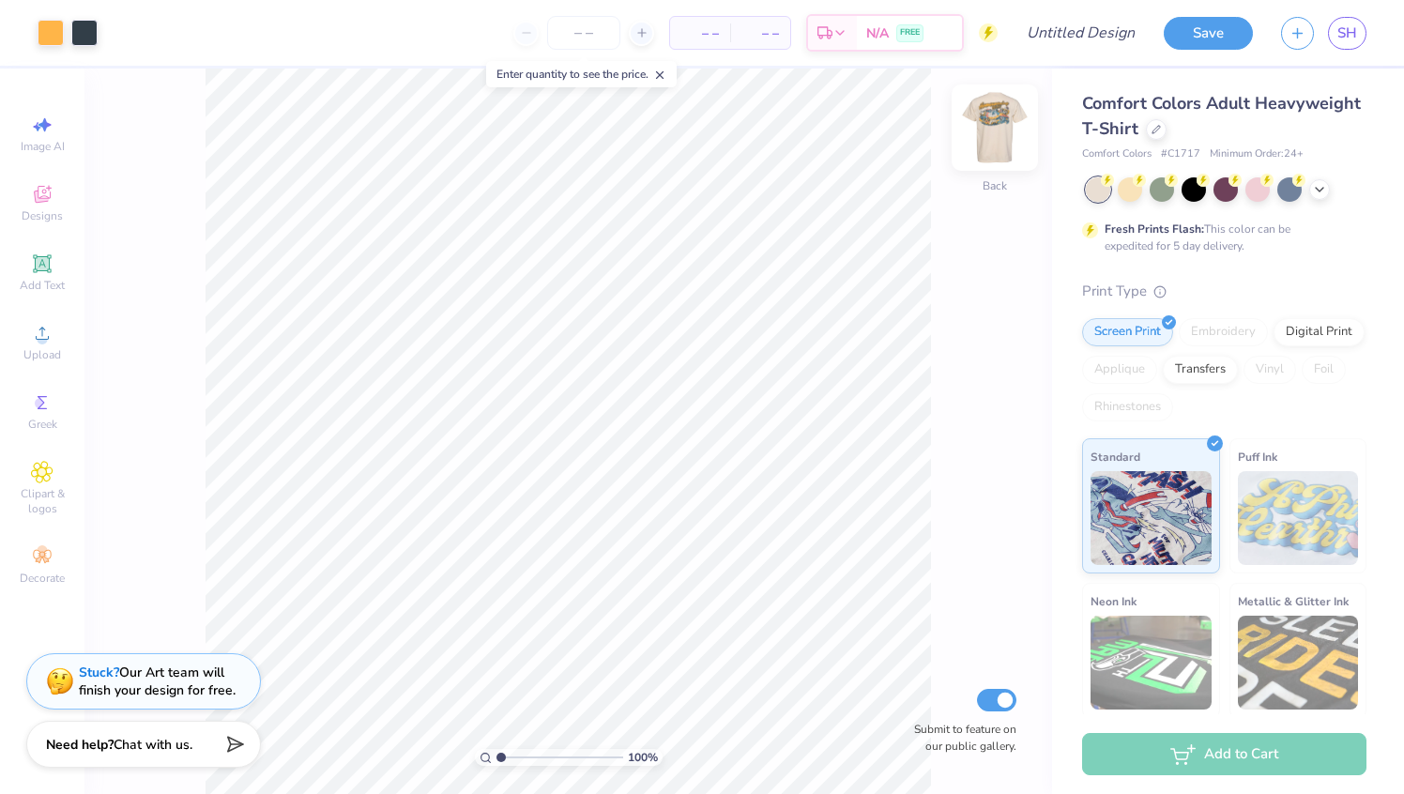
click at [999, 116] on img at bounding box center [994, 127] width 75 height 75
click at [1004, 135] on img at bounding box center [994, 127] width 75 height 75
click at [52, 37] on div at bounding box center [51, 31] width 26 height 26
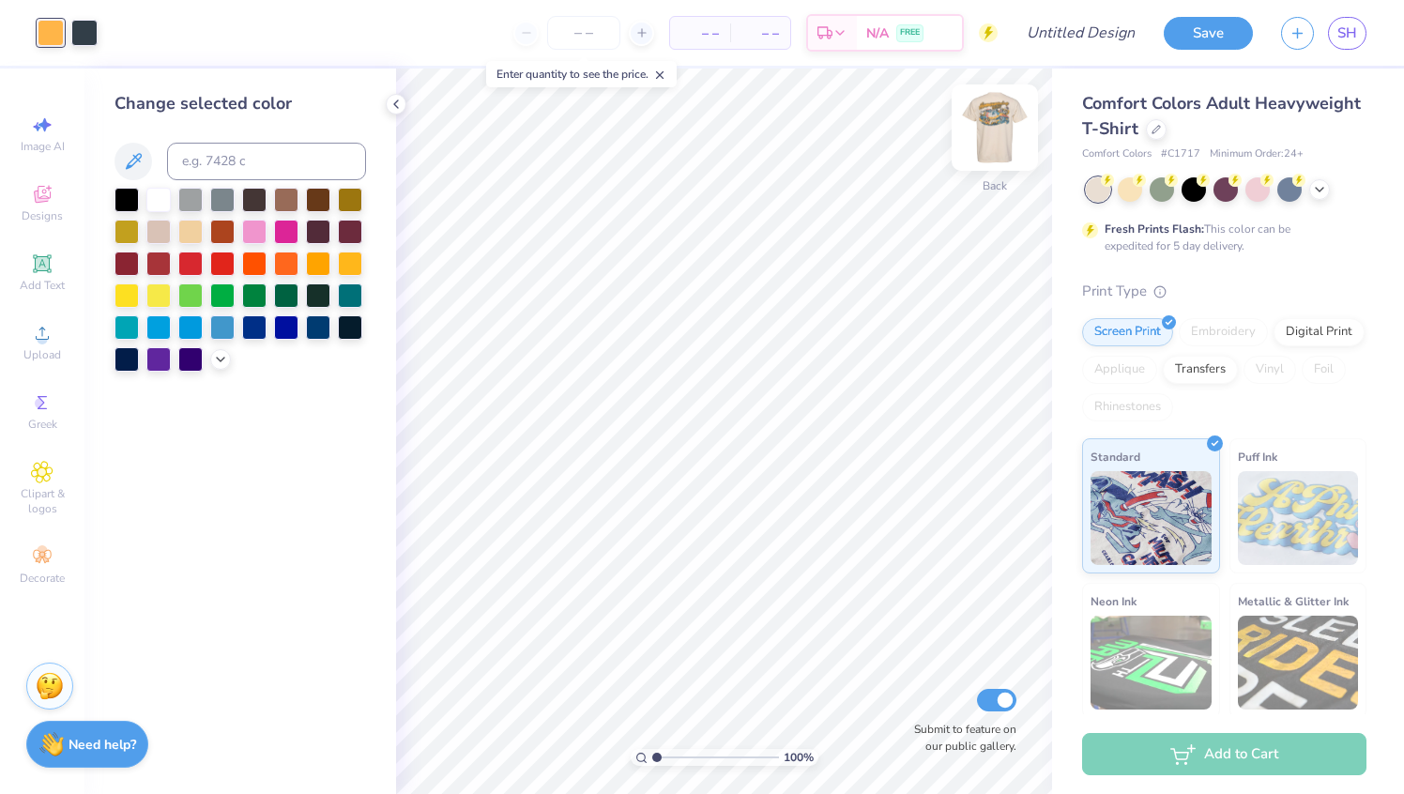
click at [995, 126] on img at bounding box center [994, 127] width 75 height 75
click at [389, 99] on icon at bounding box center [395, 104] width 15 height 15
